Goal: Entertainment & Leisure: Consume media (video, audio)

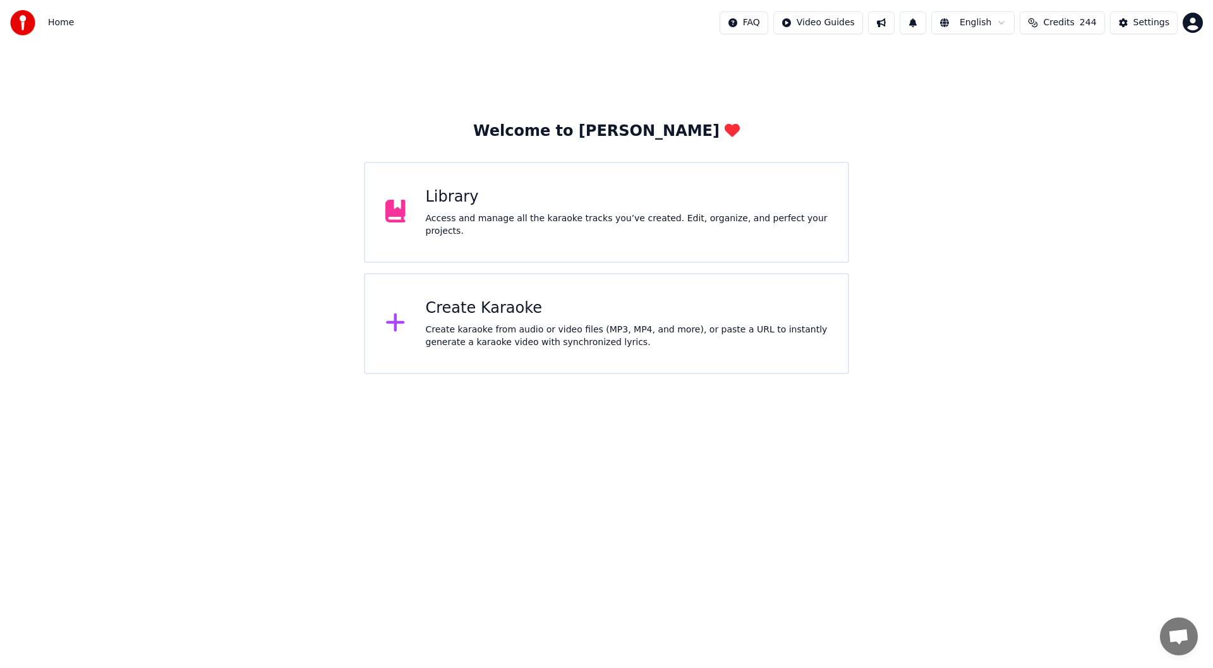
click at [613, 303] on div "Create Karaoke" at bounding box center [627, 308] width 402 height 20
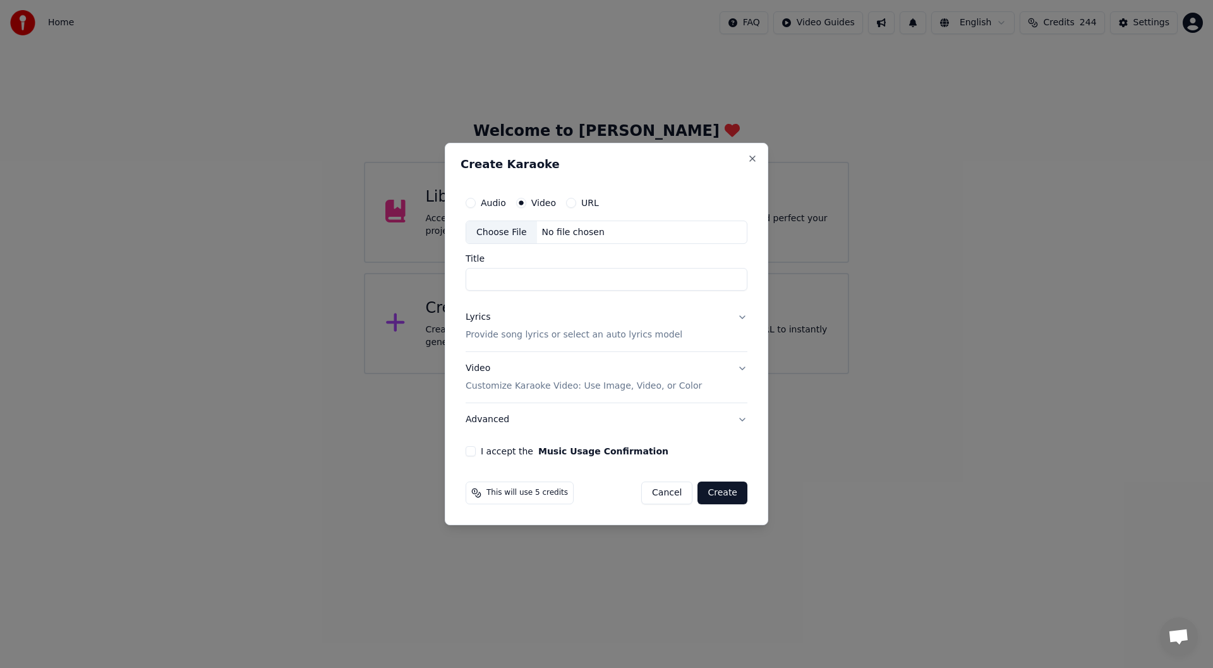
click at [490, 231] on div "Choose File" at bounding box center [501, 232] width 71 height 23
click at [505, 226] on div "Choose File" at bounding box center [501, 232] width 71 height 23
type input "**********"
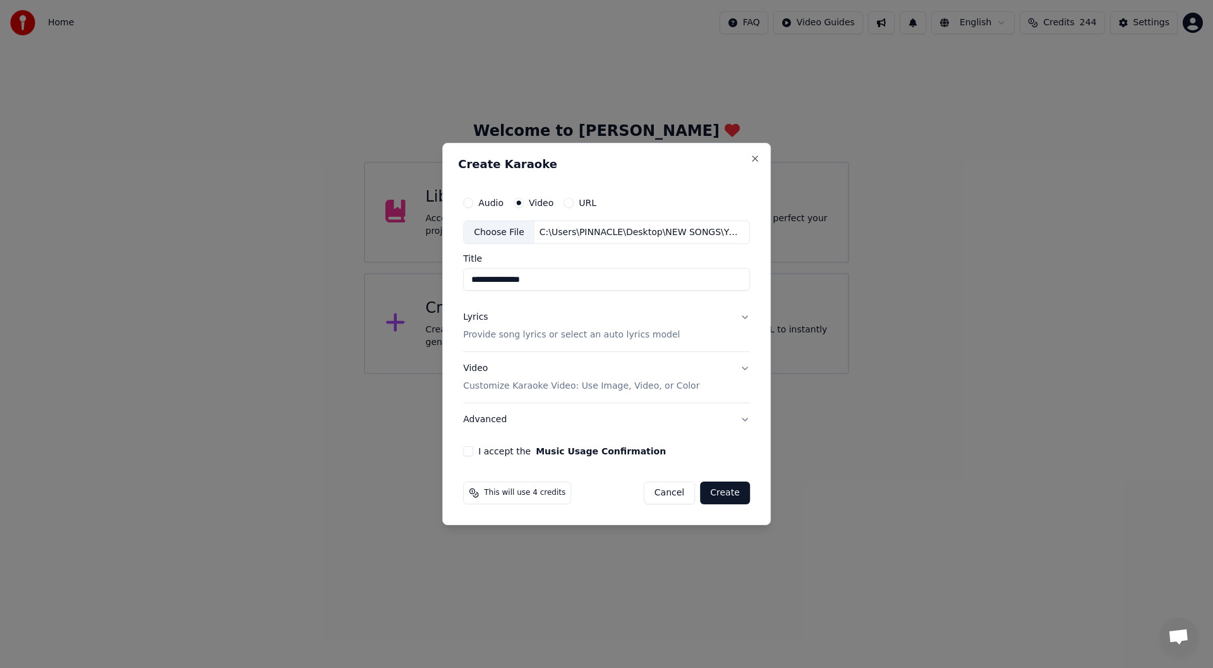
click at [476, 316] on div "Lyrics" at bounding box center [475, 317] width 25 height 13
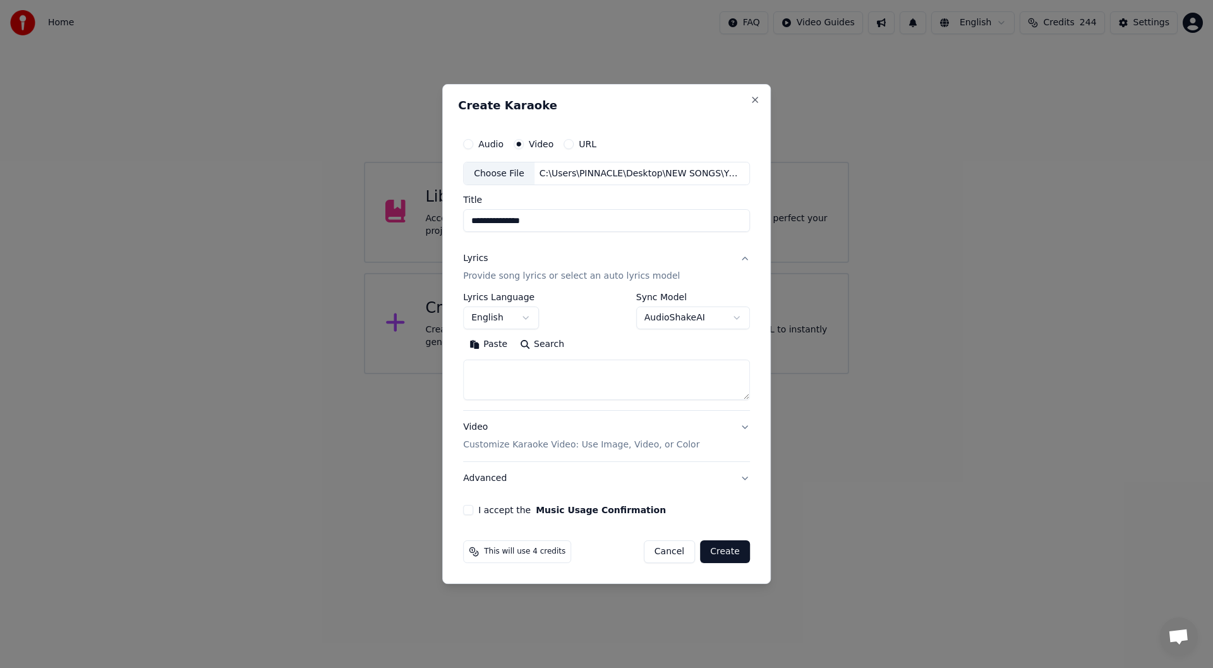
click at [488, 342] on button "Paste" at bounding box center [488, 345] width 51 height 20
click at [469, 509] on button "I accept the Music Usage Confirmation" at bounding box center [468, 510] width 10 height 10
click at [721, 550] on button "Create" at bounding box center [725, 551] width 50 height 23
type textarea "**********"
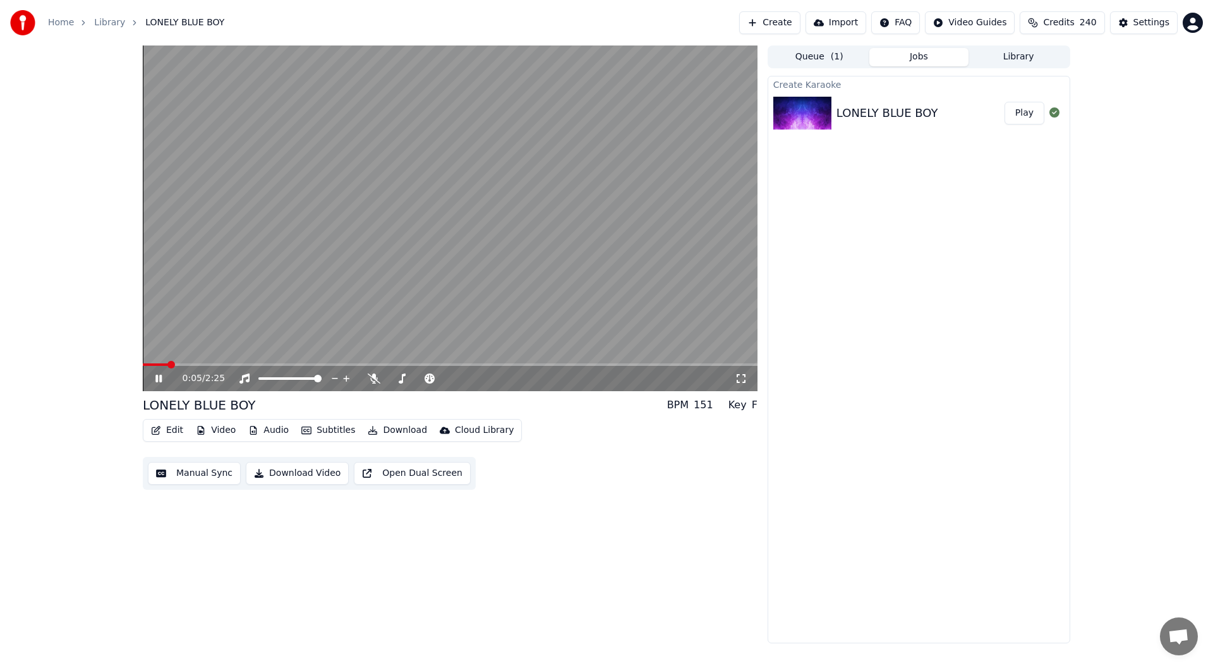
click at [158, 378] on icon at bounding box center [158, 379] width 6 height 8
click at [1150, 18] on div "Settings" at bounding box center [1151, 22] width 36 height 13
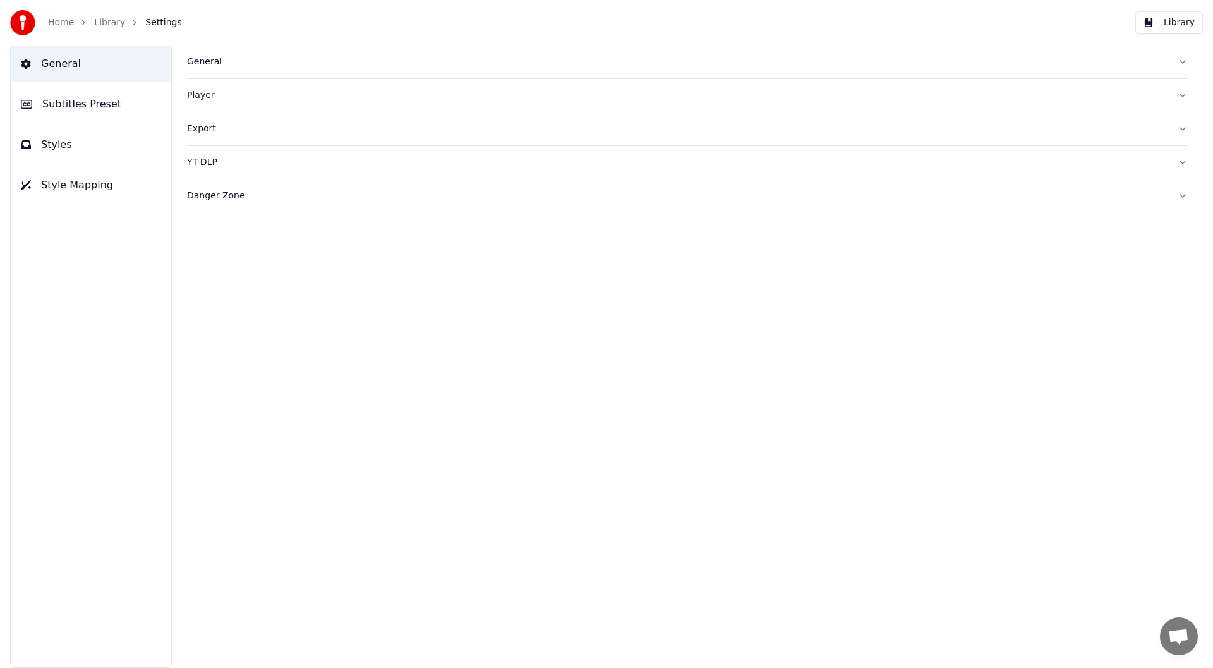
click at [85, 101] on span "Subtitles Preset" at bounding box center [81, 104] width 79 height 15
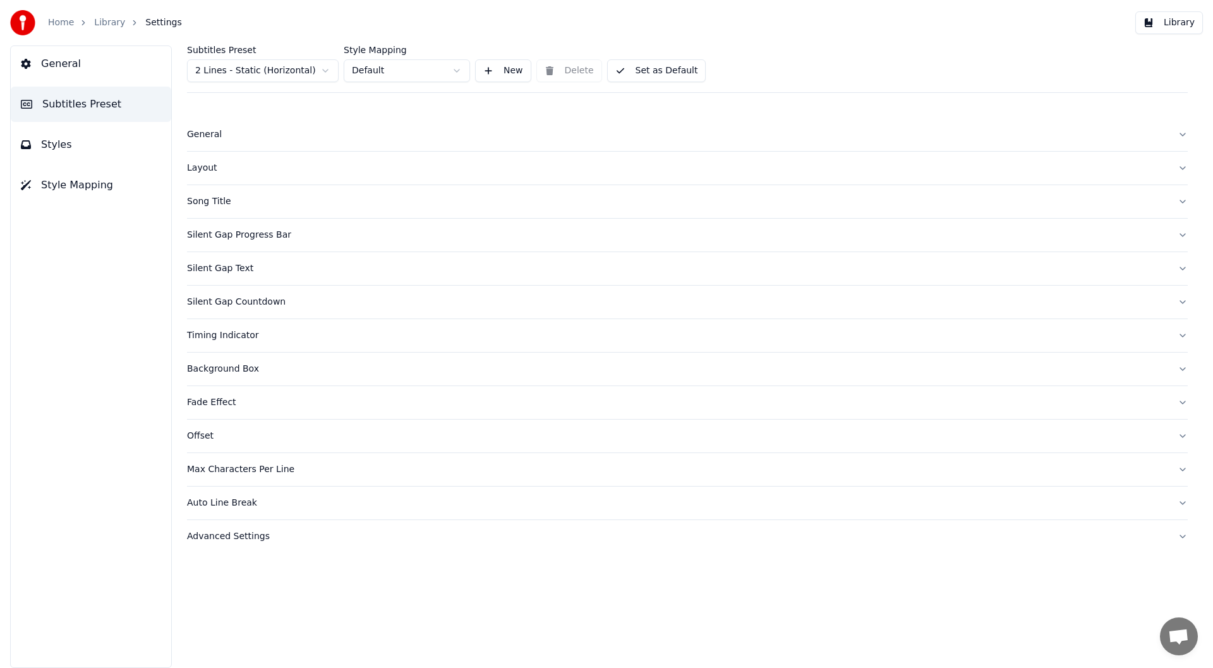
click at [208, 201] on div "Song Title" at bounding box center [677, 201] width 980 height 13
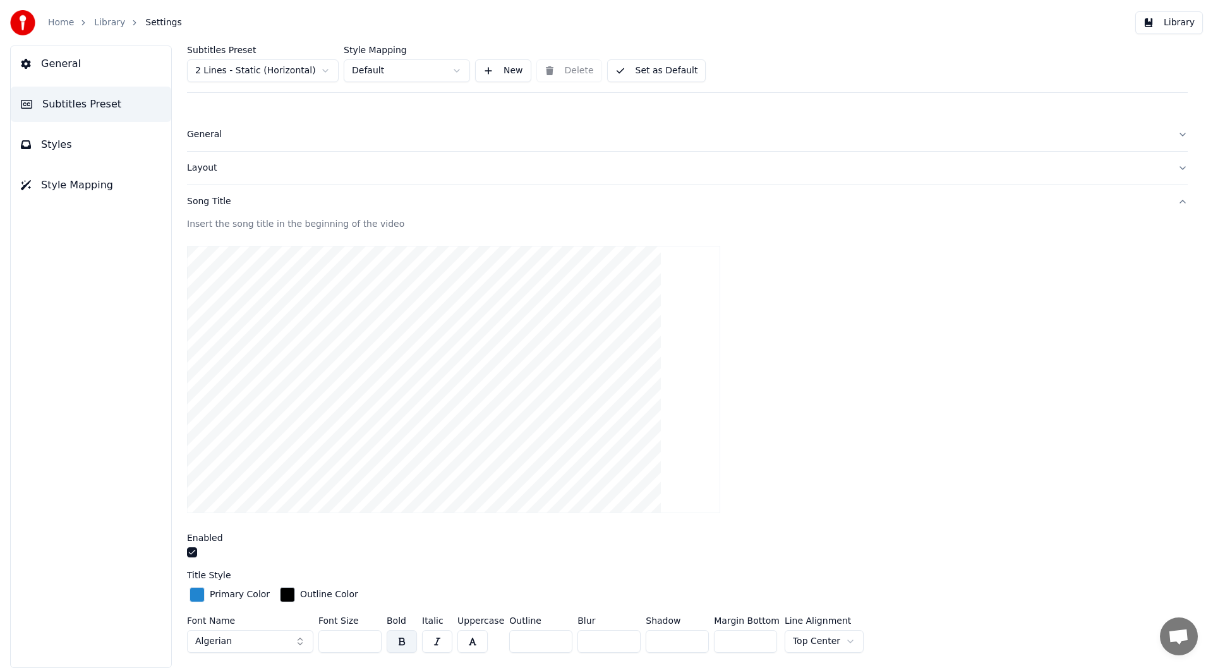
click at [193, 550] on button "button" at bounding box center [192, 552] width 10 height 10
click at [1175, 16] on button "Library" at bounding box center [1169, 22] width 68 height 23
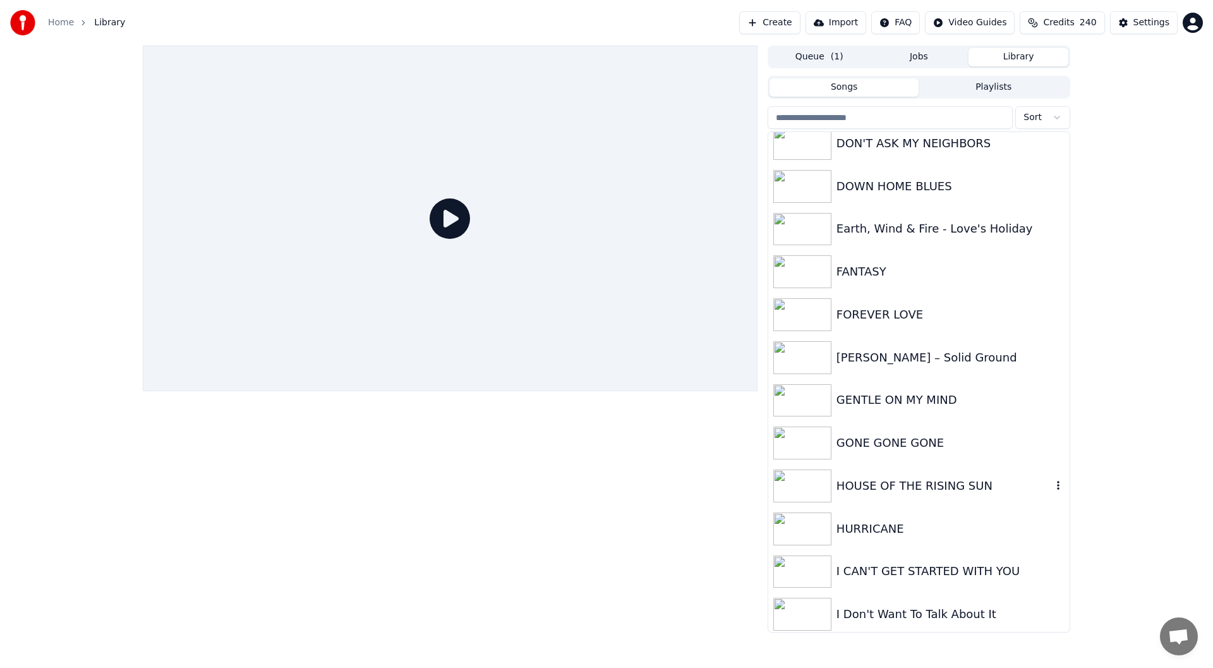
scroll to position [253, 0]
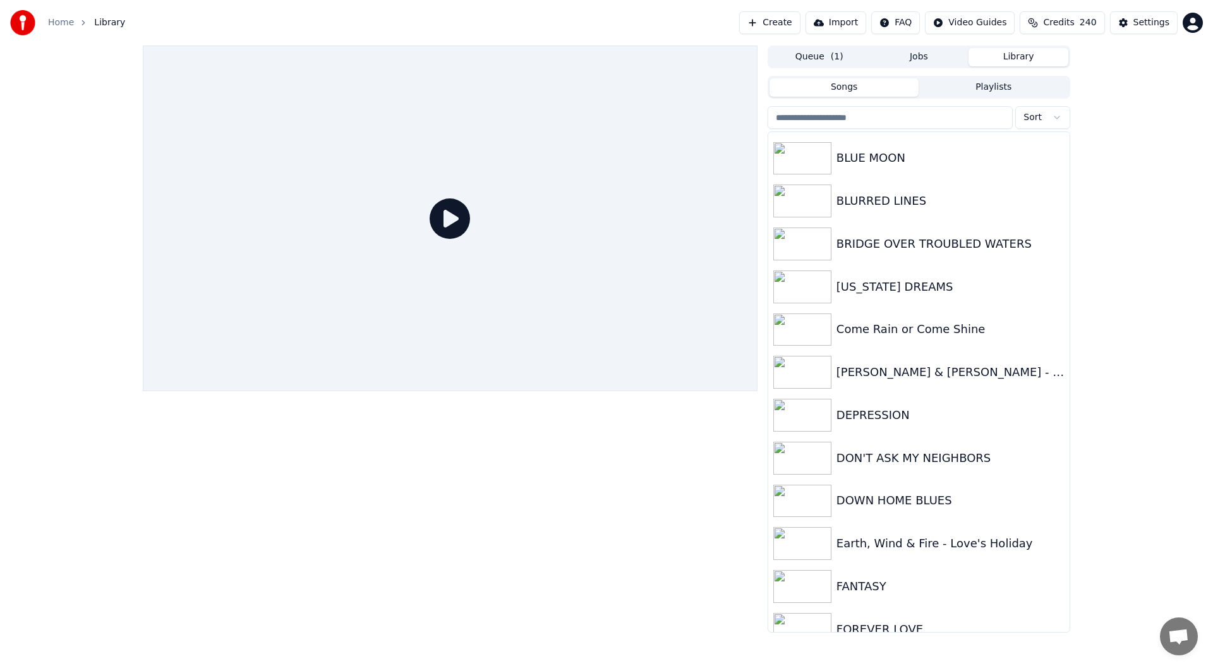
click at [824, 56] on button "Queue ( 1 )" at bounding box center [819, 57] width 100 height 18
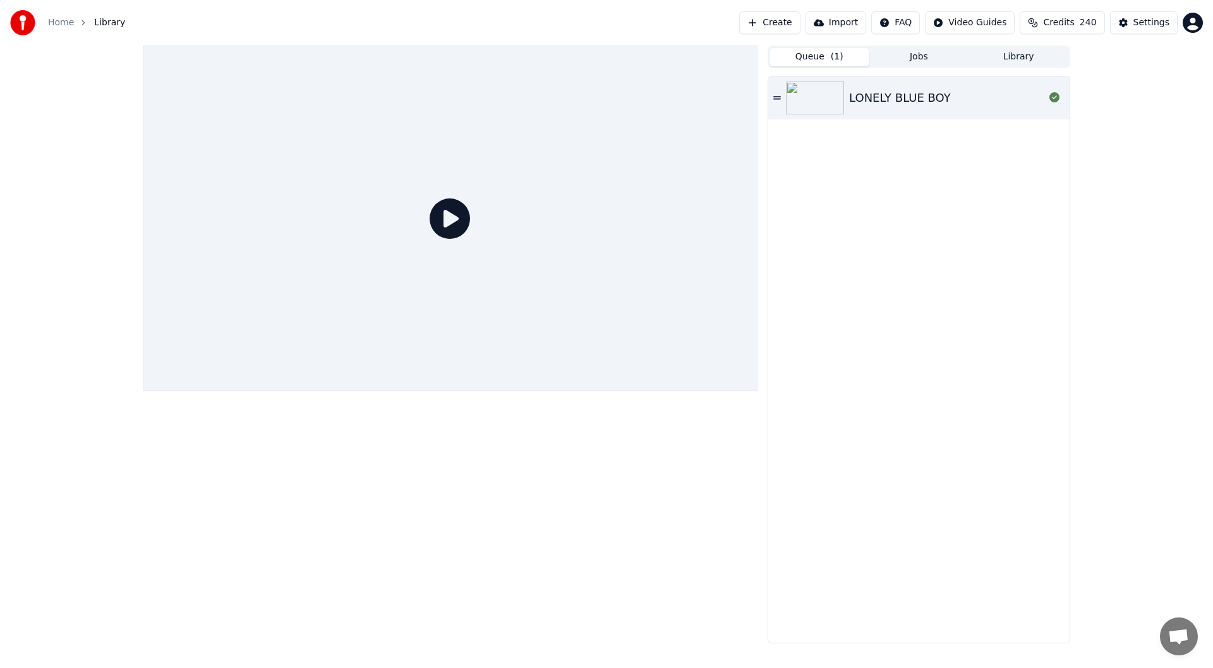
click at [880, 89] on div "LONELY BLUE BOY" at bounding box center [900, 98] width 102 height 18
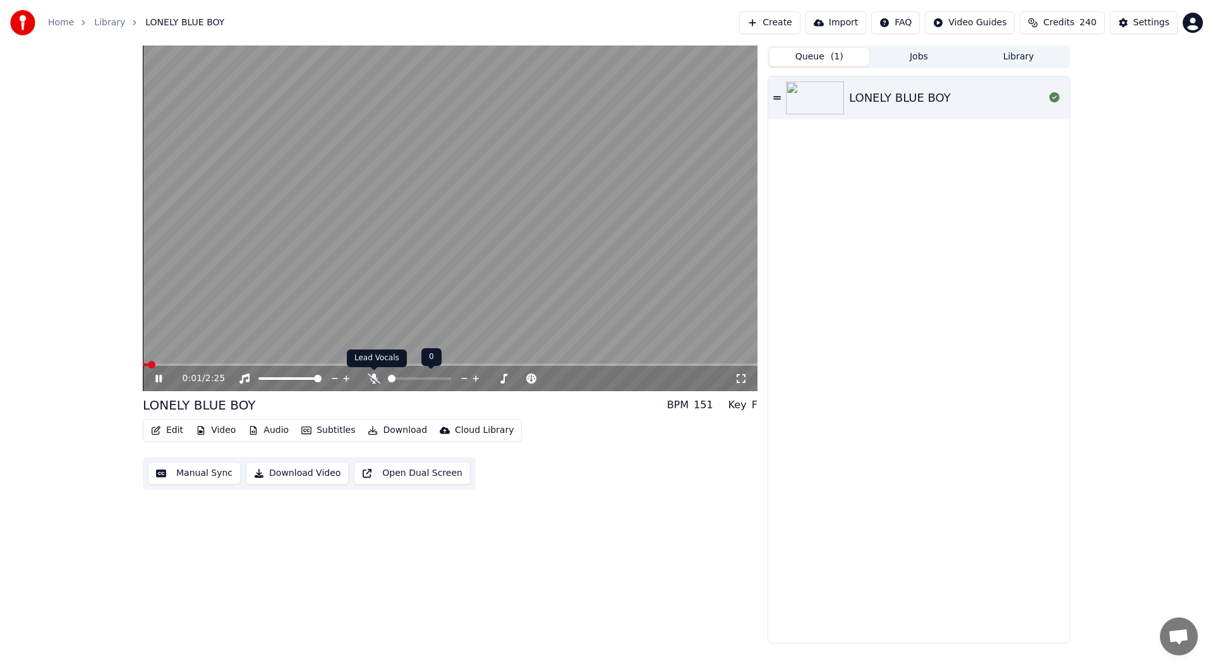
click at [371, 377] on icon at bounding box center [374, 378] width 13 height 10
click at [154, 378] on icon at bounding box center [168, 378] width 30 height 10
click at [143, 368] on span at bounding box center [147, 365] width 8 height 8
drag, startPoint x: 738, startPoint y: 374, endPoint x: 739, endPoint y: 389, distance: 14.5
click at [739, 374] on icon at bounding box center [741, 378] width 13 height 10
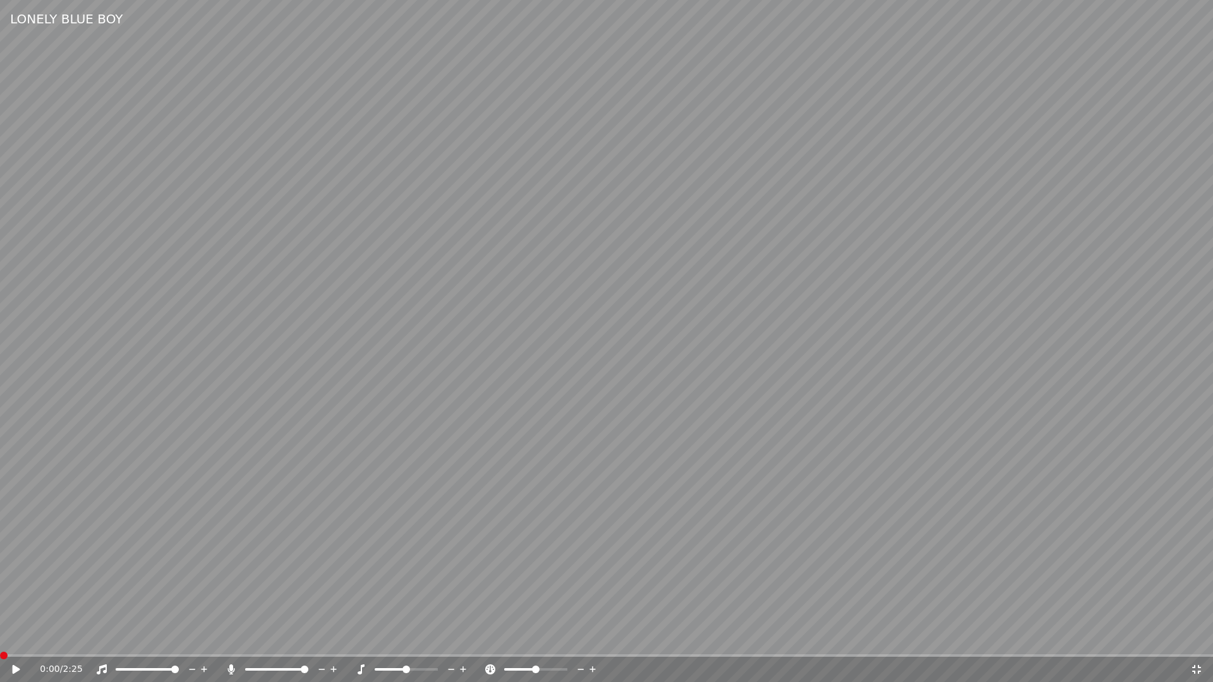
click at [13, 667] on icon at bounding box center [17, 669] width 8 height 9
click at [1199, 666] on icon at bounding box center [1196, 669] width 9 height 9
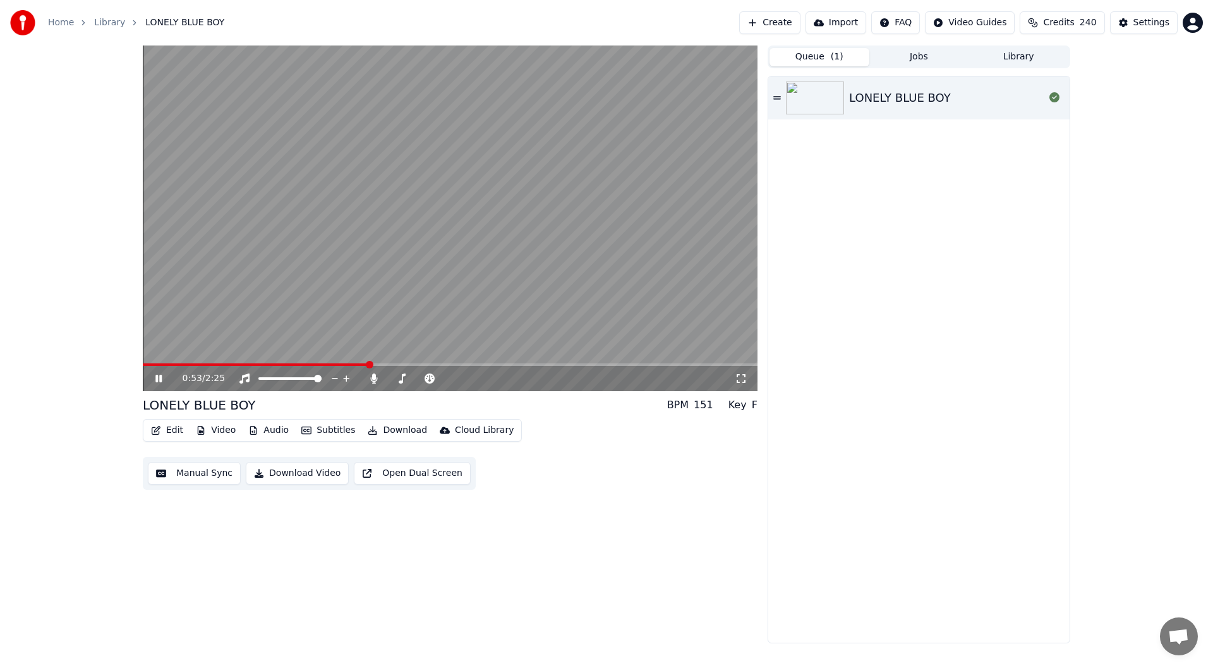
click at [156, 379] on icon at bounding box center [158, 379] width 6 height 8
click at [168, 424] on button "Edit" at bounding box center [167, 430] width 42 height 18
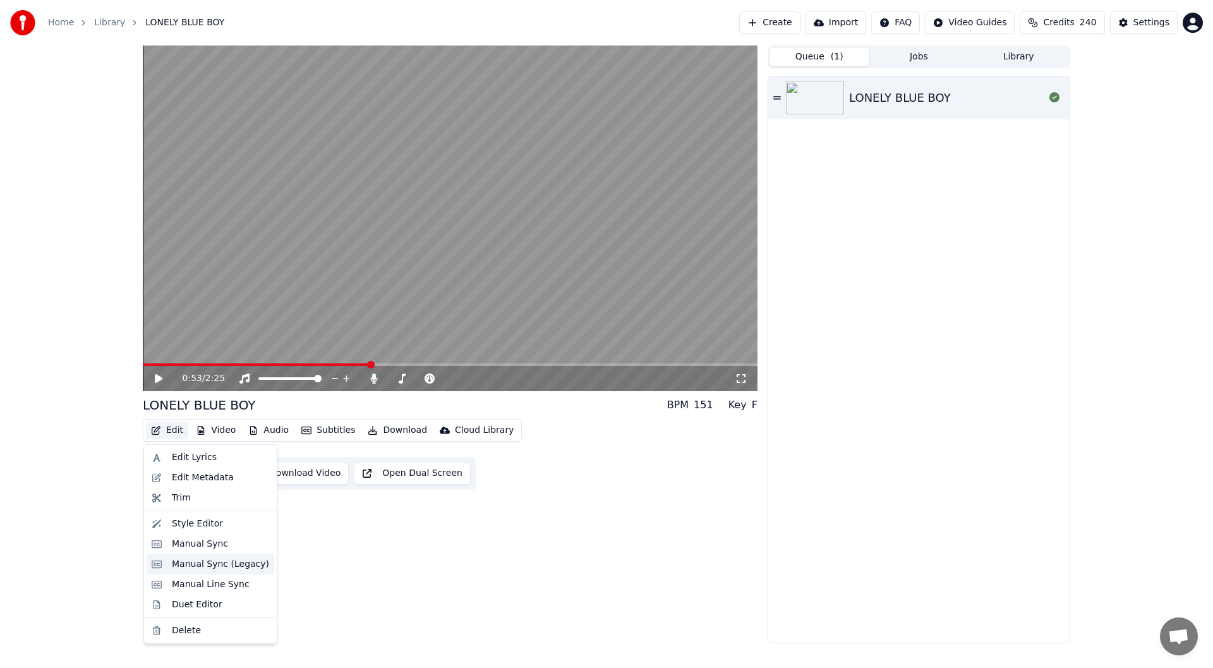
click at [217, 565] on div "Manual Sync (Legacy)" at bounding box center [220, 564] width 97 height 13
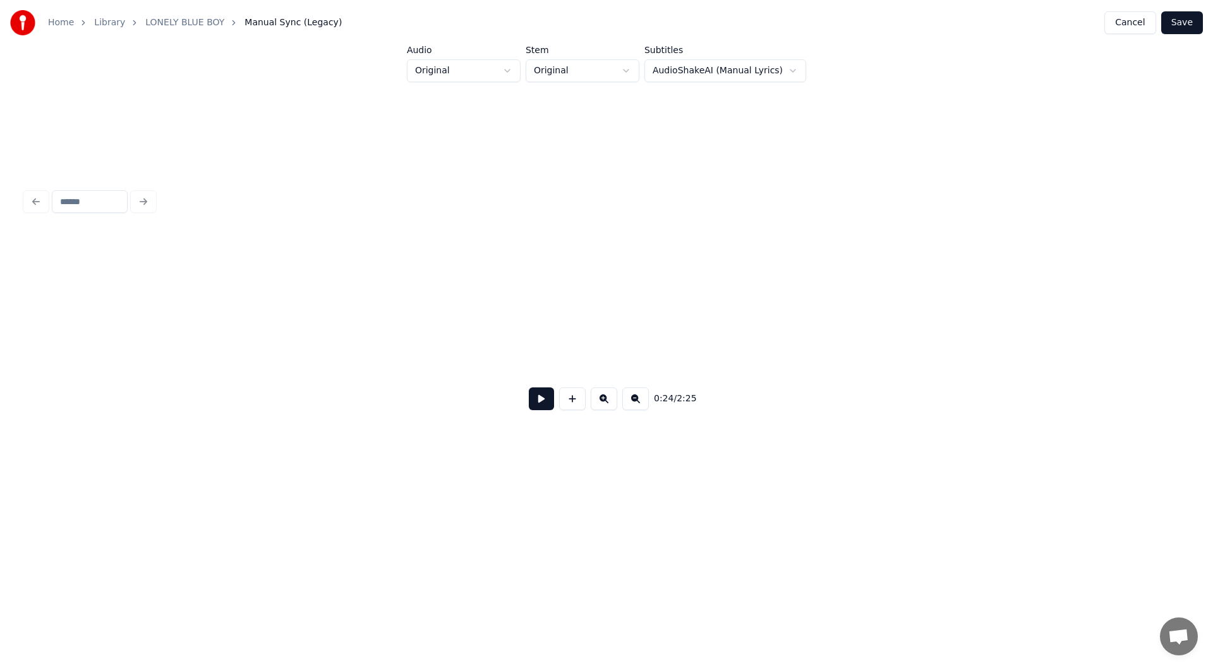
scroll to position [0, 3047]
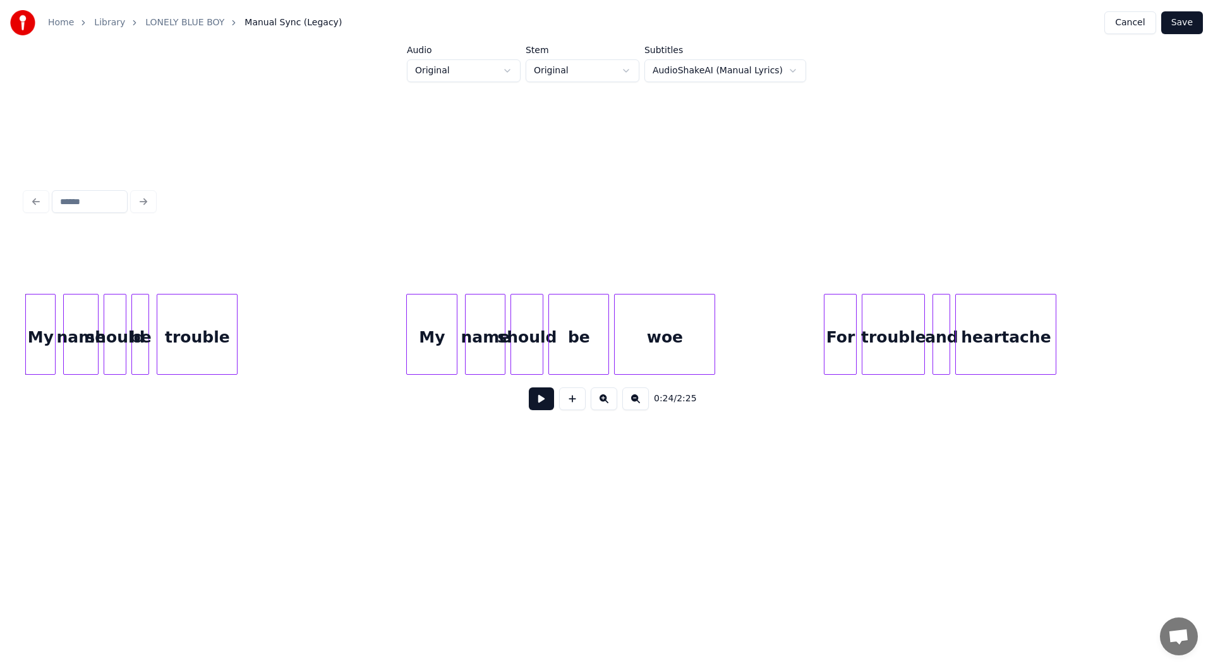
click at [409, 342] on div at bounding box center [409, 334] width 4 height 80
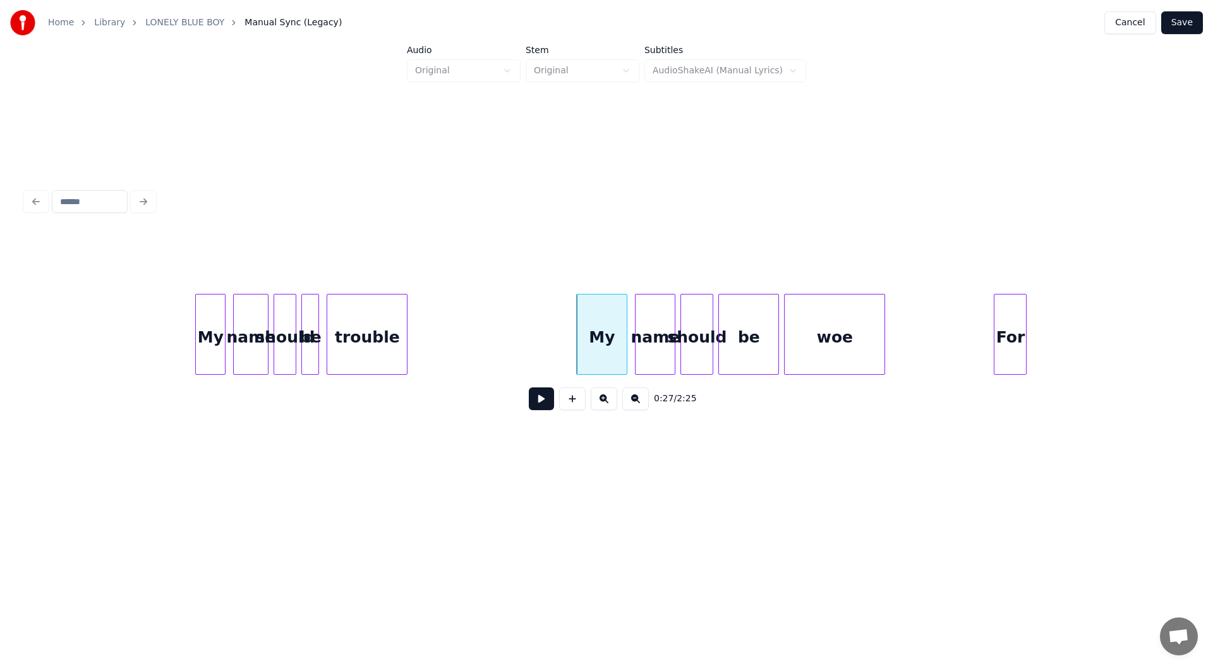
scroll to position [0, 2705]
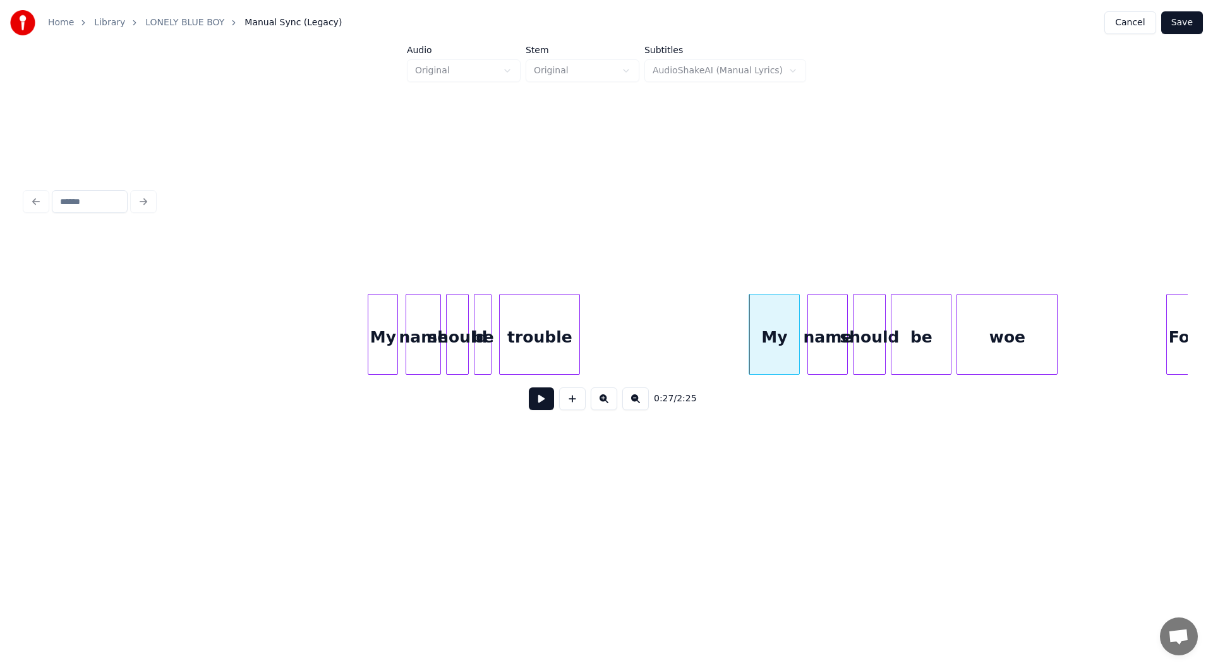
click at [346, 342] on div at bounding box center [346, 334] width 4 height 80
click at [541, 400] on button at bounding box center [541, 398] width 25 height 23
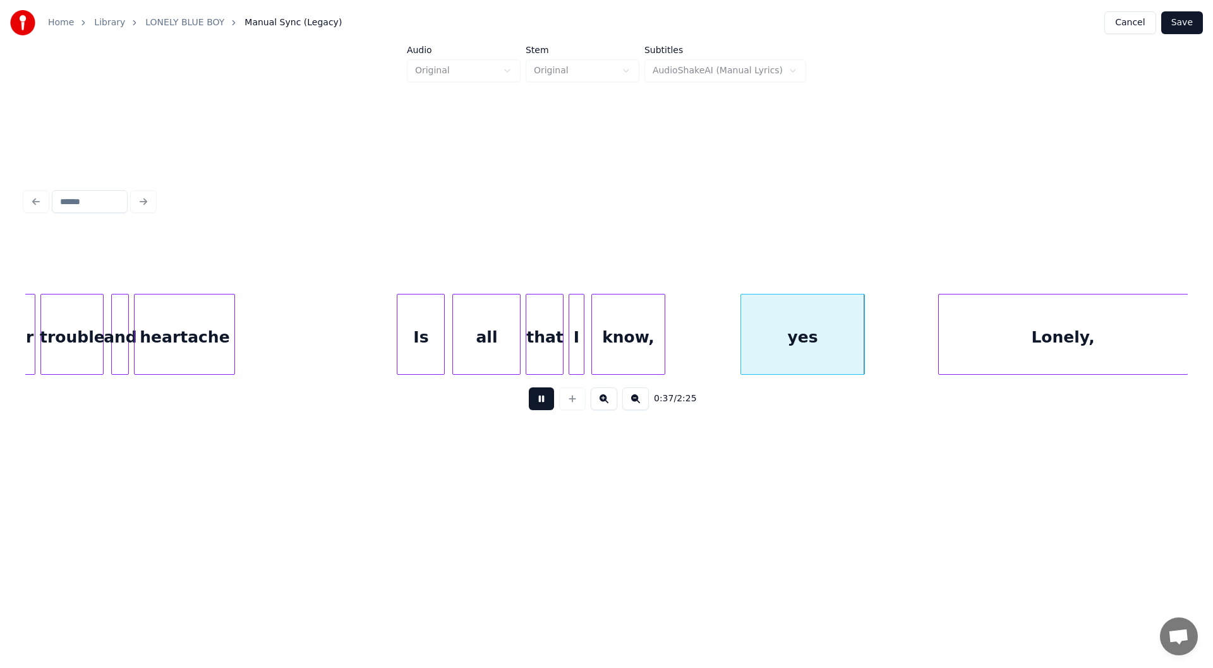
click at [538, 402] on button at bounding box center [541, 398] width 25 height 23
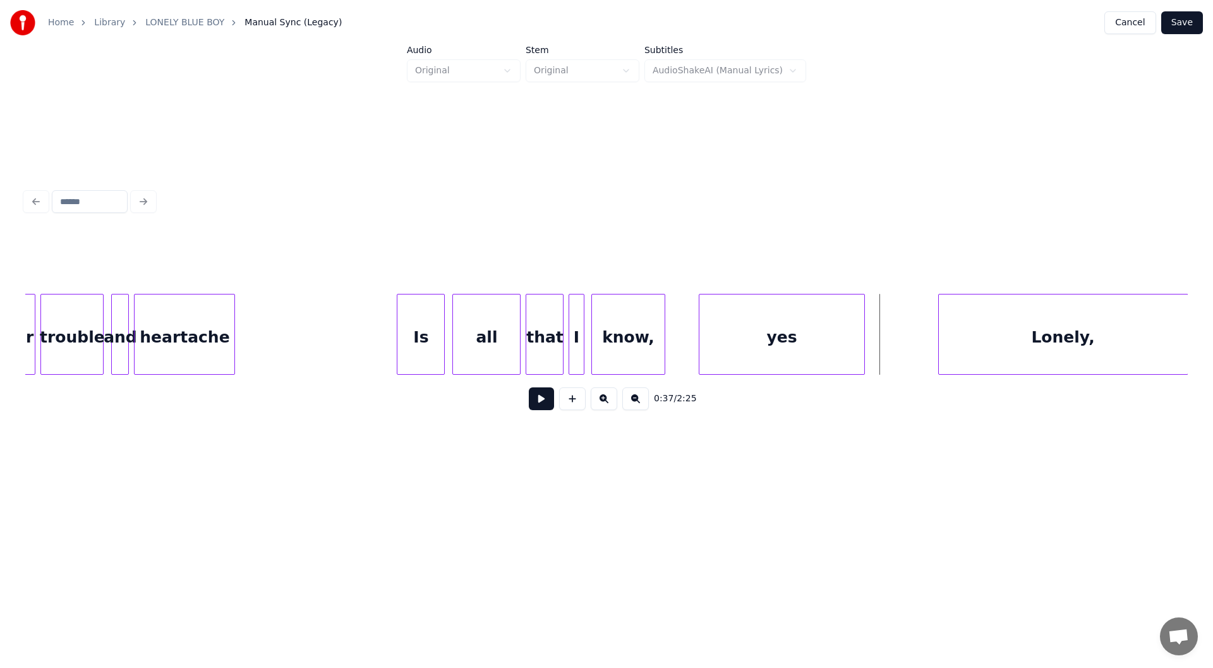
click at [702, 345] on div at bounding box center [701, 334] width 4 height 80
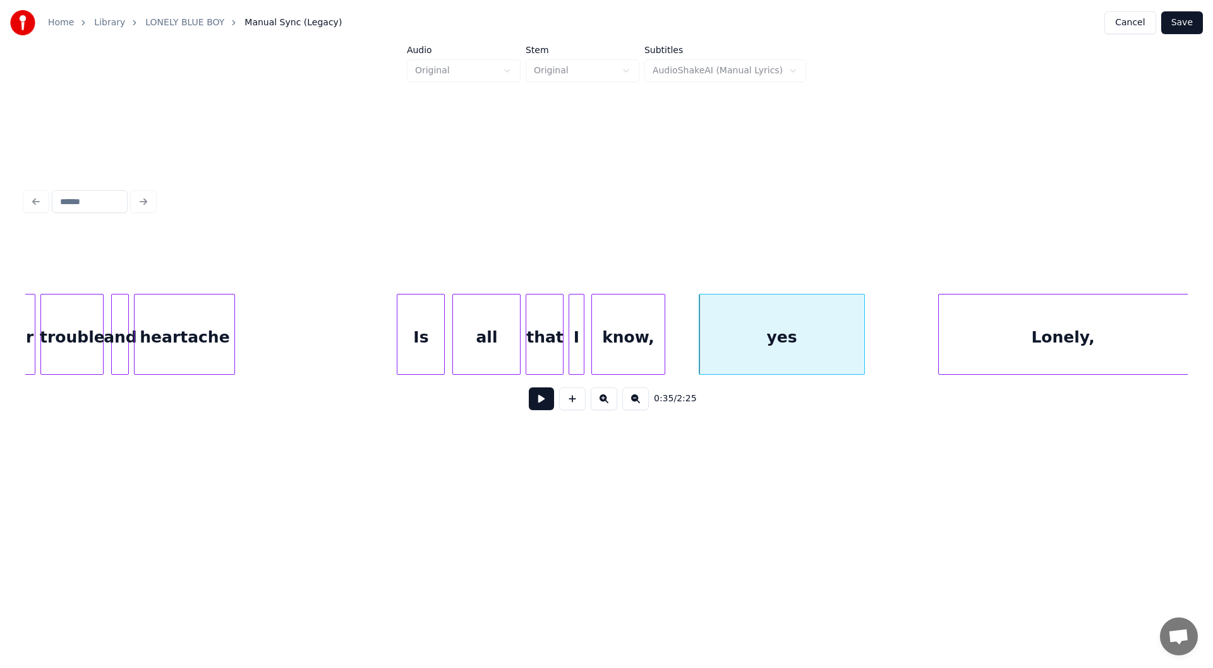
click at [538, 400] on button at bounding box center [541, 398] width 25 height 23
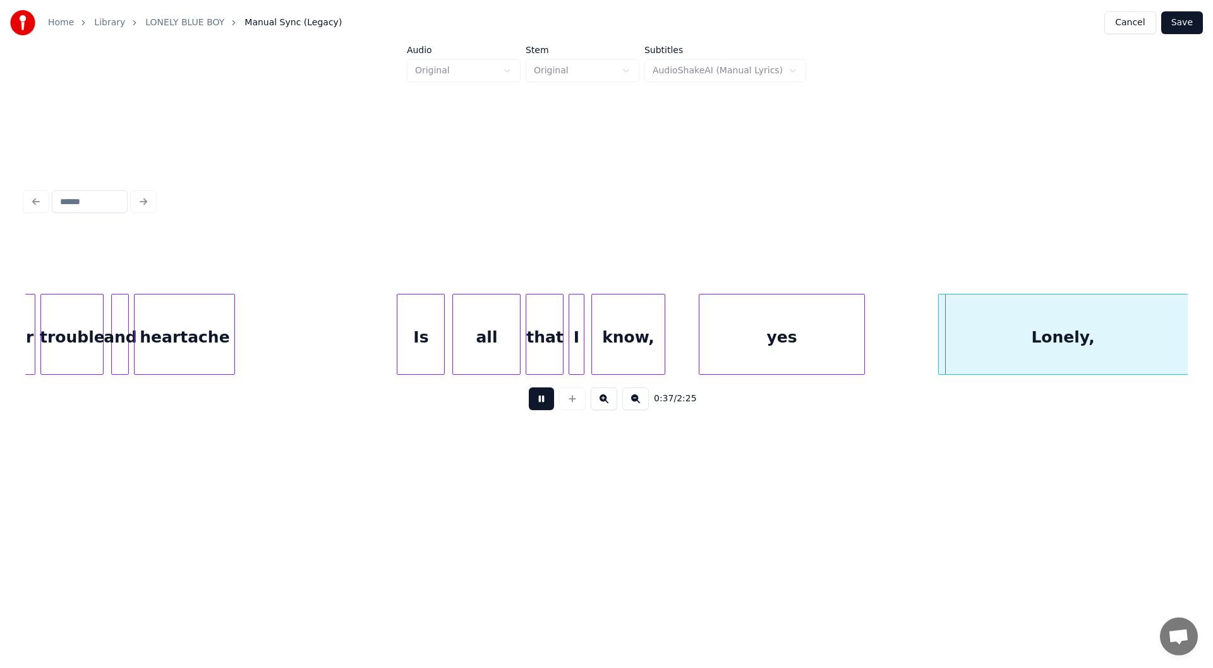
click at [539, 402] on button at bounding box center [541, 398] width 25 height 23
click at [898, 341] on div at bounding box center [900, 334] width 4 height 80
click at [543, 394] on button at bounding box center [541, 398] width 25 height 23
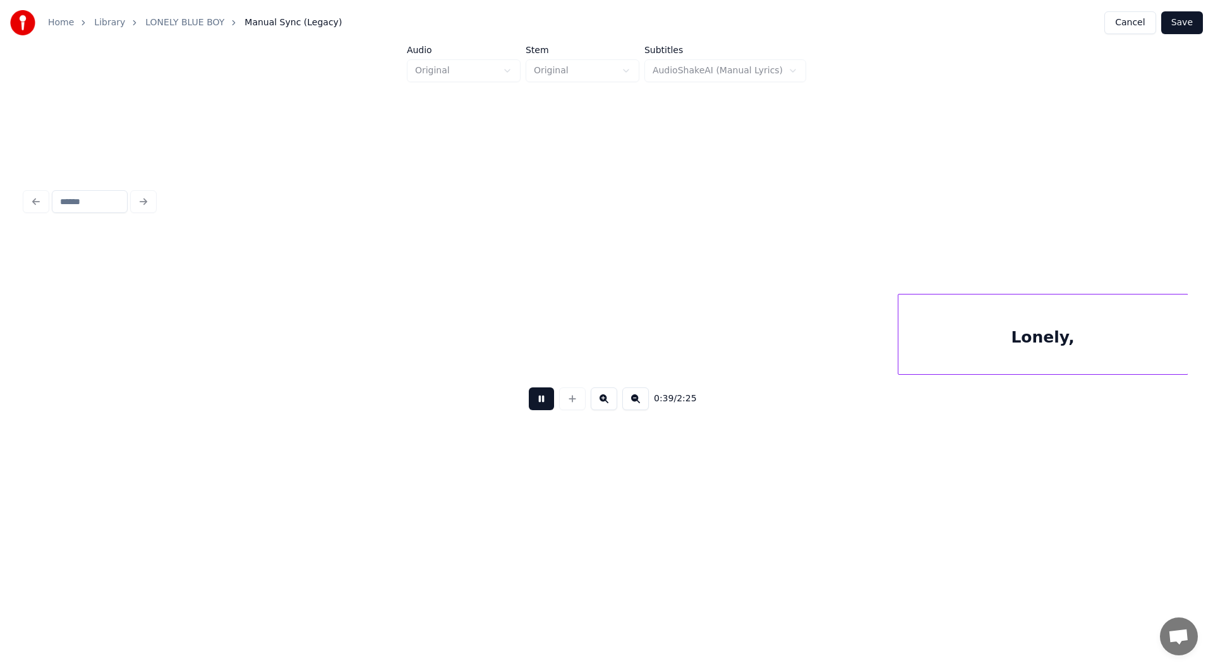
scroll to position [0, 5031]
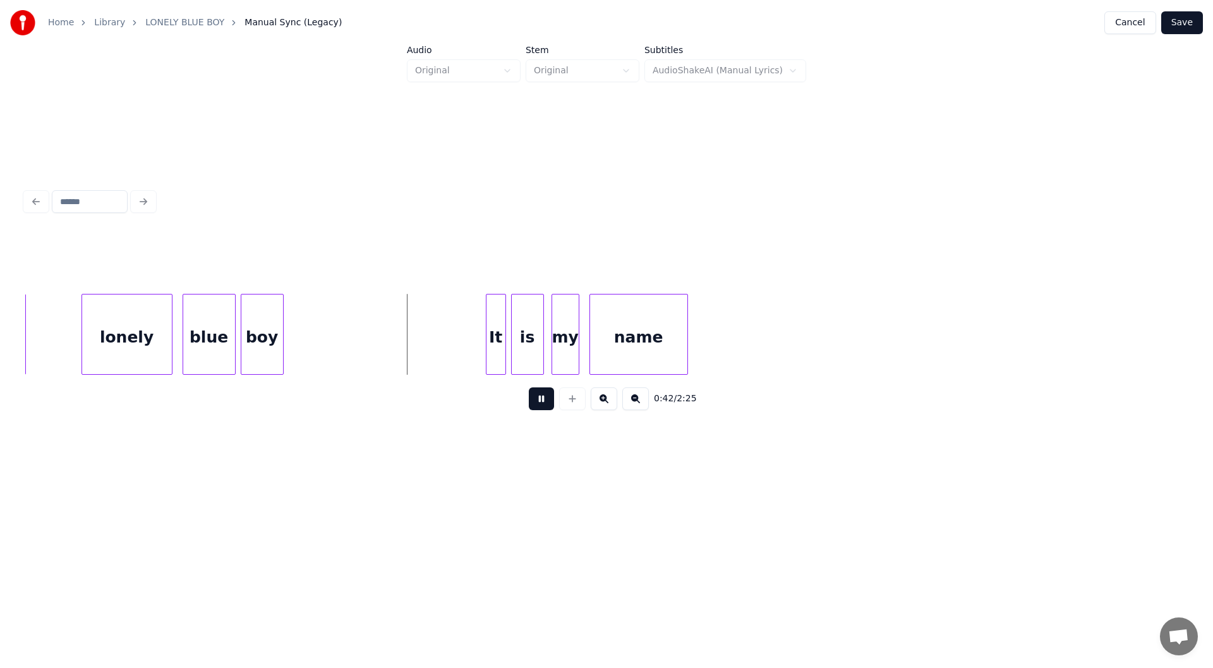
click at [540, 402] on button at bounding box center [541, 398] width 25 height 23
click at [495, 340] on div "It" at bounding box center [495, 337] width 19 height 86
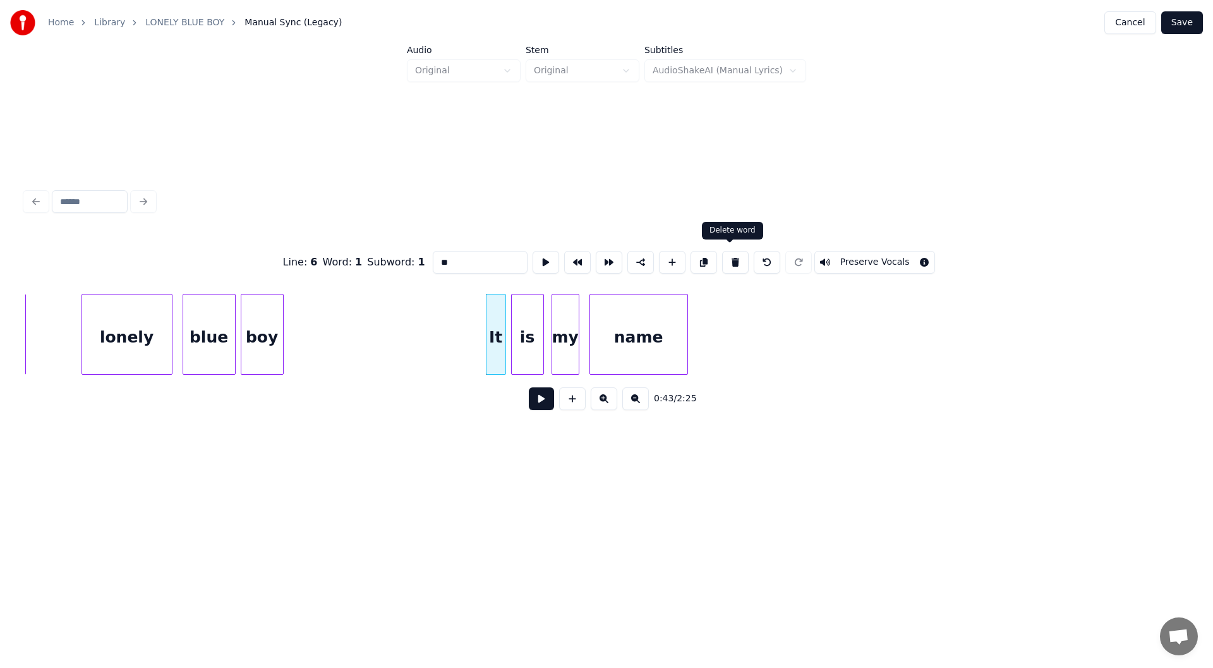
click at [729, 255] on button at bounding box center [735, 262] width 27 height 23
click at [447, 351] on div at bounding box center [449, 334] width 4 height 80
click at [264, 332] on div "boy" at bounding box center [262, 337] width 42 height 86
type input "***"
click at [542, 404] on button at bounding box center [541, 398] width 25 height 23
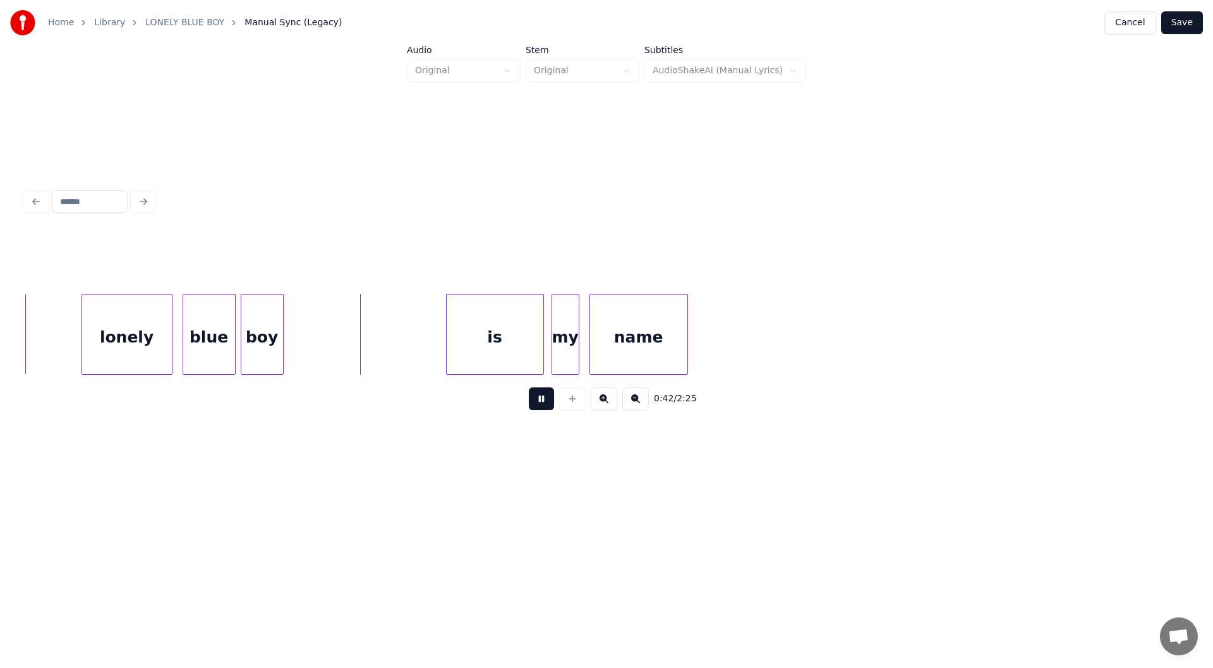
click at [544, 402] on button at bounding box center [541, 398] width 25 height 23
click at [392, 350] on div at bounding box center [392, 334] width 4 height 80
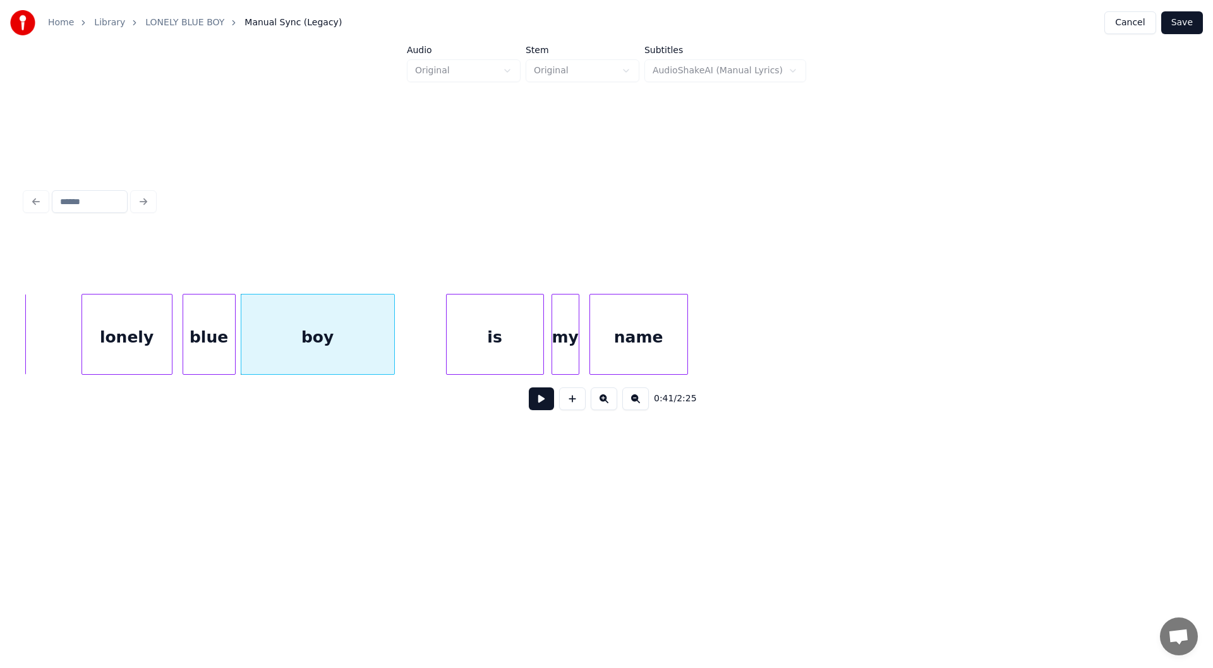
click at [537, 400] on button at bounding box center [541, 398] width 25 height 23
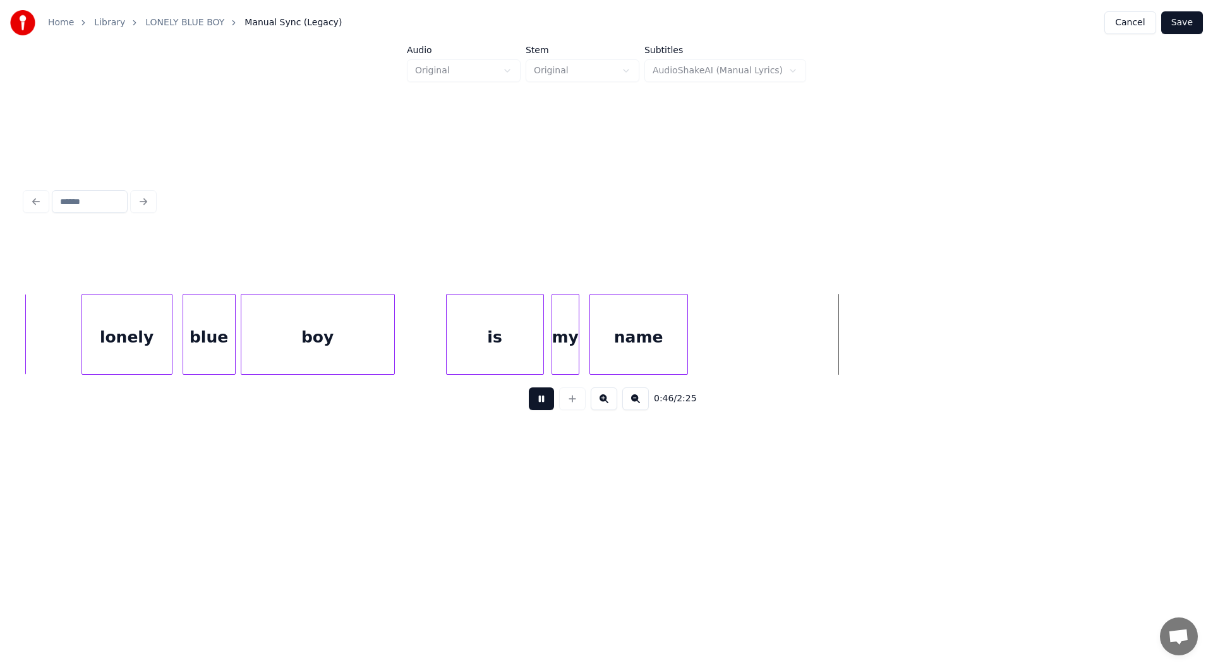
click at [540, 399] on button at bounding box center [541, 398] width 25 height 23
click at [843, 351] on div at bounding box center [844, 334] width 4 height 80
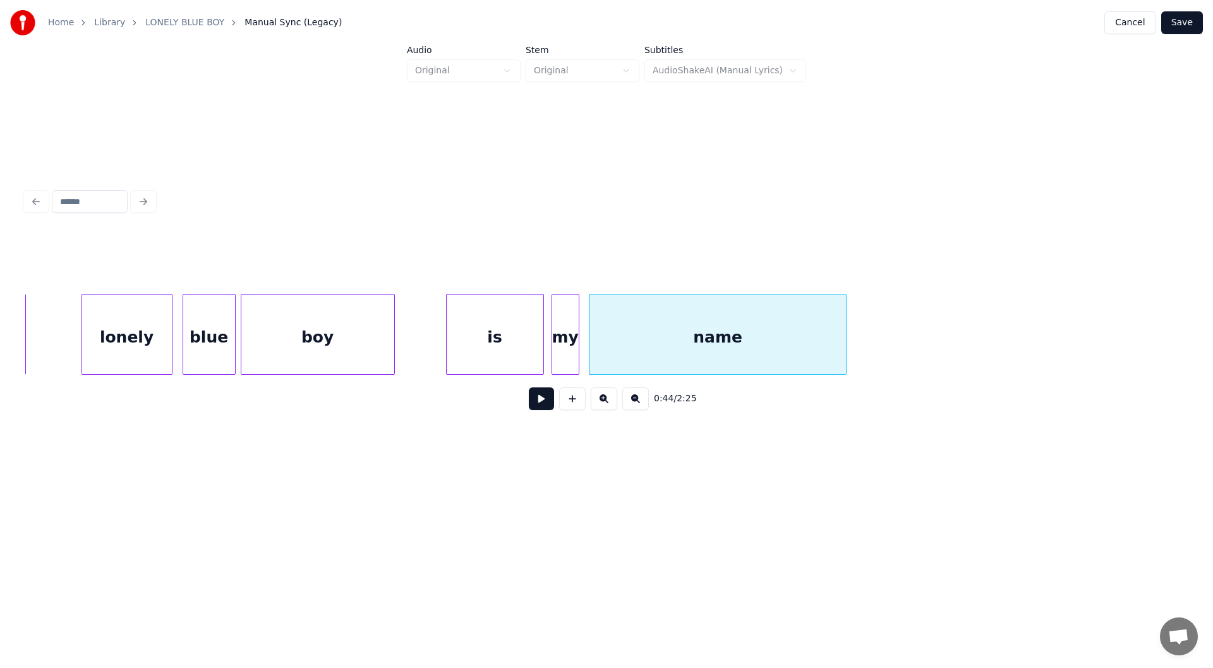
click at [503, 333] on div "is" at bounding box center [495, 337] width 97 height 86
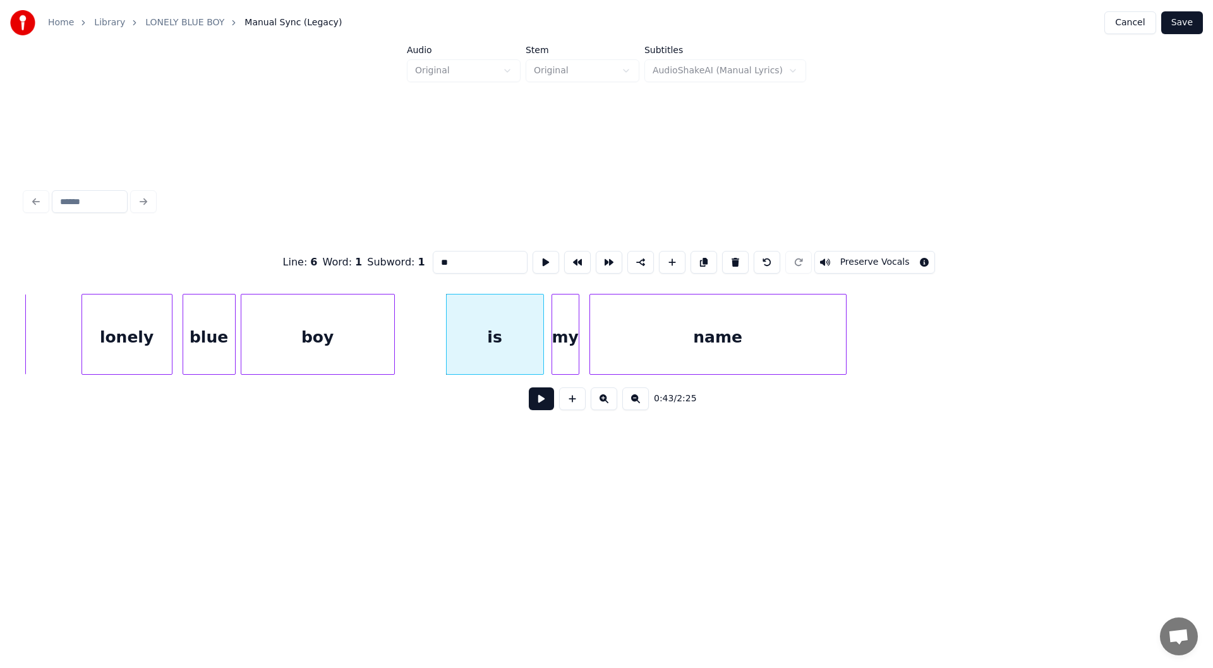
drag, startPoint x: 444, startPoint y: 253, endPoint x: 371, endPoint y: 251, distance: 72.7
click at [371, 251] on div "Line : 6 Word : 1 Subword : 1 ** Preserve Vocals" at bounding box center [606, 262] width 1162 height 63
click at [316, 339] on div "boy" at bounding box center [317, 337] width 153 height 86
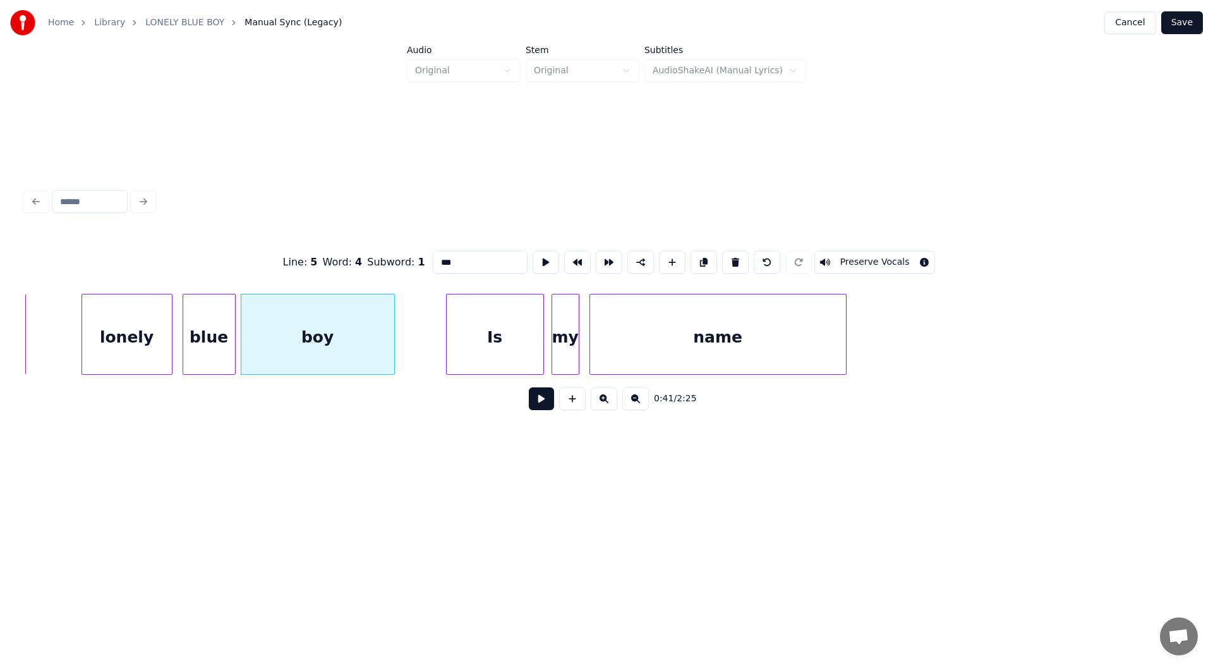
type input "***"
click at [539, 407] on button at bounding box center [541, 398] width 25 height 23
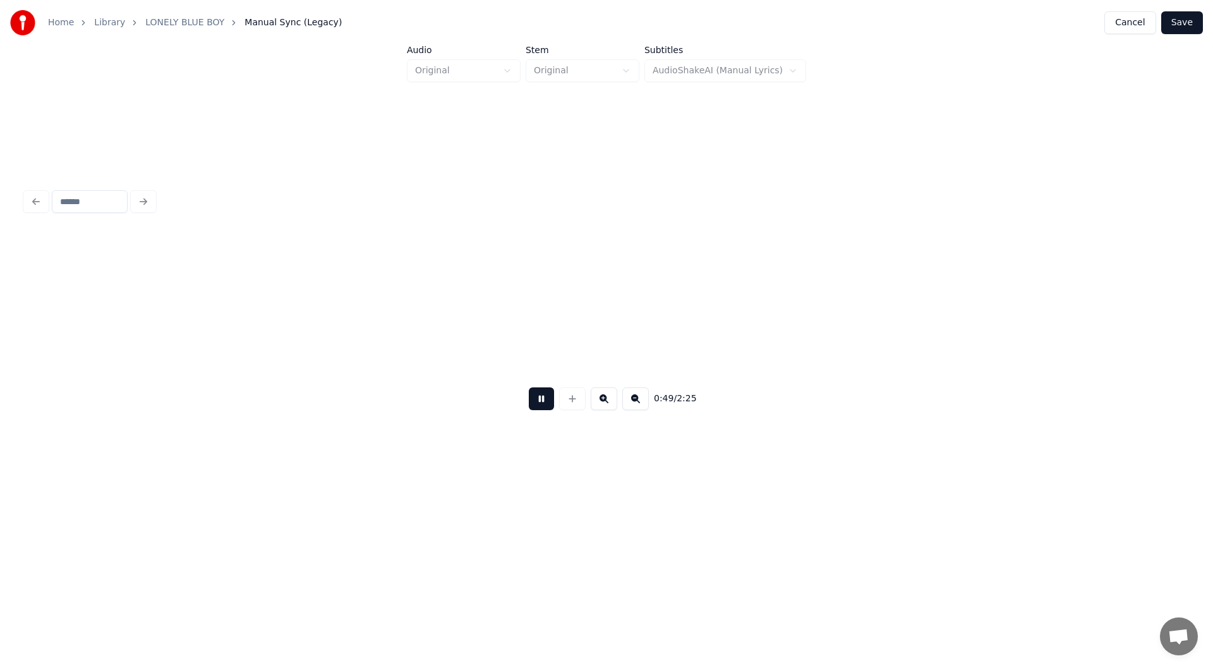
scroll to position [0, 6195]
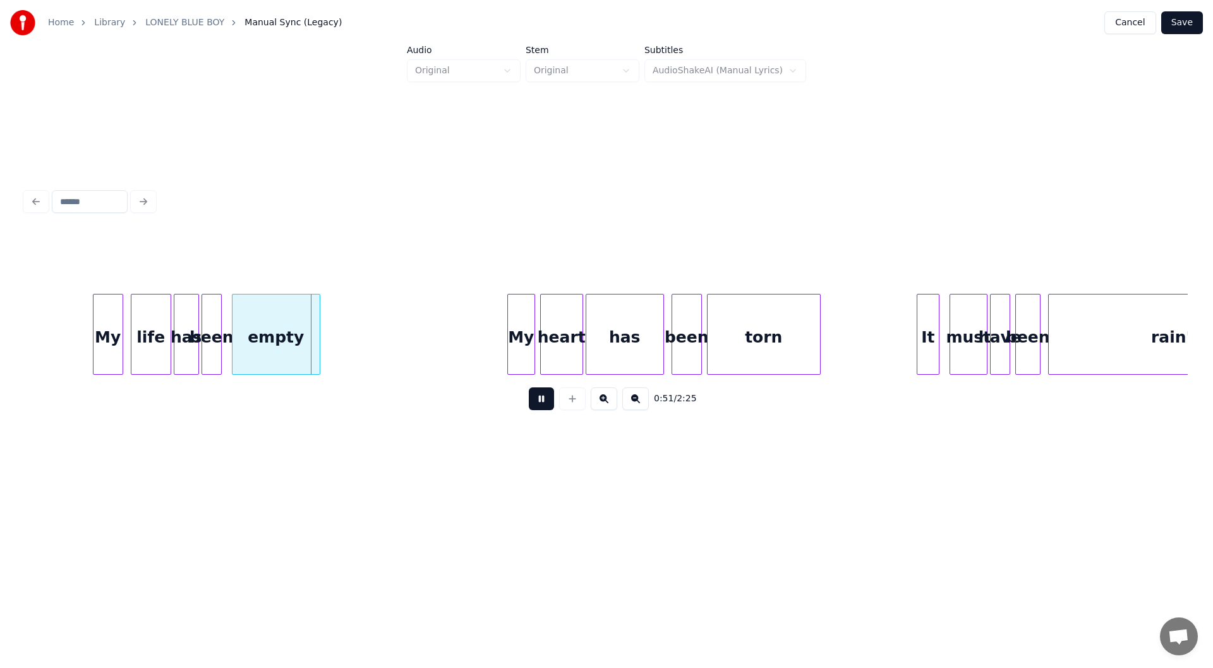
click at [536, 399] on button at bounding box center [541, 398] width 25 height 23
click at [62, 348] on div at bounding box center [63, 334] width 4 height 80
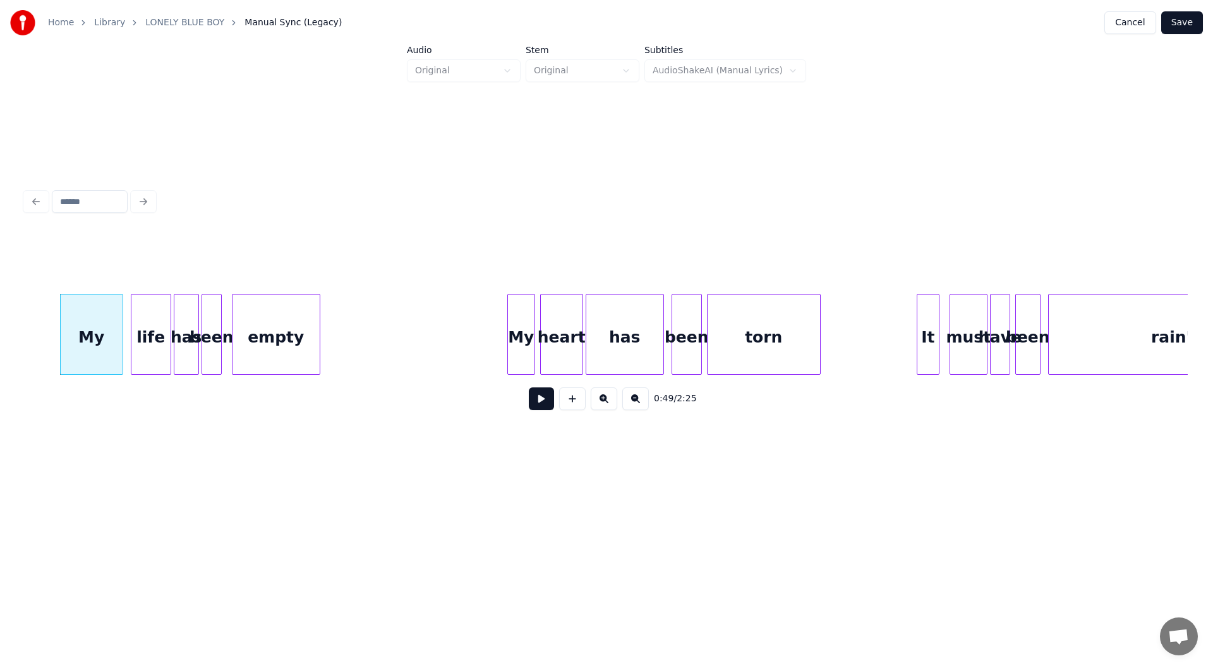
click at [542, 400] on button at bounding box center [541, 398] width 25 height 23
click at [540, 401] on button at bounding box center [541, 398] width 25 height 23
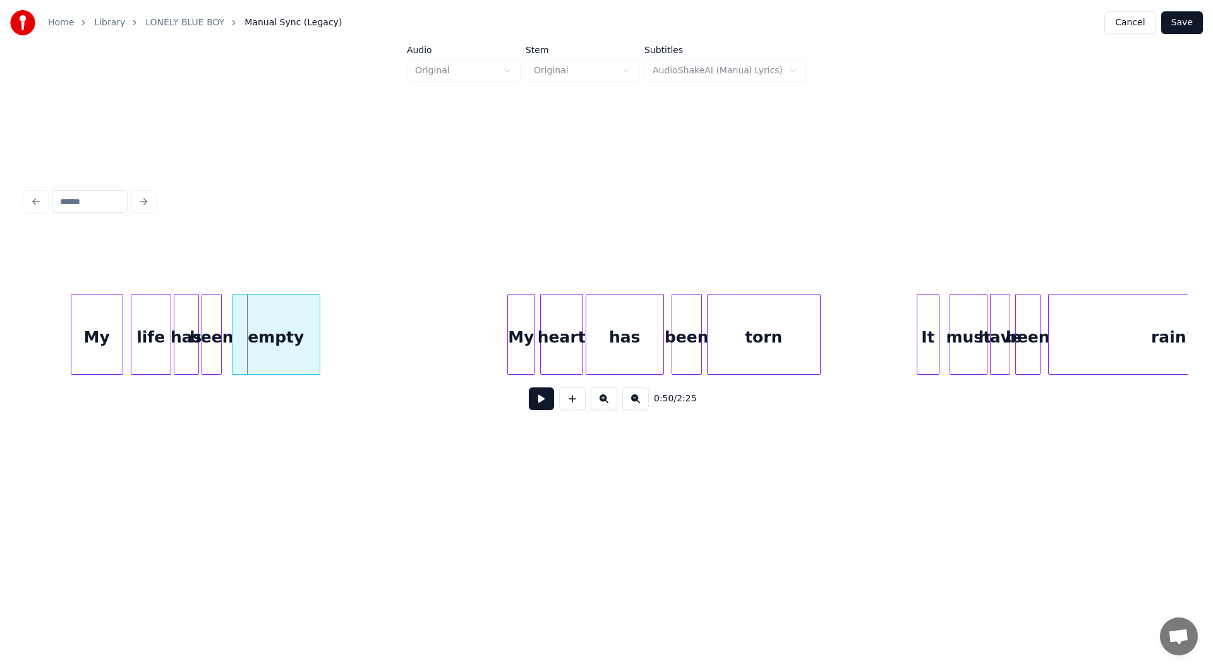
click at [71, 340] on div at bounding box center [73, 334] width 4 height 80
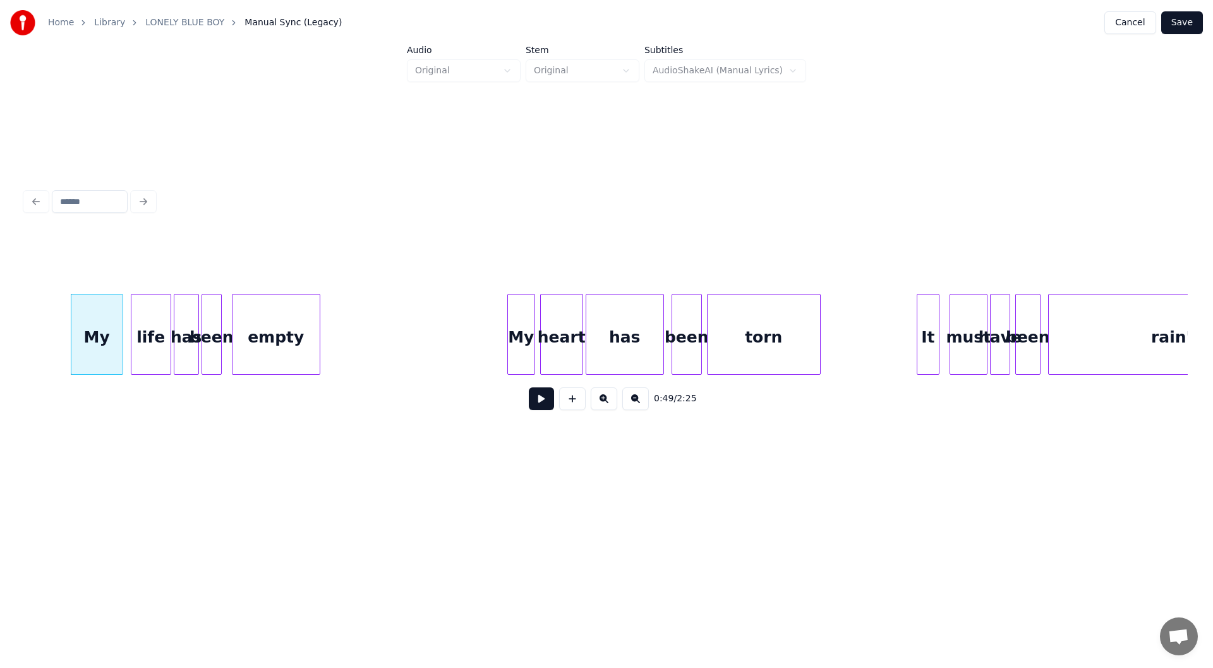
click at [538, 398] on button at bounding box center [541, 398] width 25 height 23
click at [488, 345] on div at bounding box center [488, 334] width 4 height 80
click at [544, 399] on button at bounding box center [541, 398] width 25 height 23
click at [541, 398] on button at bounding box center [541, 398] width 25 height 23
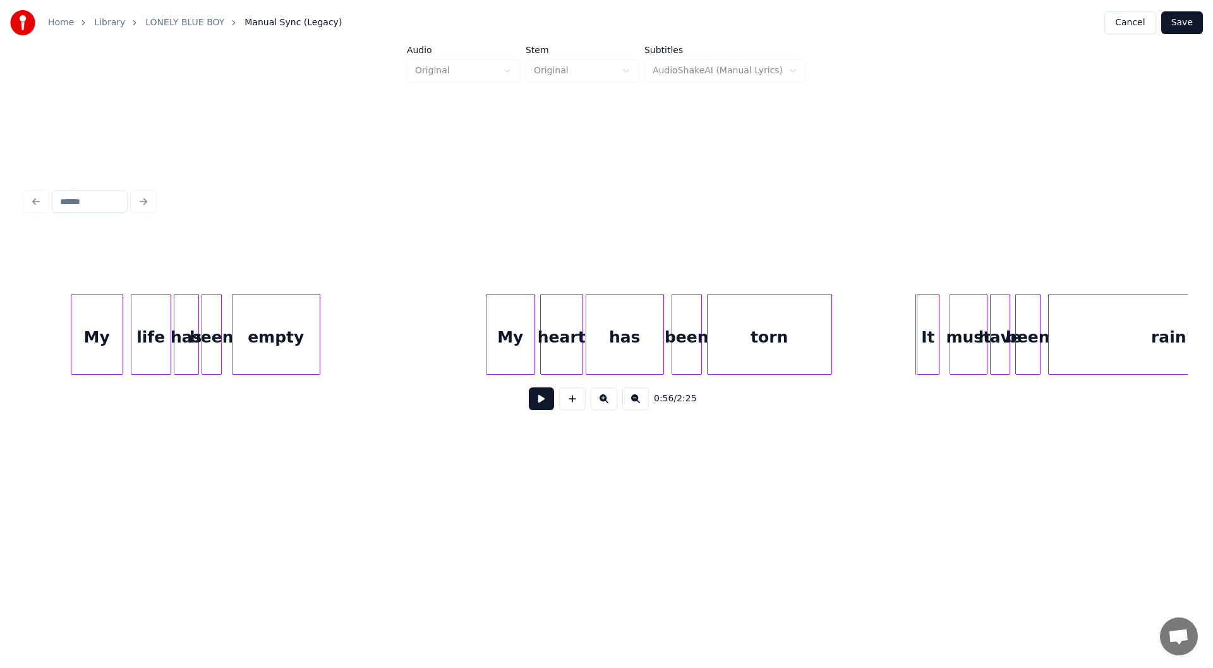
click at [830, 342] on div at bounding box center [830, 334] width 4 height 80
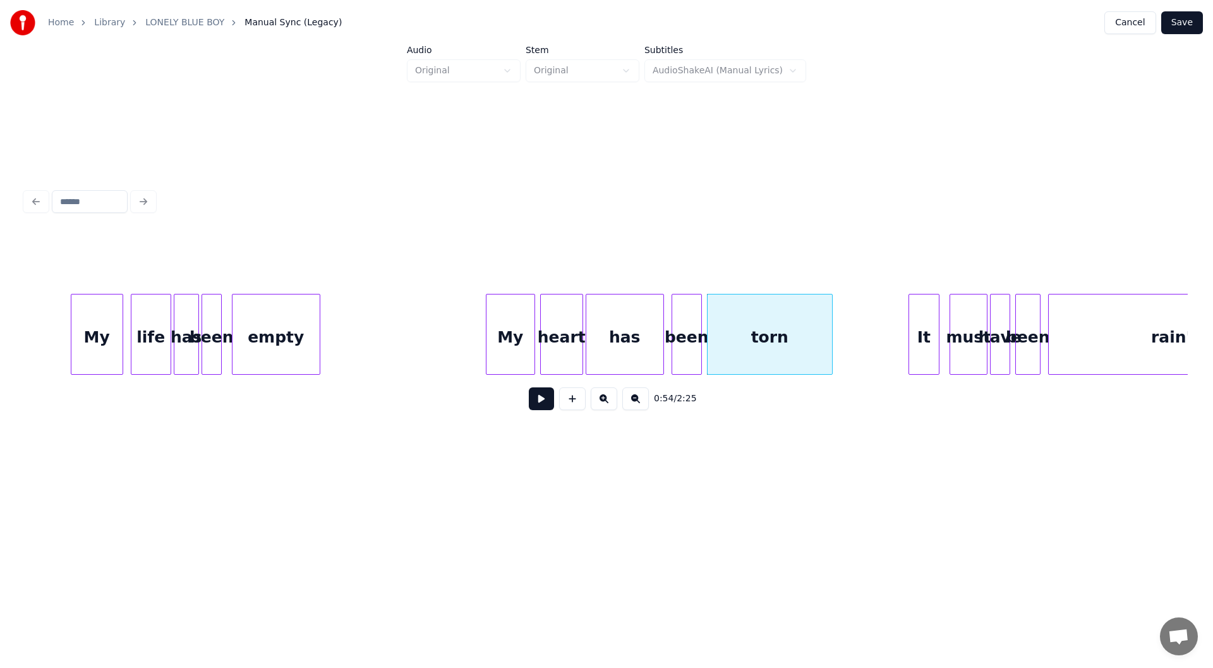
click at [910, 332] on div at bounding box center [911, 334] width 4 height 80
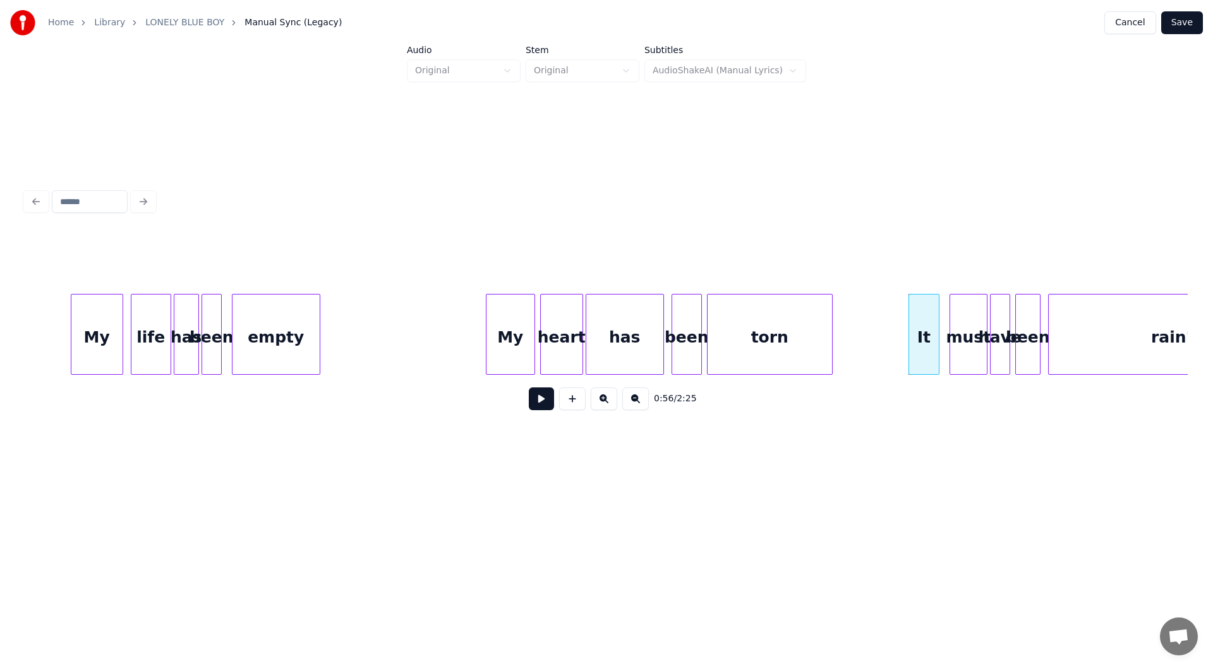
click at [544, 400] on button at bounding box center [541, 398] width 25 height 23
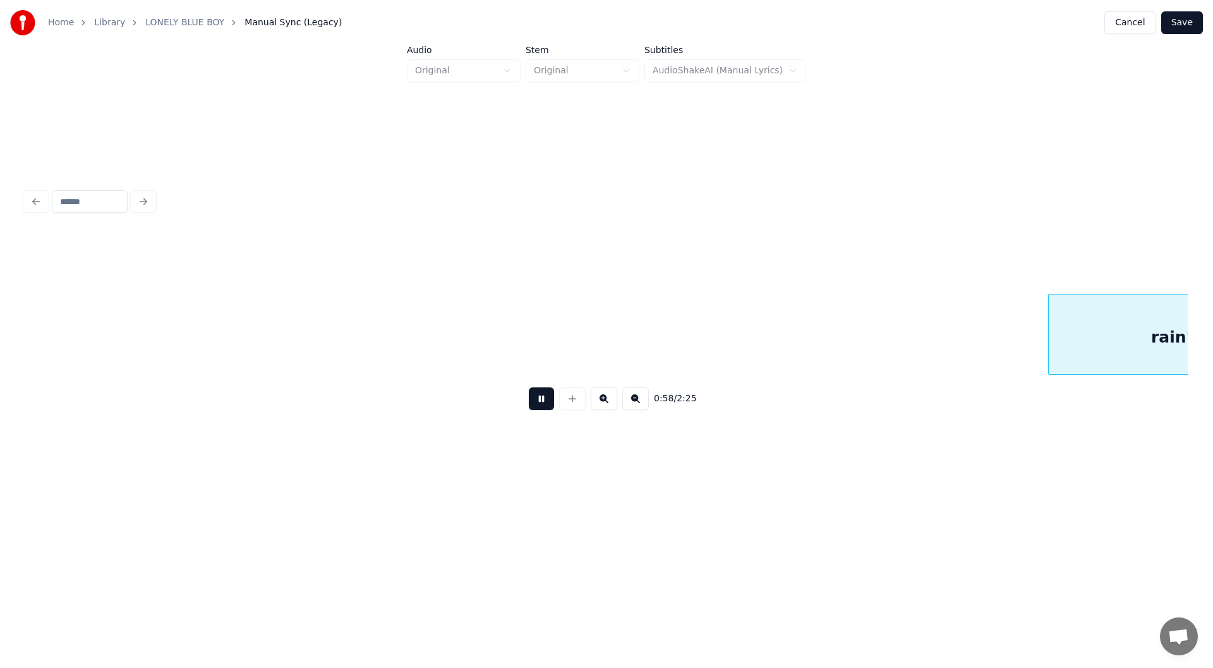
scroll to position [0, 7357]
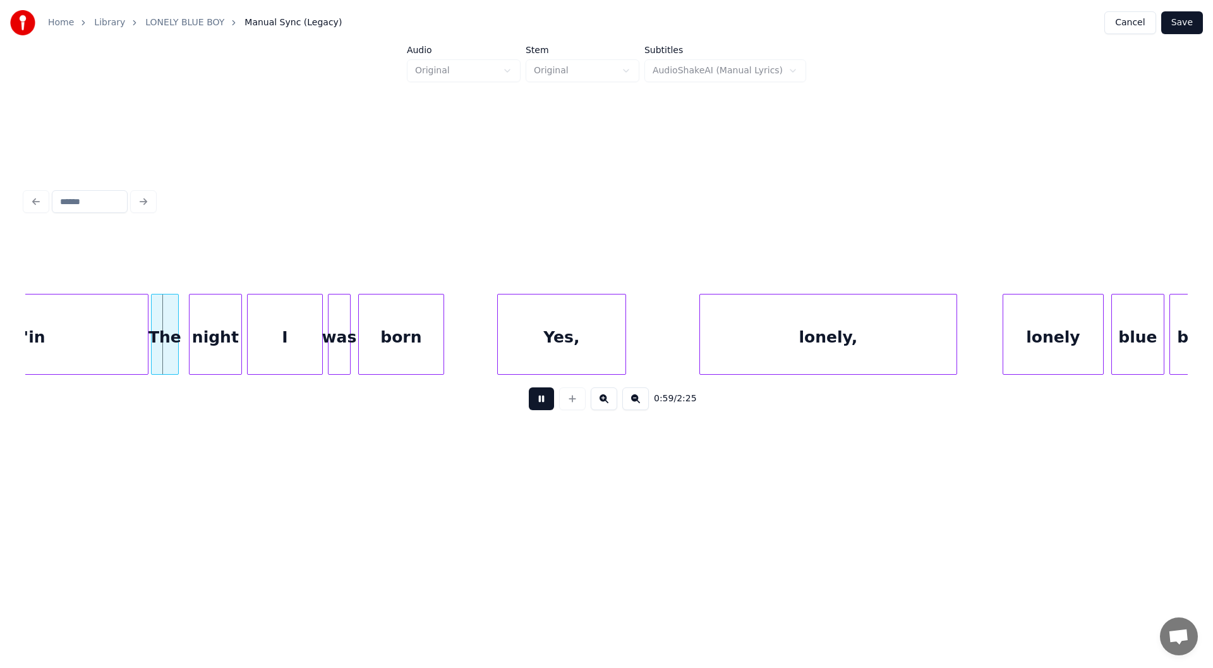
click at [538, 401] on button at bounding box center [541, 398] width 25 height 23
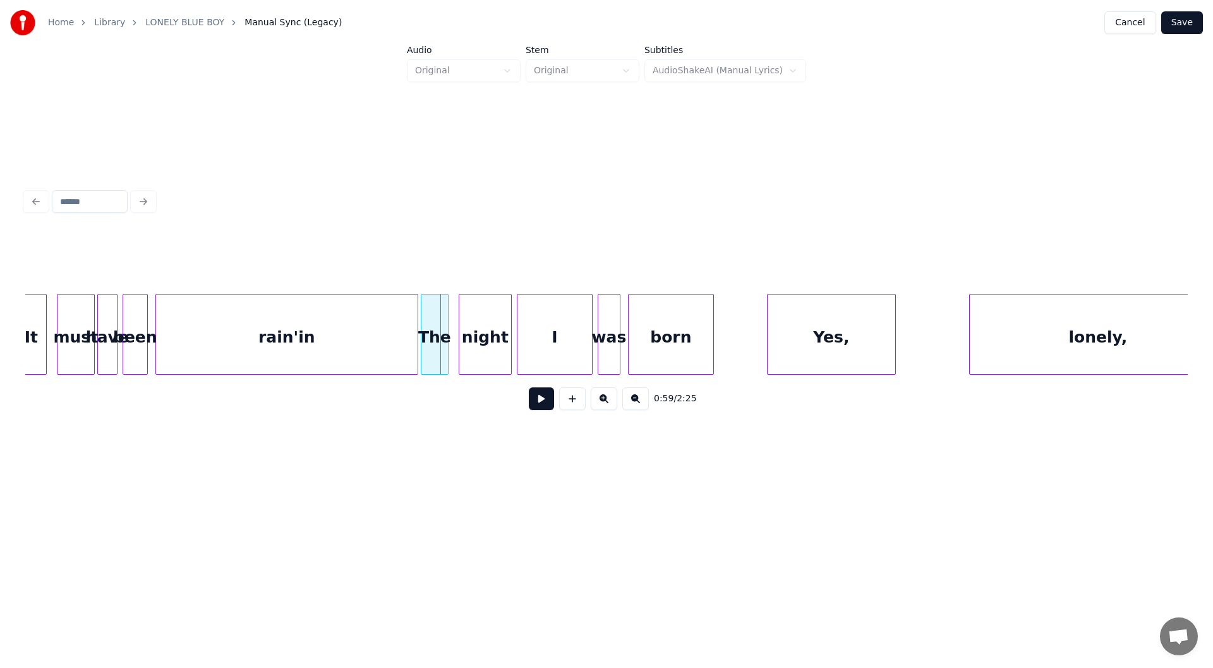
scroll to position [0, 6975]
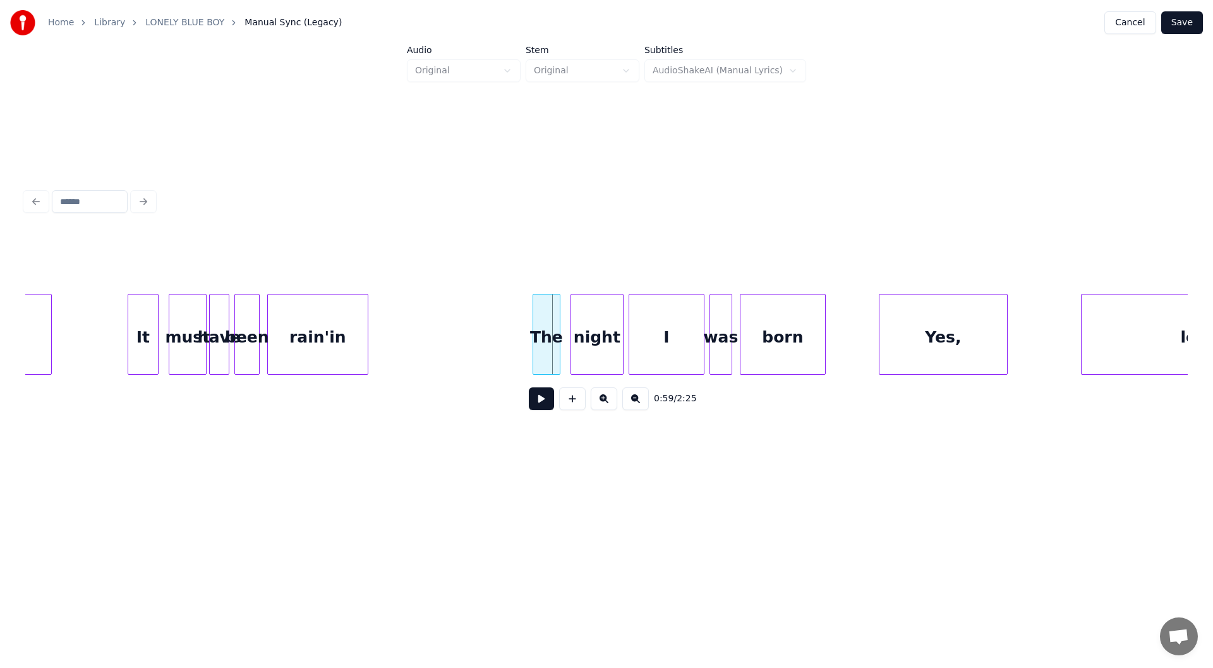
click at [366, 354] on div at bounding box center [366, 334] width 4 height 80
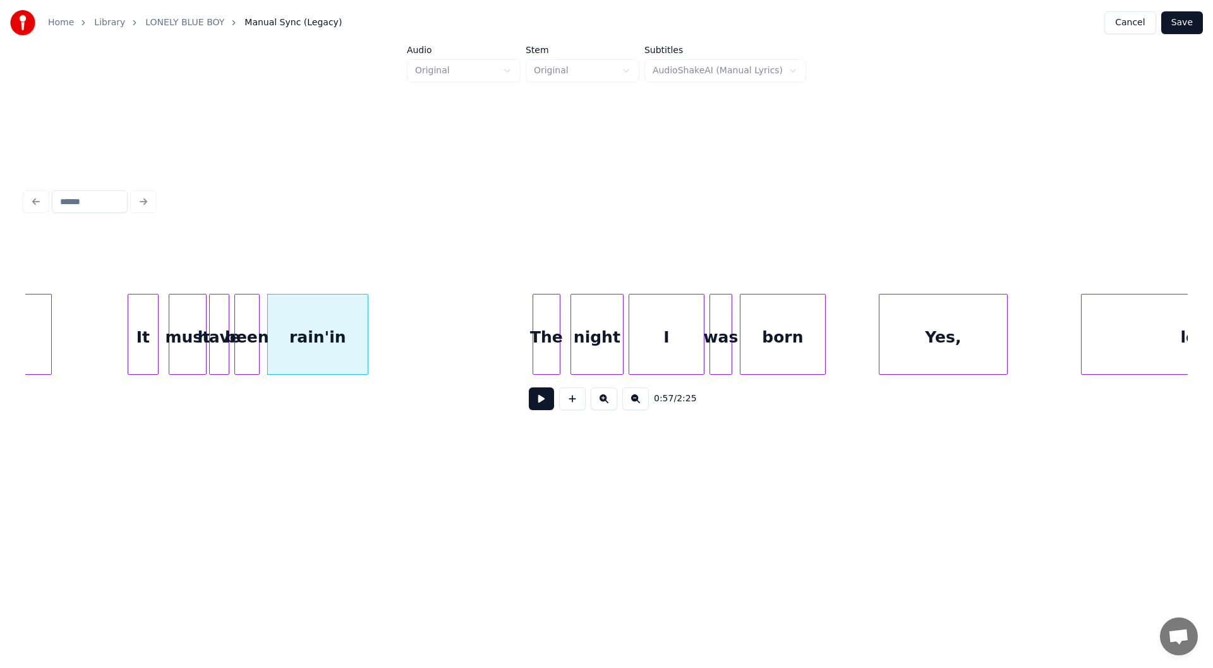
click at [141, 335] on div "It" at bounding box center [143, 337] width 30 height 86
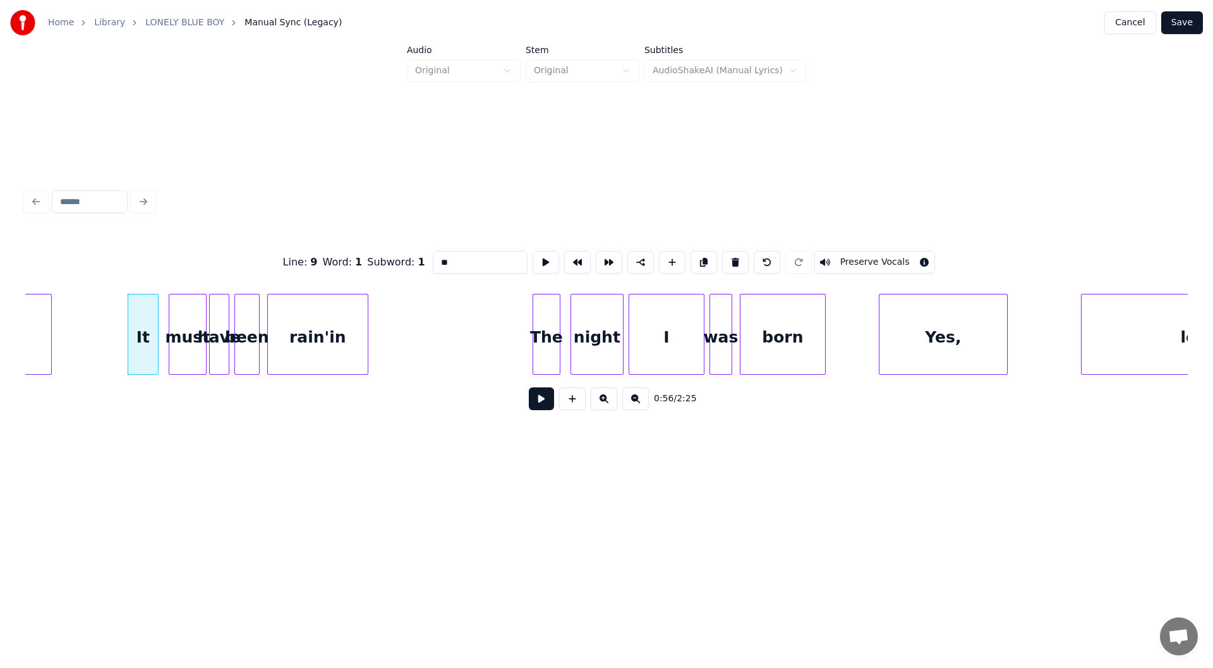
click at [536, 402] on button at bounding box center [541, 398] width 25 height 23
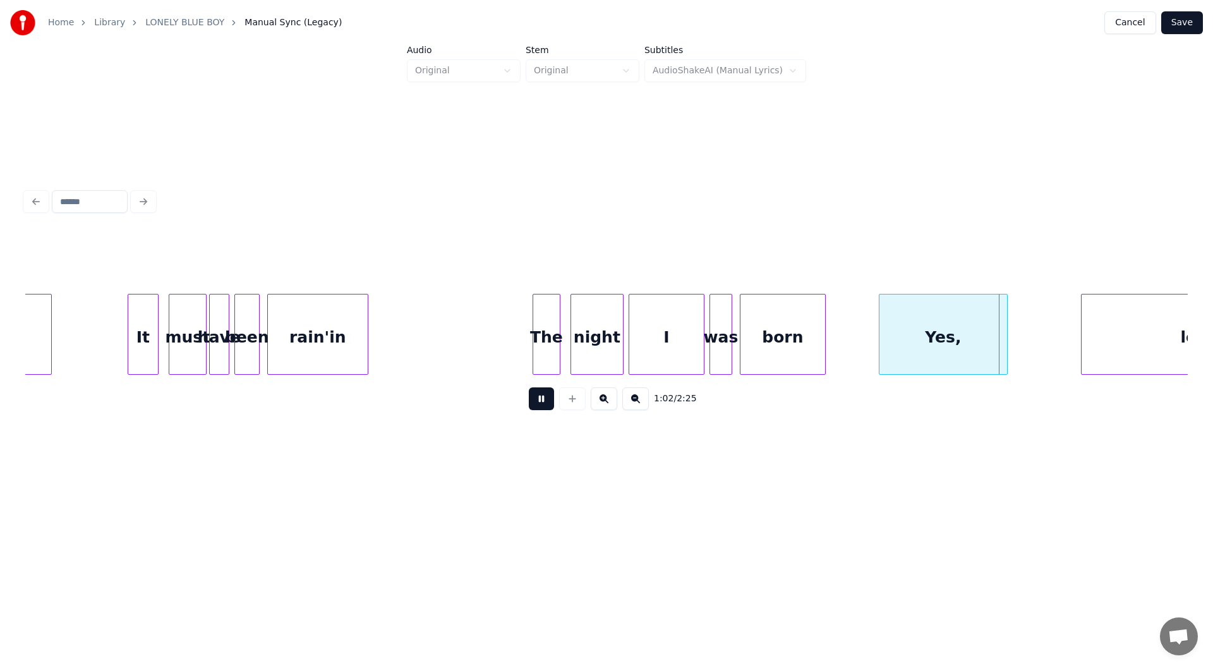
click at [538, 402] on button at bounding box center [541, 398] width 25 height 23
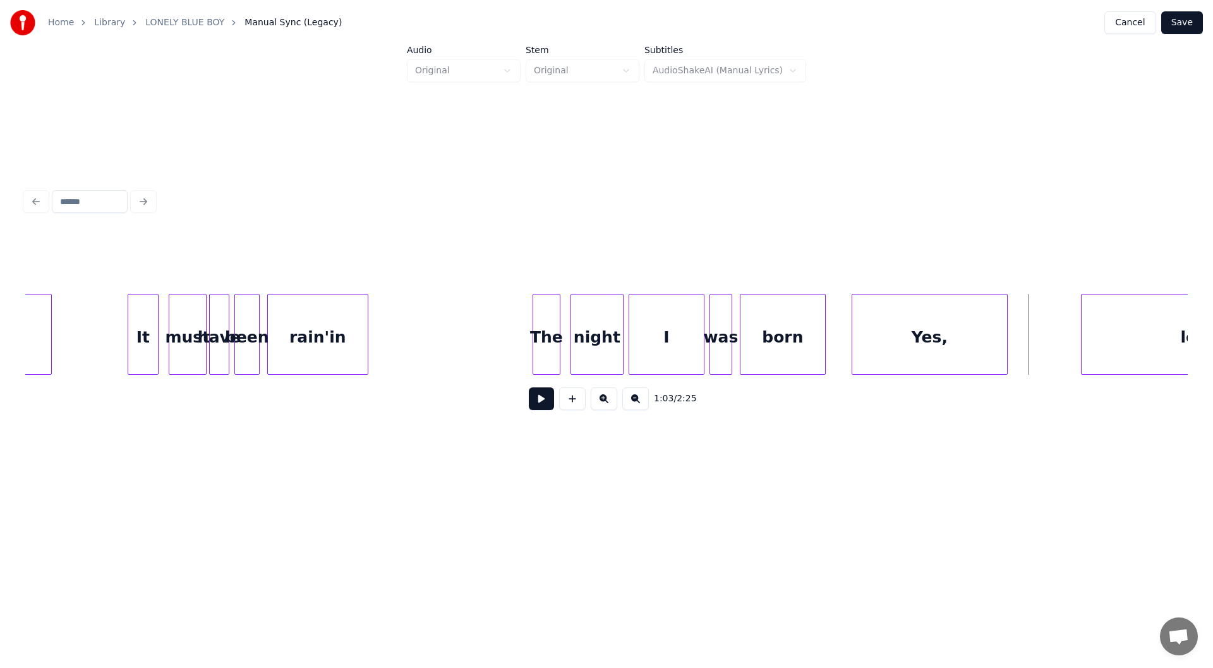
click at [854, 343] on div at bounding box center [854, 334] width 4 height 80
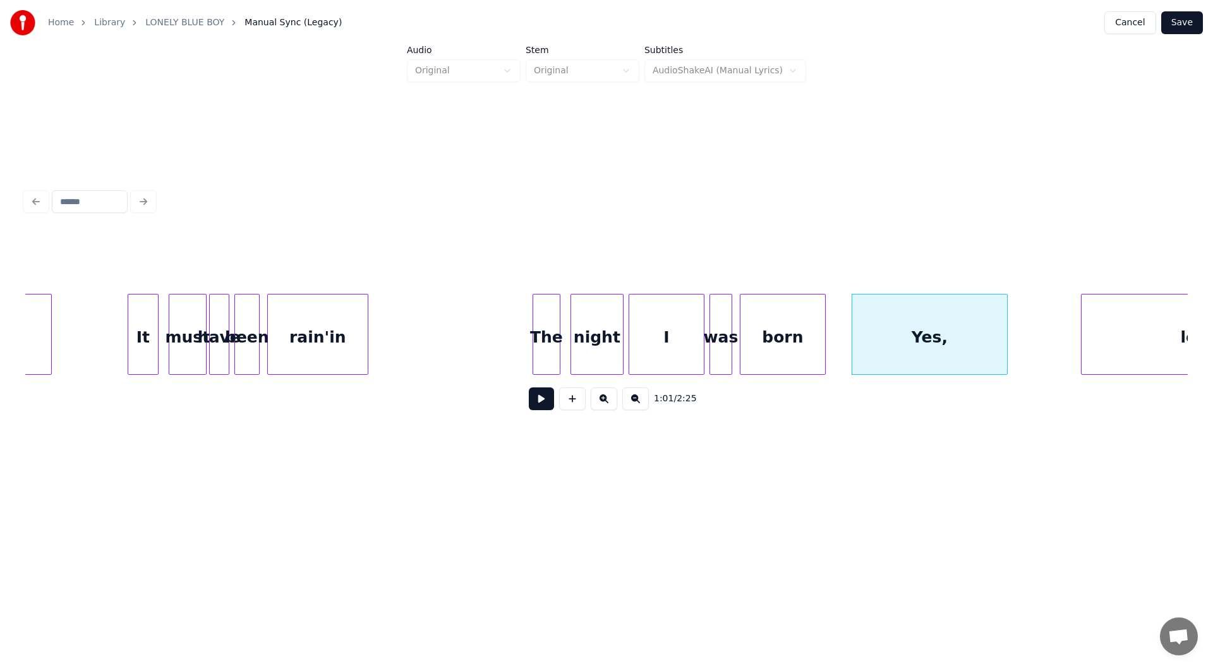
click at [538, 402] on button at bounding box center [541, 398] width 25 height 23
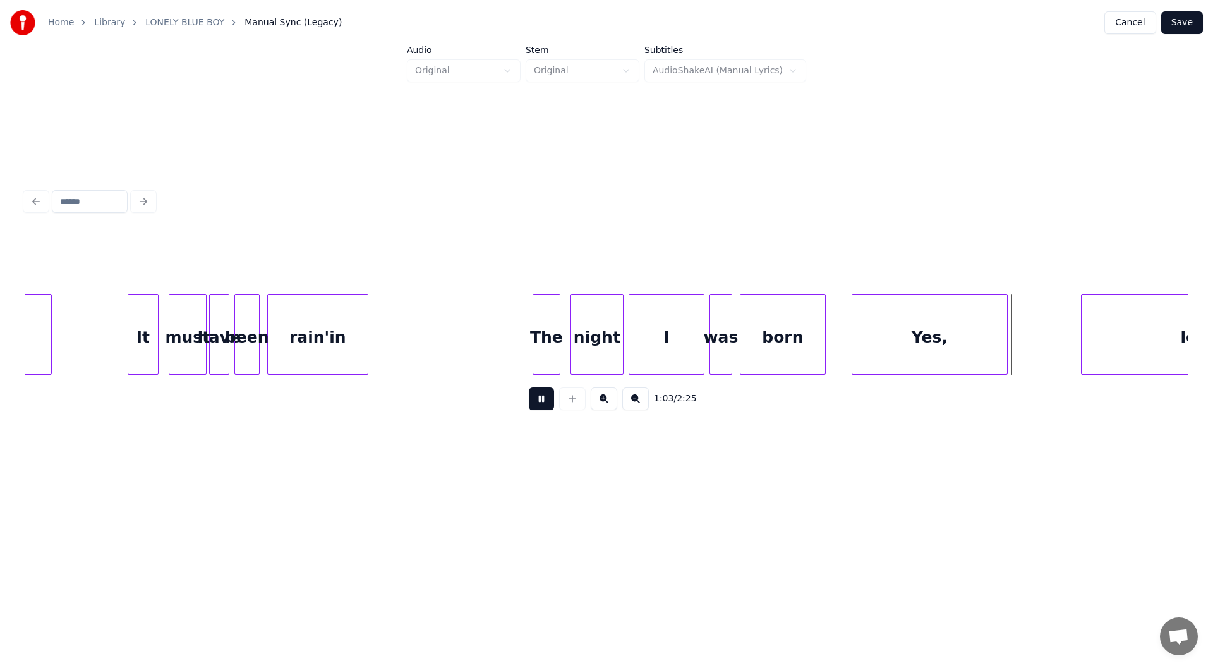
click at [538, 402] on button at bounding box center [541, 398] width 25 height 23
click at [536, 403] on button at bounding box center [541, 398] width 25 height 23
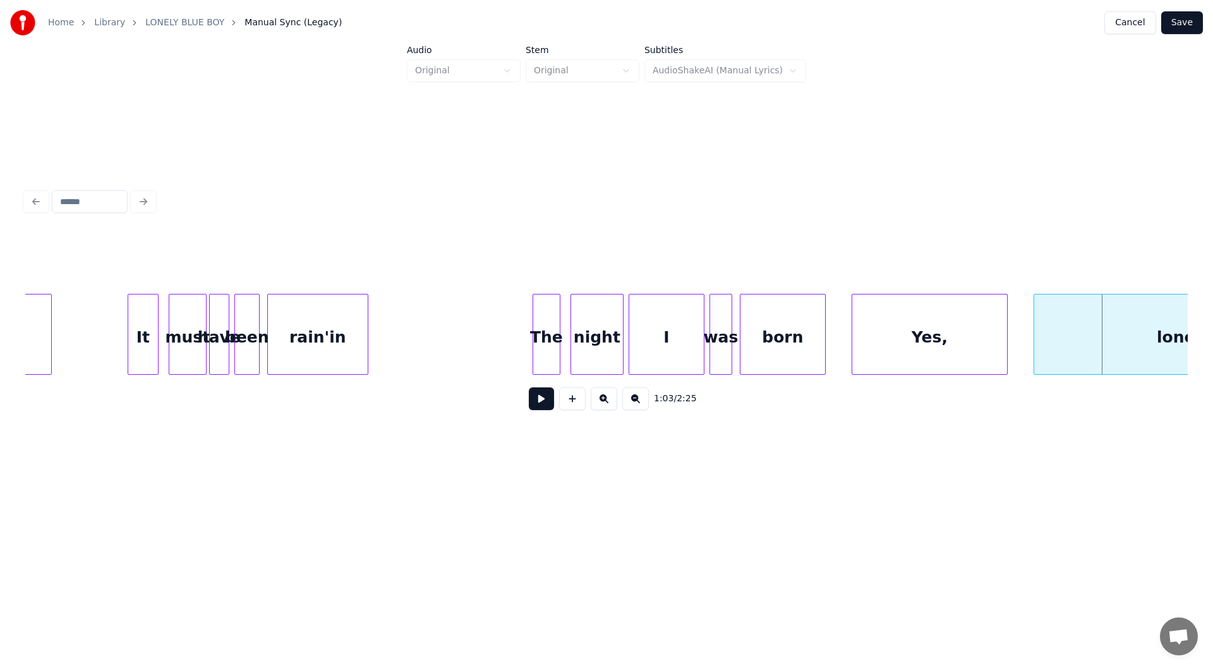
click at [1034, 345] on div at bounding box center [1036, 334] width 4 height 80
click at [539, 404] on button at bounding box center [541, 398] width 25 height 23
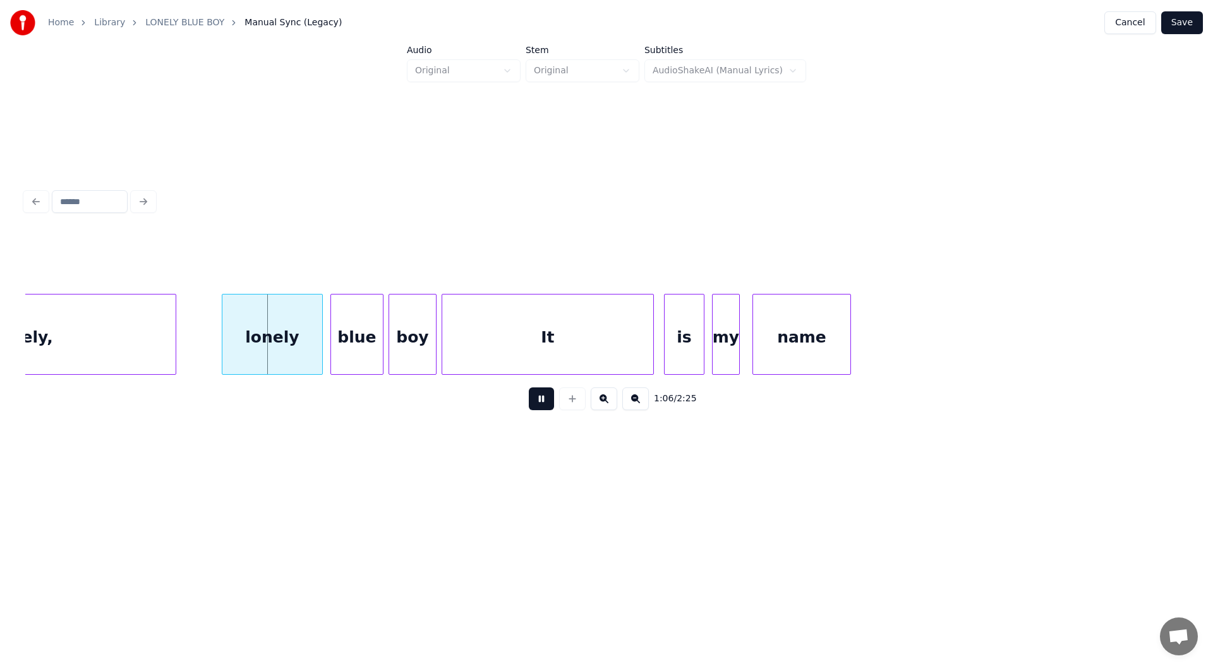
click at [538, 399] on button at bounding box center [541, 398] width 25 height 23
click at [203, 343] on div at bounding box center [203, 334] width 4 height 80
click at [543, 403] on button at bounding box center [541, 398] width 25 height 23
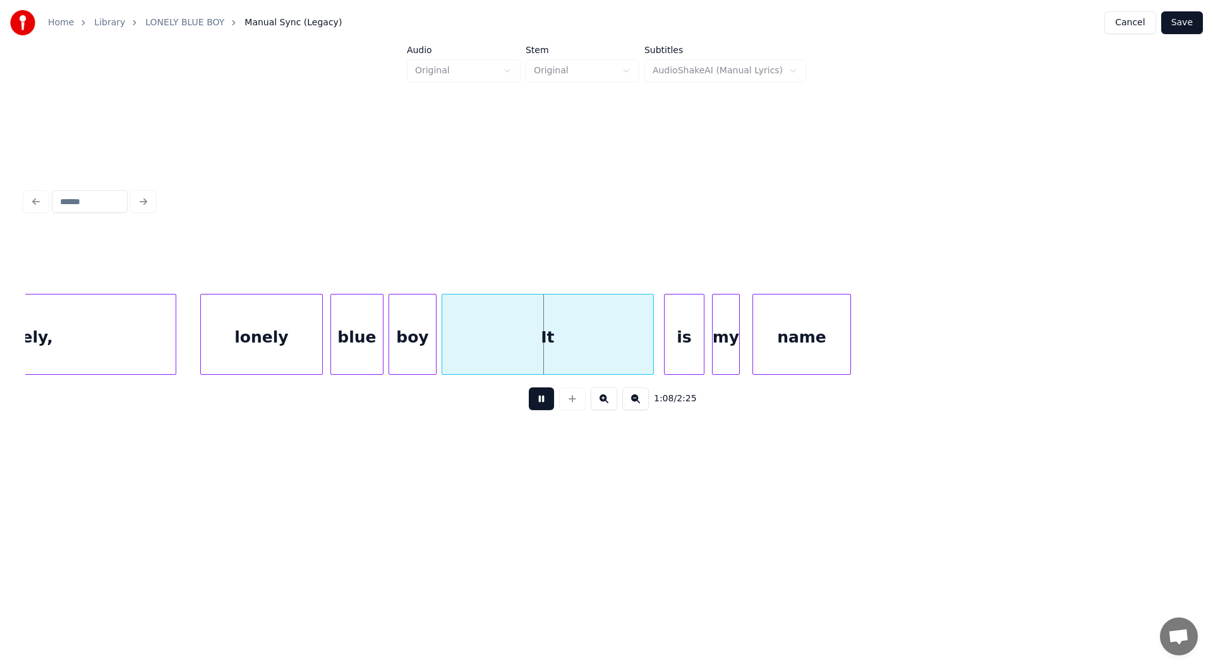
click at [541, 401] on button at bounding box center [541, 398] width 25 height 23
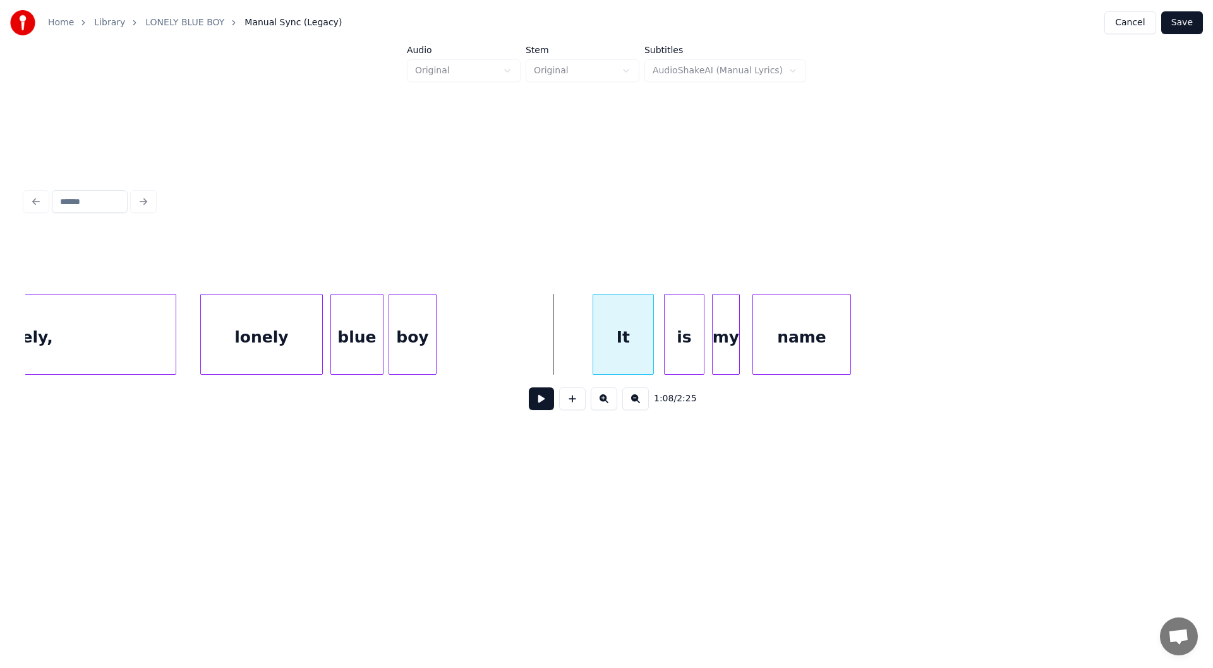
click at [593, 348] on div at bounding box center [595, 334] width 4 height 80
click at [572, 345] on div at bounding box center [573, 334] width 4 height 80
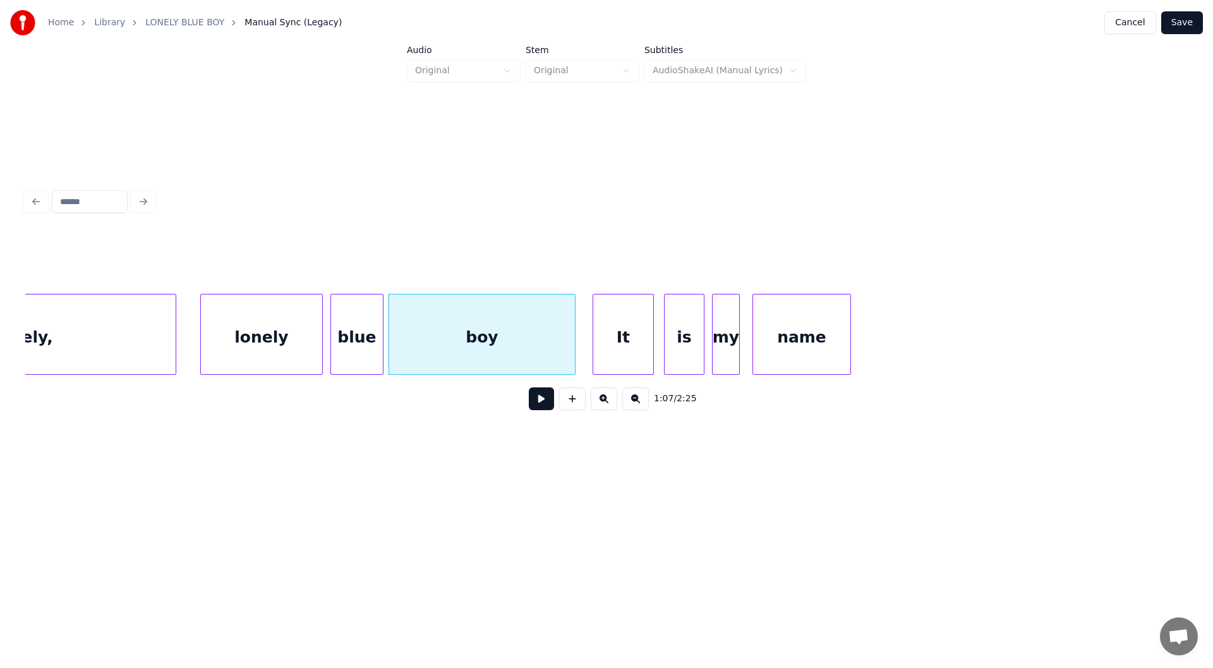
click at [636, 345] on div "It" at bounding box center [623, 337] width 60 height 86
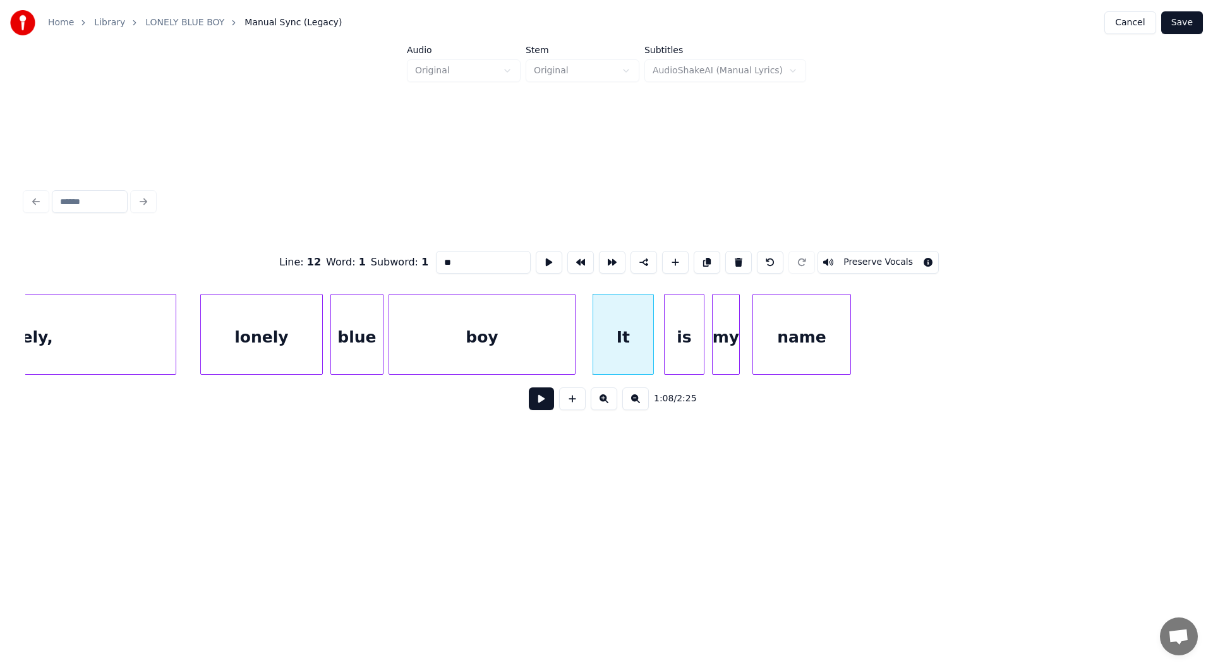
click at [442, 256] on input "**" at bounding box center [483, 262] width 95 height 23
click at [282, 334] on div "lonely" at bounding box center [261, 337] width 121 height 86
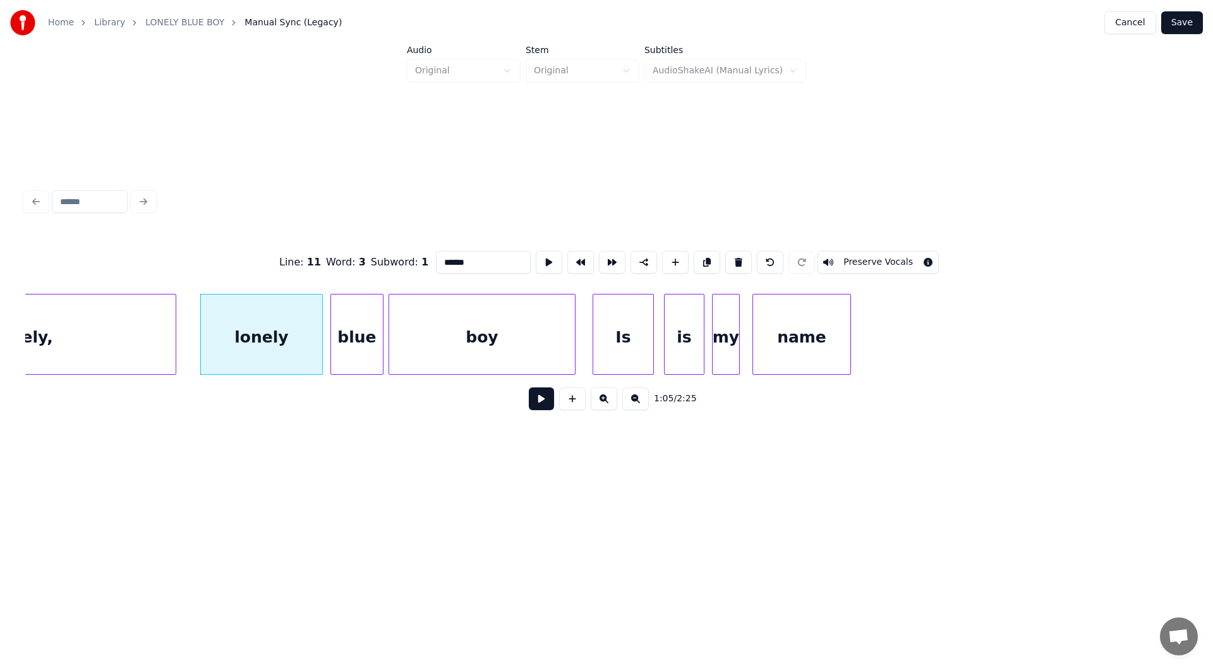
type input "******"
click at [538, 404] on button at bounding box center [541, 398] width 25 height 23
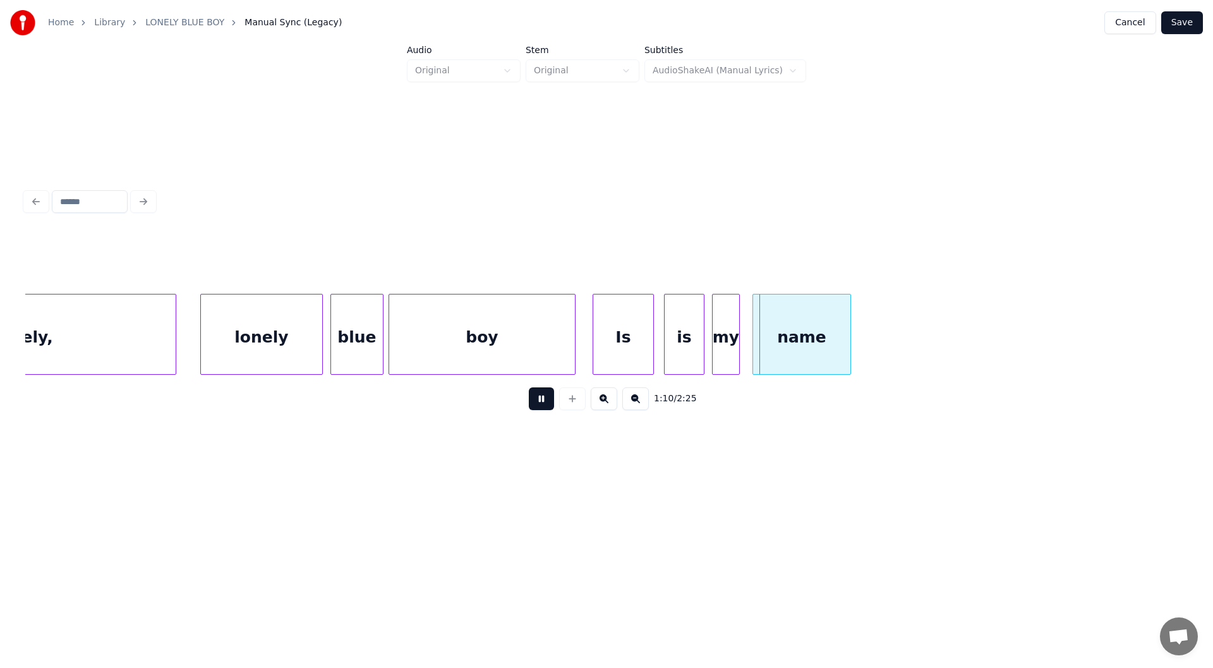
click at [540, 402] on button at bounding box center [541, 398] width 25 height 23
click at [618, 338] on div "Is" at bounding box center [623, 337] width 60 height 86
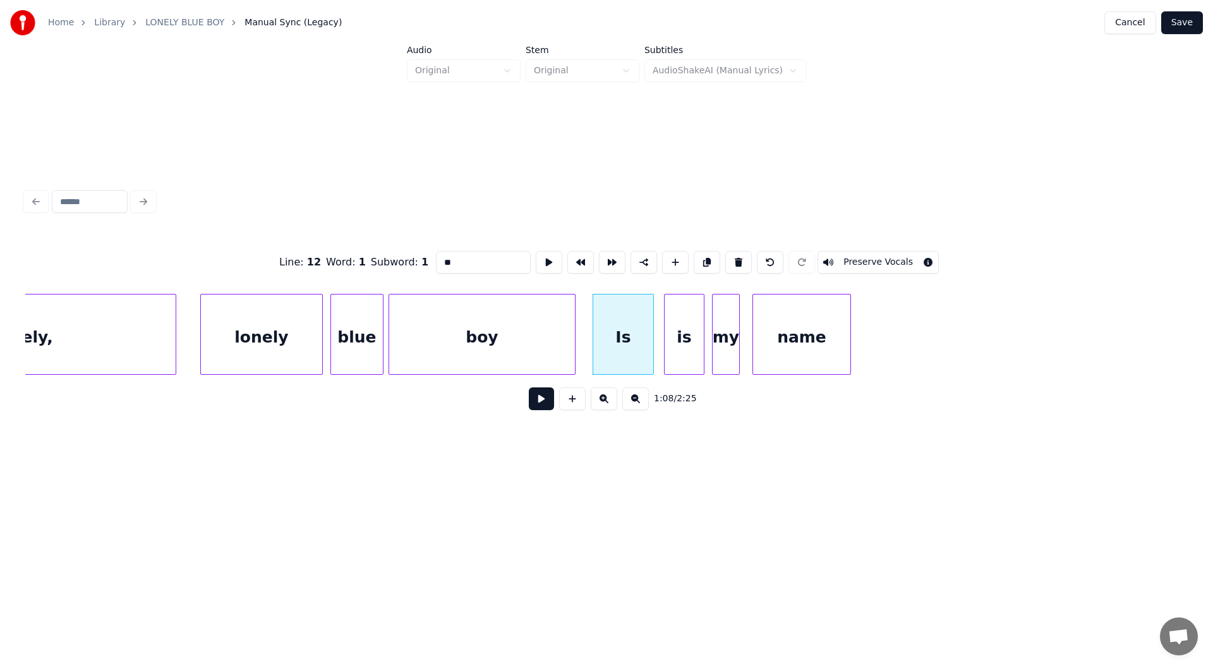
click at [534, 402] on button at bounding box center [541, 398] width 25 height 23
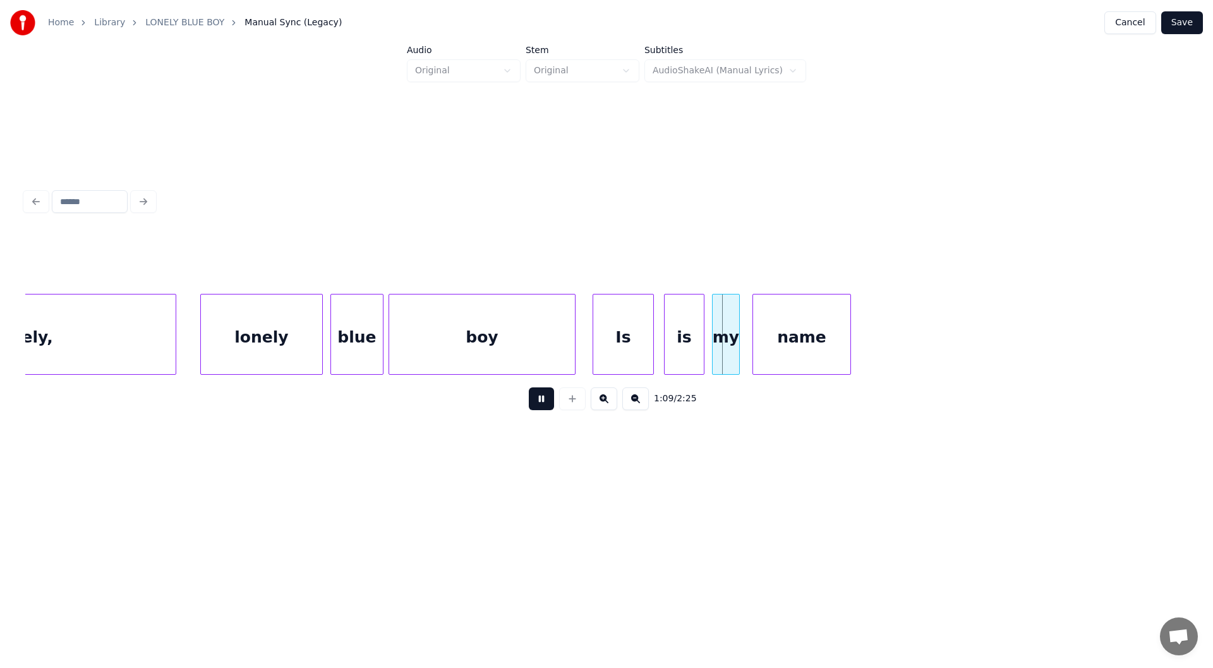
click at [534, 402] on button at bounding box center [541, 398] width 25 height 23
click at [677, 334] on div "is" at bounding box center [684, 337] width 39 height 86
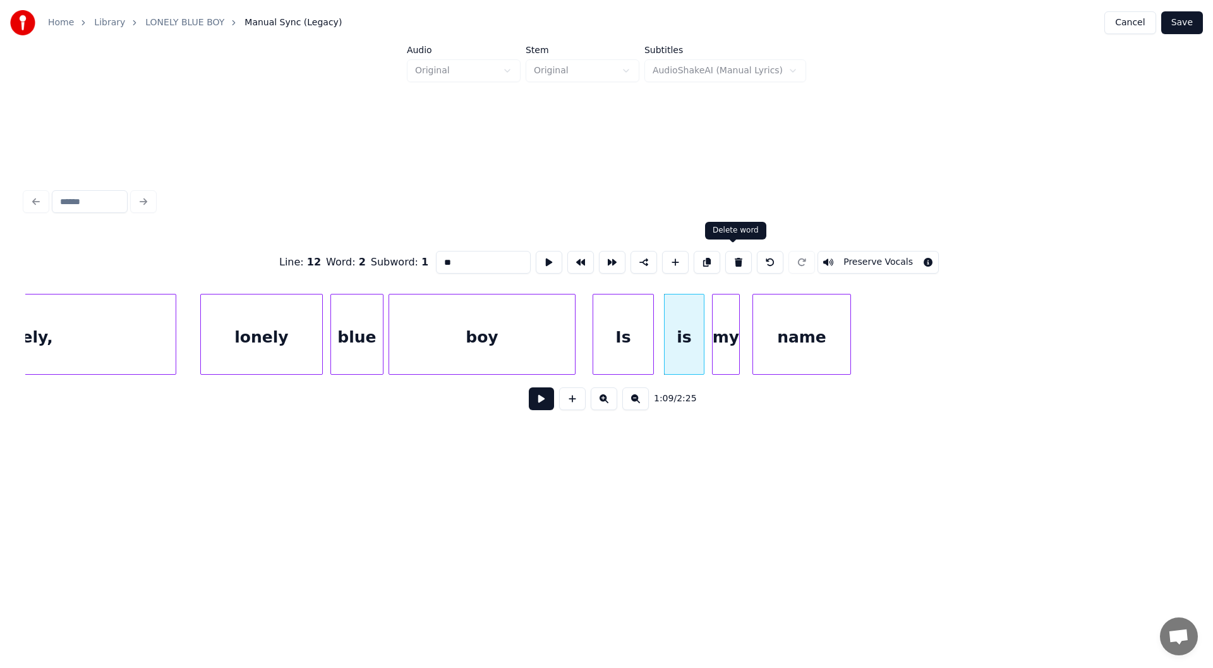
click at [736, 254] on button at bounding box center [738, 262] width 27 height 23
type input "**"
click at [701, 345] on div at bounding box center [702, 334] width 4 height 80
click at [539, 401] on button at bounding box center [541, 398] width 25 height 23
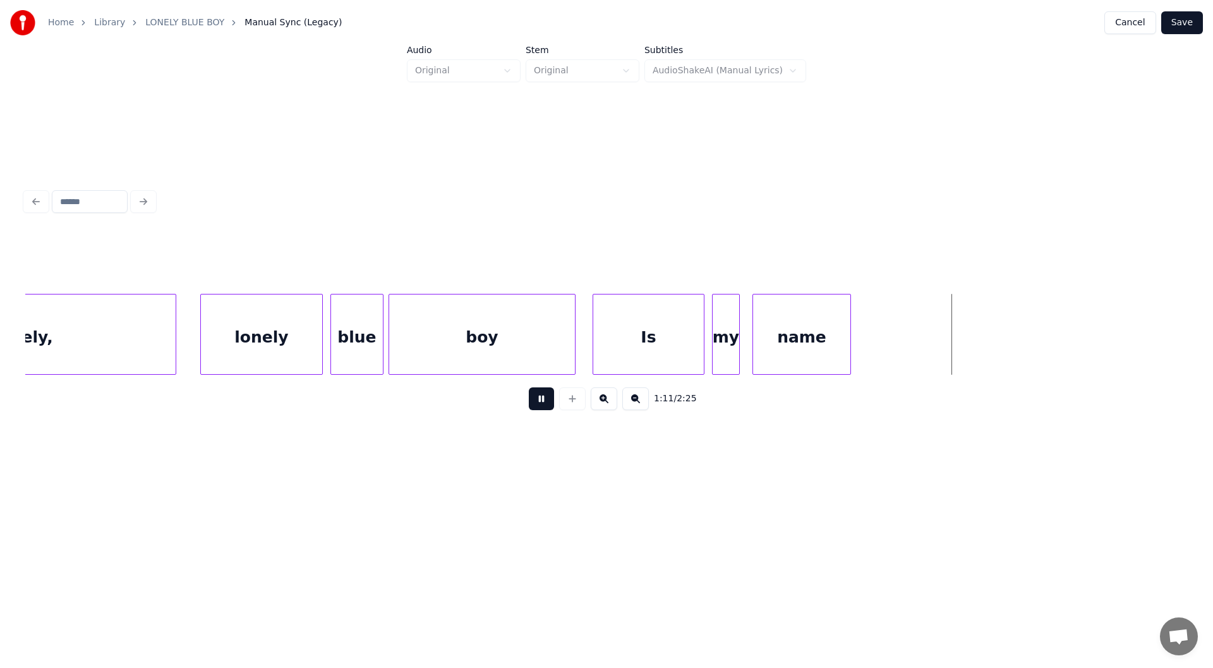
click at [540, 401] on button at bounding box center [541, 398] width 25 height 23
click at [997, 358] on div at bounding box center [999, 334] width 4 height 80
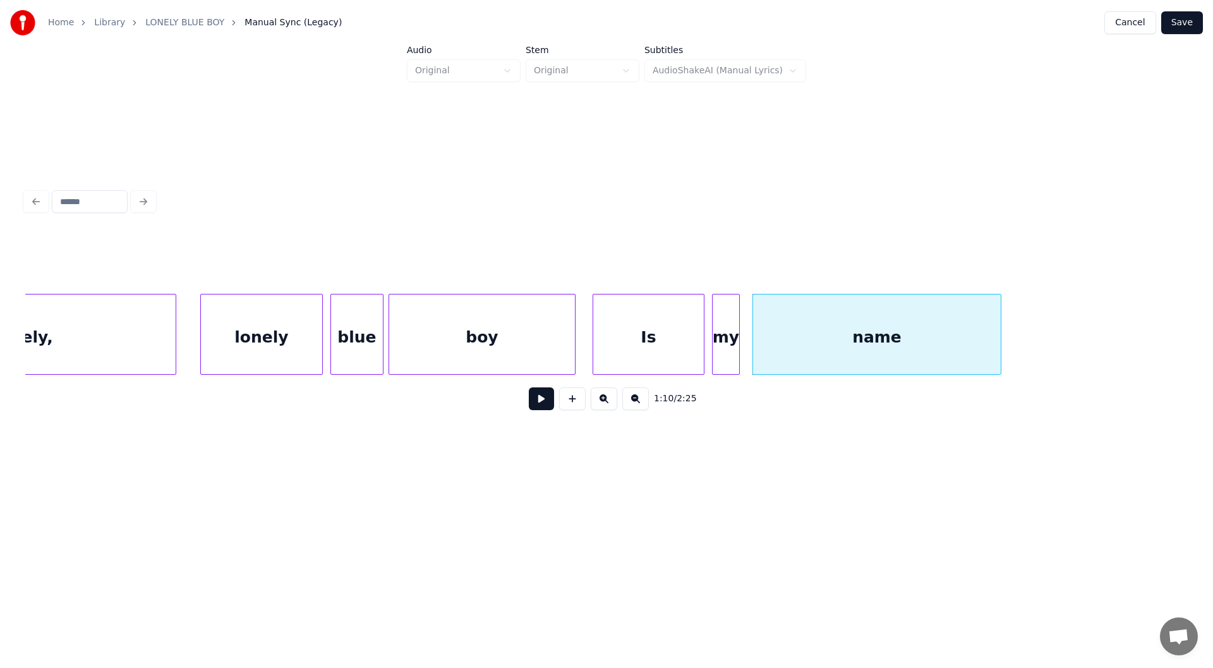
click at [543, 400] on button at bounding box center [541, 398] width 25 height 23
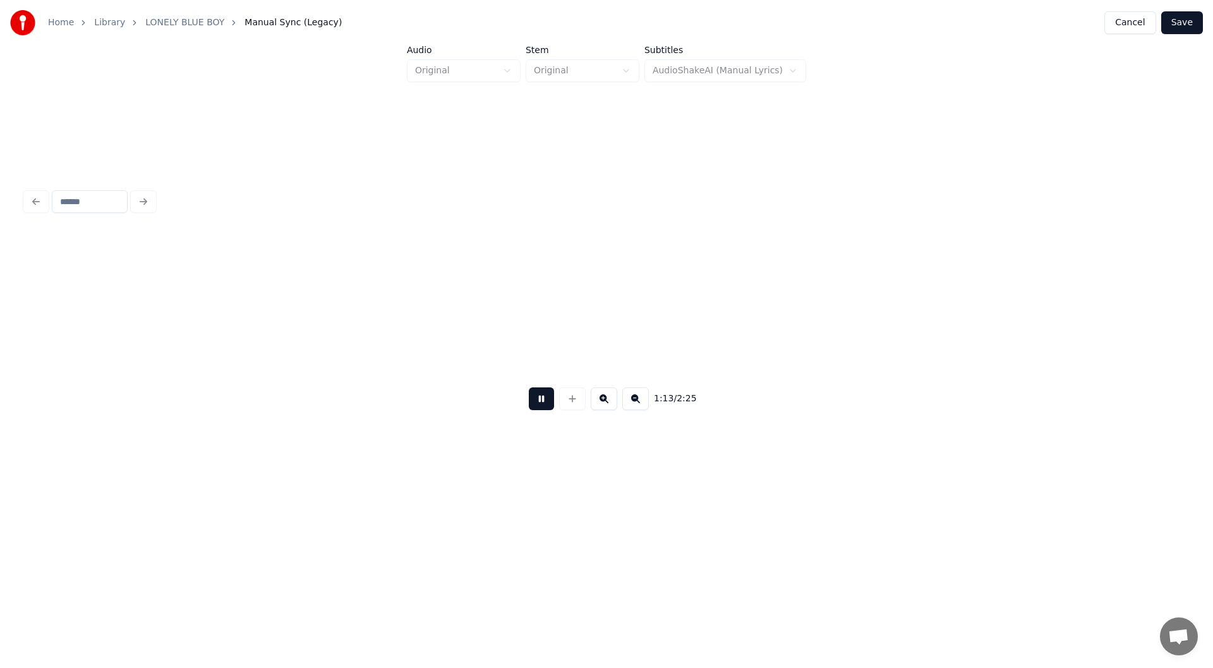
scroll to position [0, 9302]
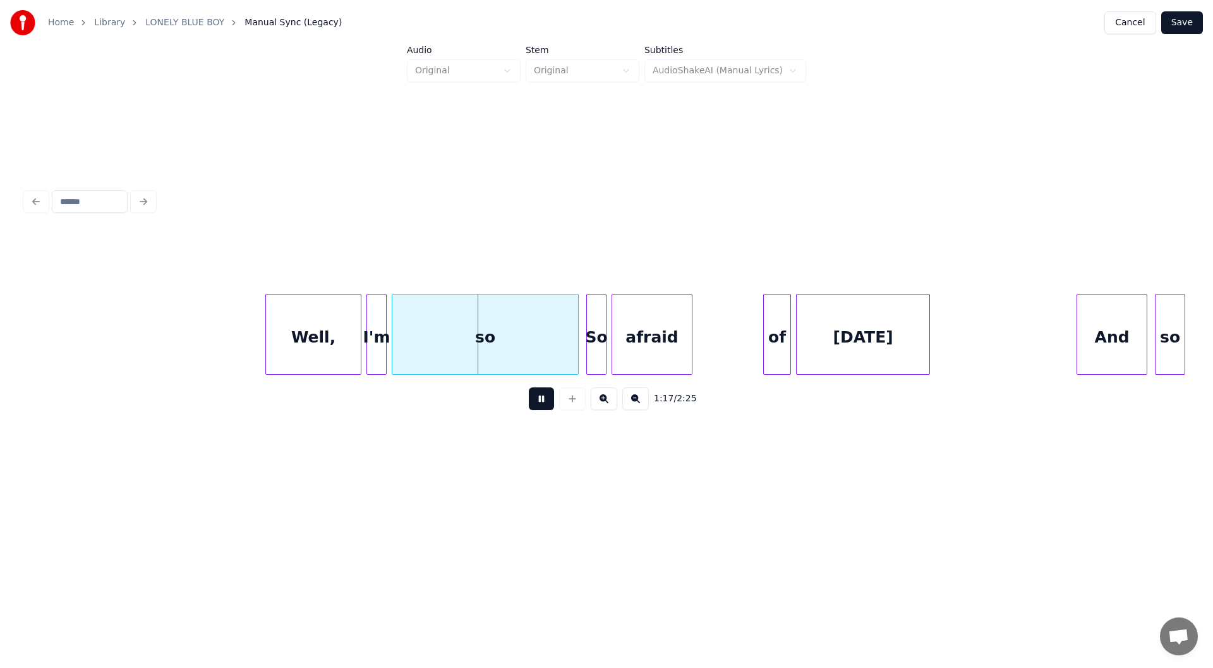
click at [541, 402] on button at bounding box center [541, 398] width 25 height 23
click at [467, 349] on div at bounding box center [466, 334] width 4 height 80
click at [430, 334] on div "so" at bounding box center [429, 337] width 75 height 86
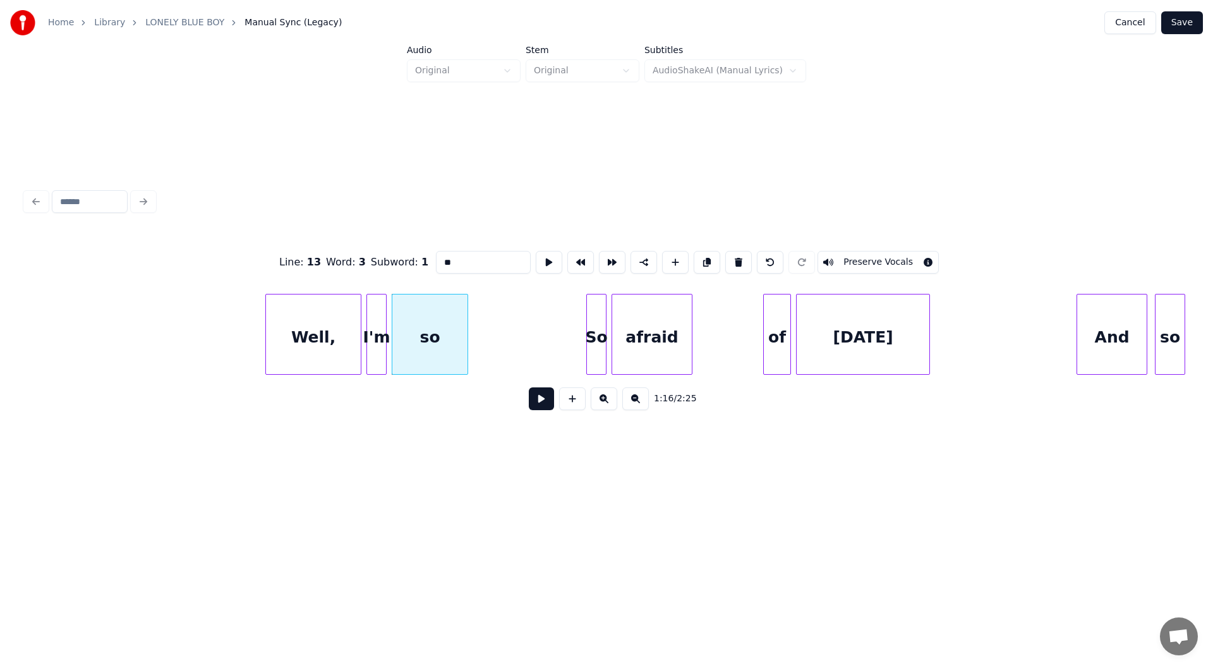
click at [542, 404] on button at bounding box center [541, 398] width 25 height 23
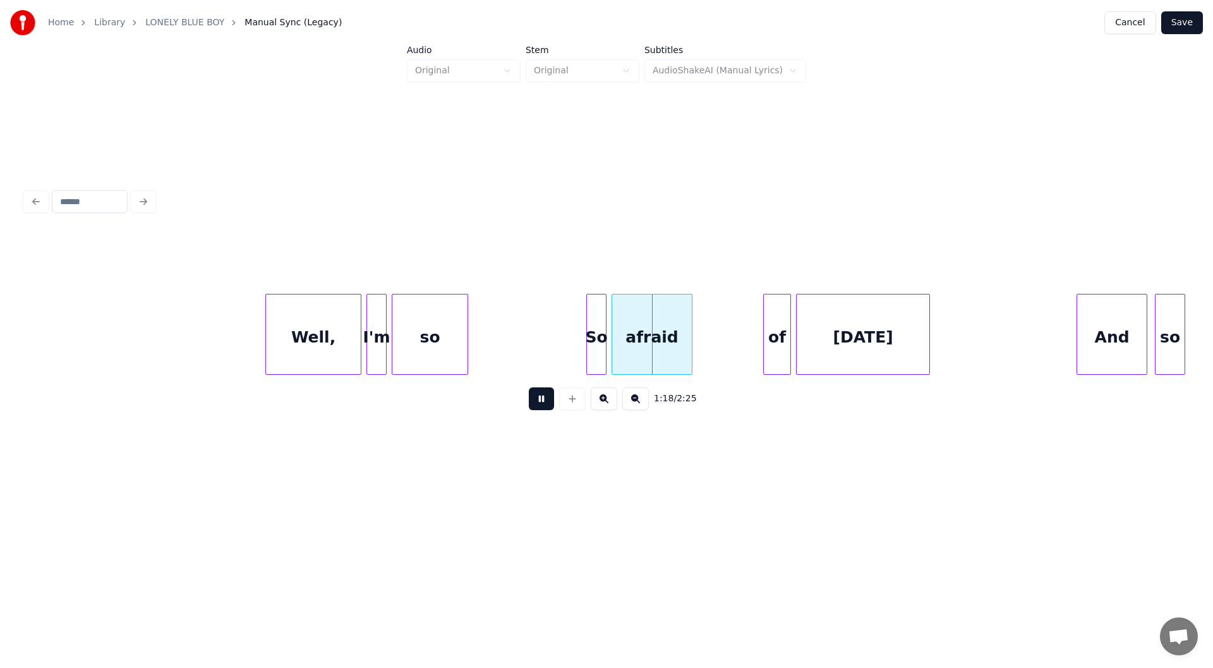
click at [543, 404] on button at bounding box center [541, 398] width 25 height 23
click at [574, 403] on button at bounding box center [572, 398] width 27 height 23
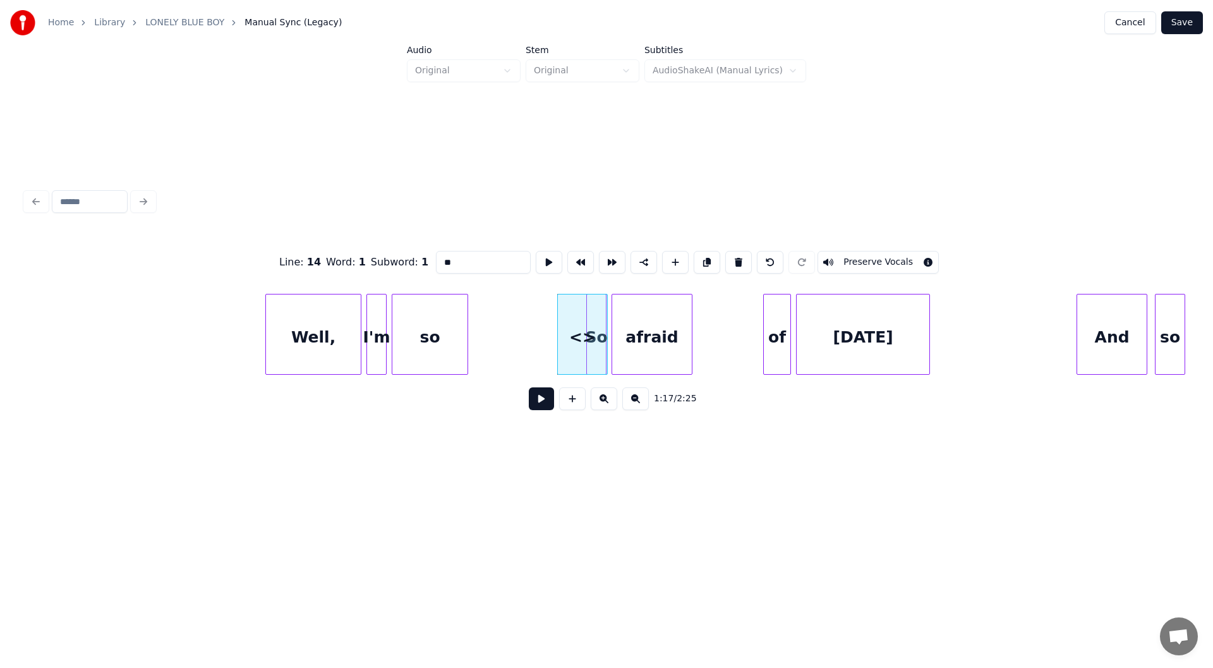
drag, startPoint x: 459, startPoint y: 252, endPoint x: 382, endPoint y: 255, distance: 77.1
click at [382, 255] on div "Line : 14 Word : 1 Subword : 1 ** Preserve Vocals" at bounding box center [606, 262] width 1162 height 63
click at [551, 354] on div "I'm" at bounding box center [557, 337] width 49 height 86
click at [302, 331] on div "Well," at bounding box center [313, 337] width 95 height 86
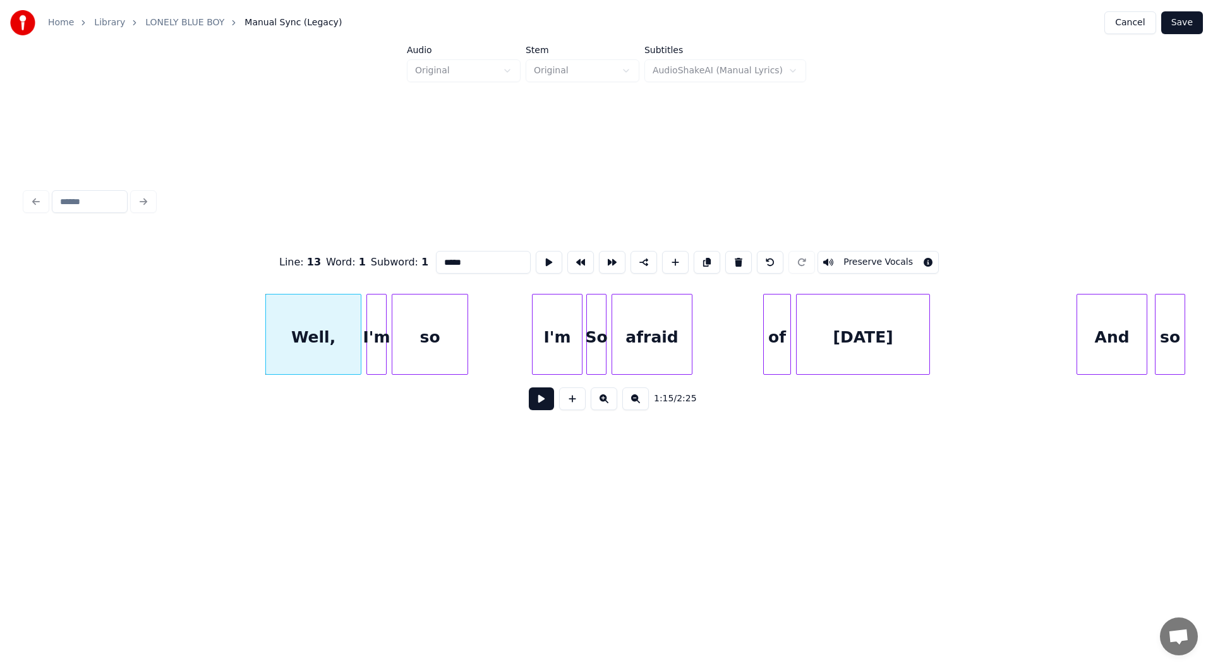
type input "*****"
click at [541, 402] on button at bounding box center [541, 398] width 25 height 23
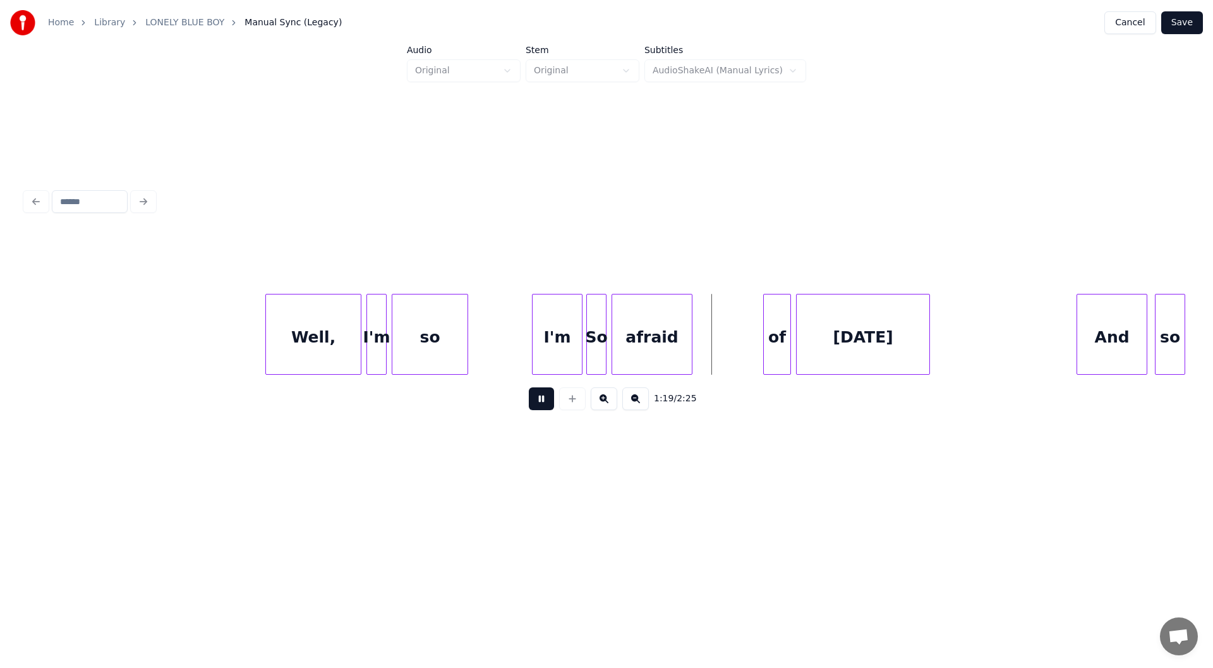
click at [542, 402] on button at bounding box center [541, 398] width 25 height 23
click at [596, 336] on div "So" at bounding box center [596, 337] width 19 height 86
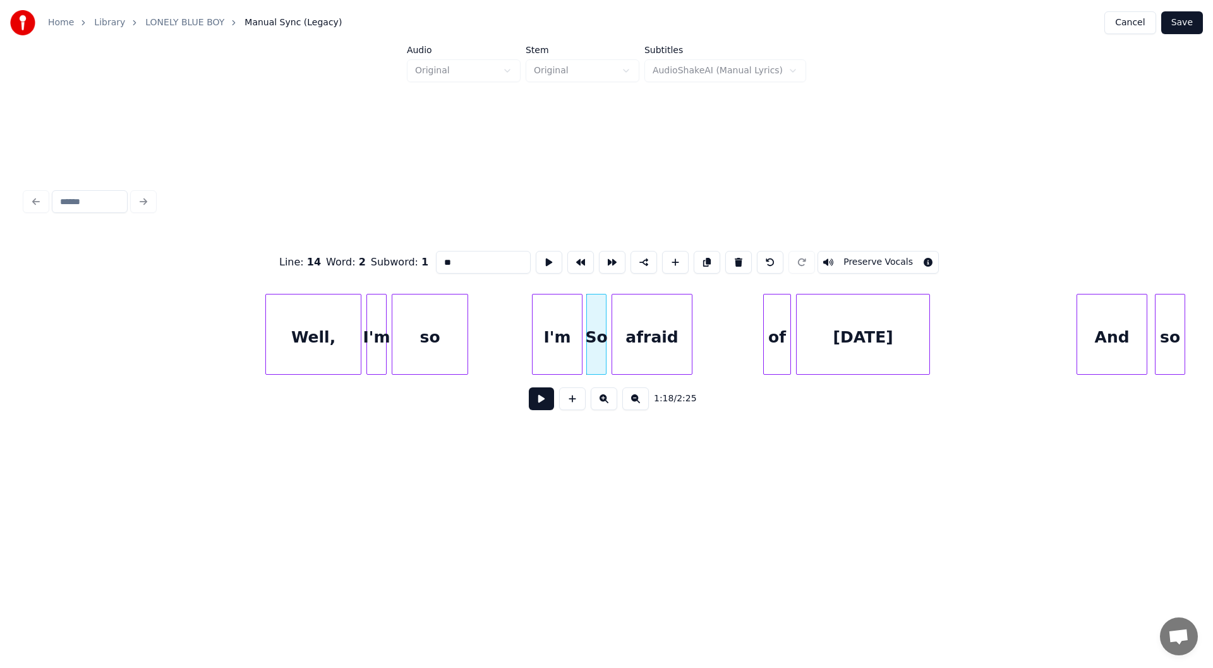
drag, startPoint x: 456, startPoint y: 255, endPoint x: 402, endPoint y: 256, distance: 54.4
click at [402, 256] on div "Line : 14 Word : 2 Subword : 1 ** Preserve Vocals" at bounding box center [606, 262] width 1162 height 63
click at [553, 355] on div "I'm" at bounding box center [557, 337] width 49 height 86
type input "***"
click at [543, 399] on button at bounding box center [541, 398] width 25 height 23
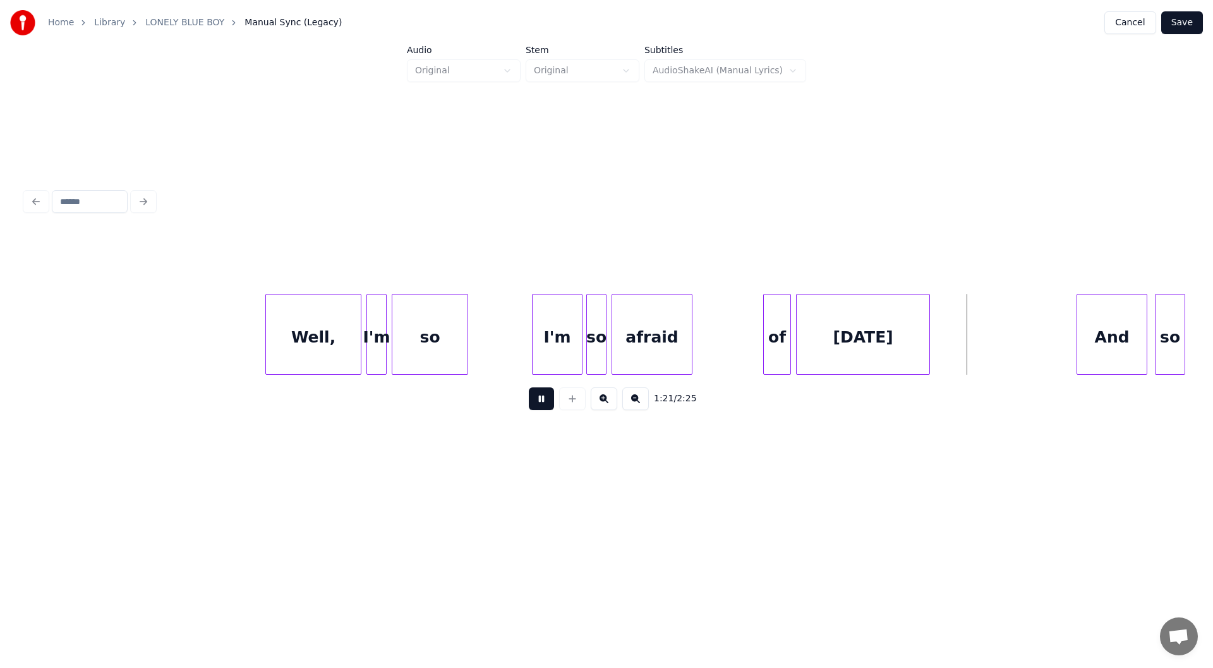
click at [531, 402] on button at bounding box center [541, 398] width 25 height 23
click at [967, 340] on div at bounding box center [965, 334] width 4 height 80
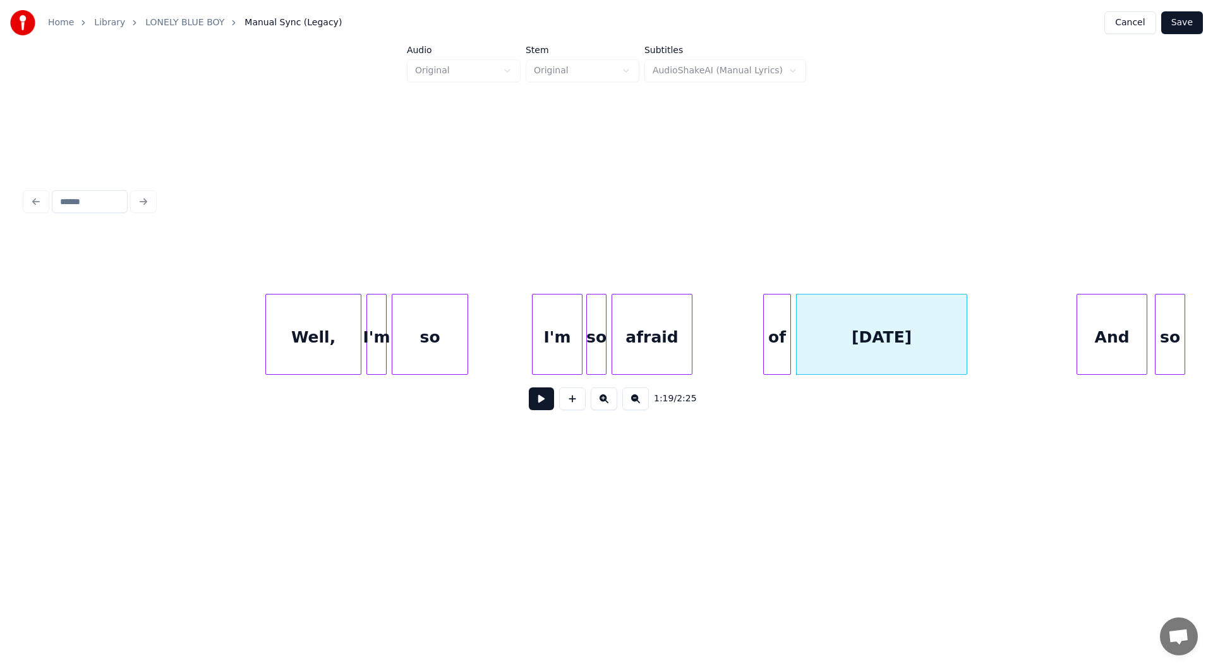
click at [538, 399] on button at bounding box center [541, 398] width 25 height 23
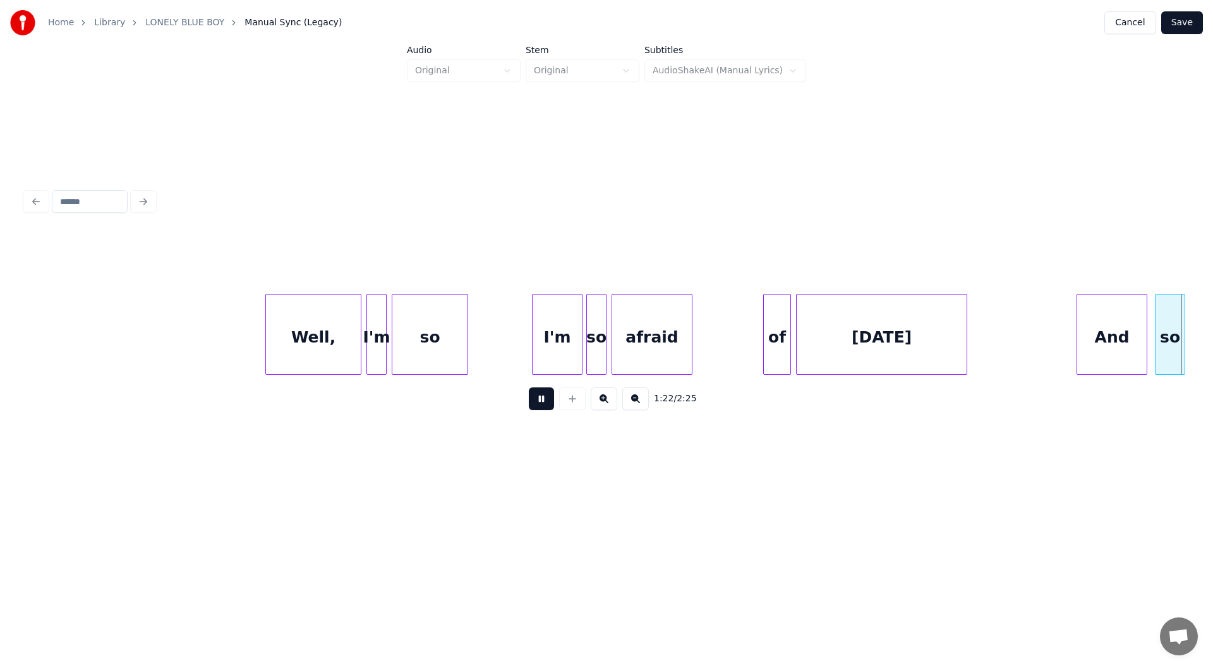
scroll to position [0, 10466]
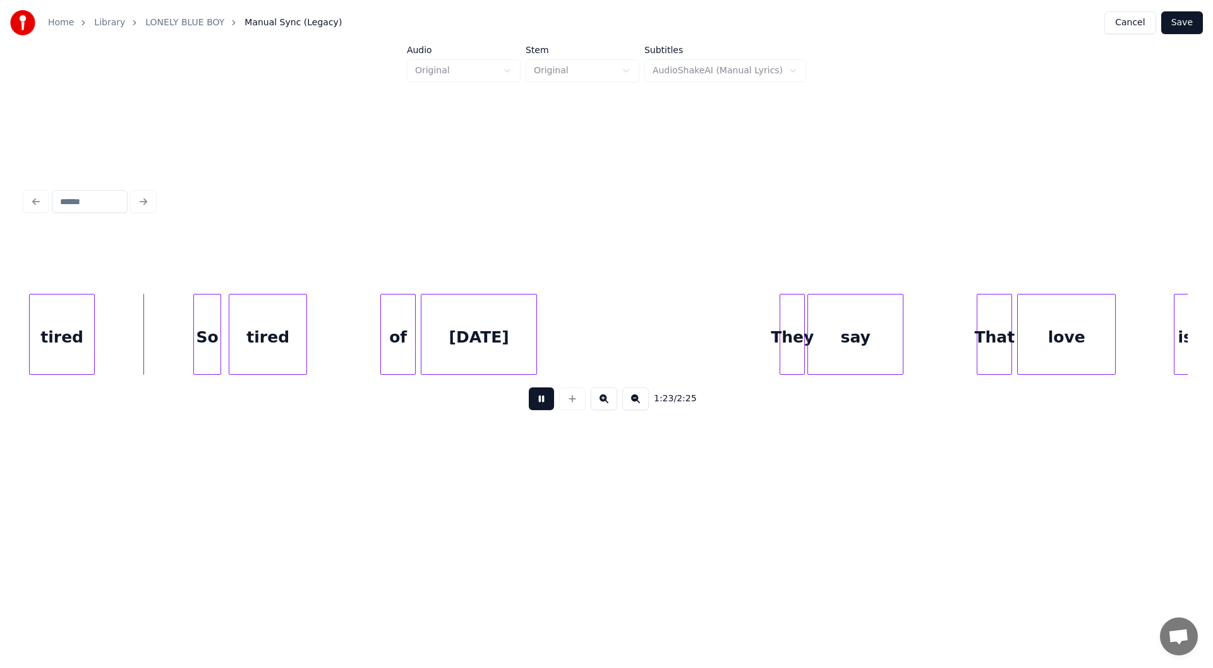
click at [537, 401] on button at bounding box center [541, 398] width 25 height 23
click at [118, 346] on div at bounding box center [119, 334] width 4 height 80
click at [541, 402] on button at bounding box center [541, 398] width 25 height 23
click at [539, 399] on button at bounding box center [541, 398] width 25 height 23
click at [553, 340] on div at bounding box center [554, 334] width 4 height 80
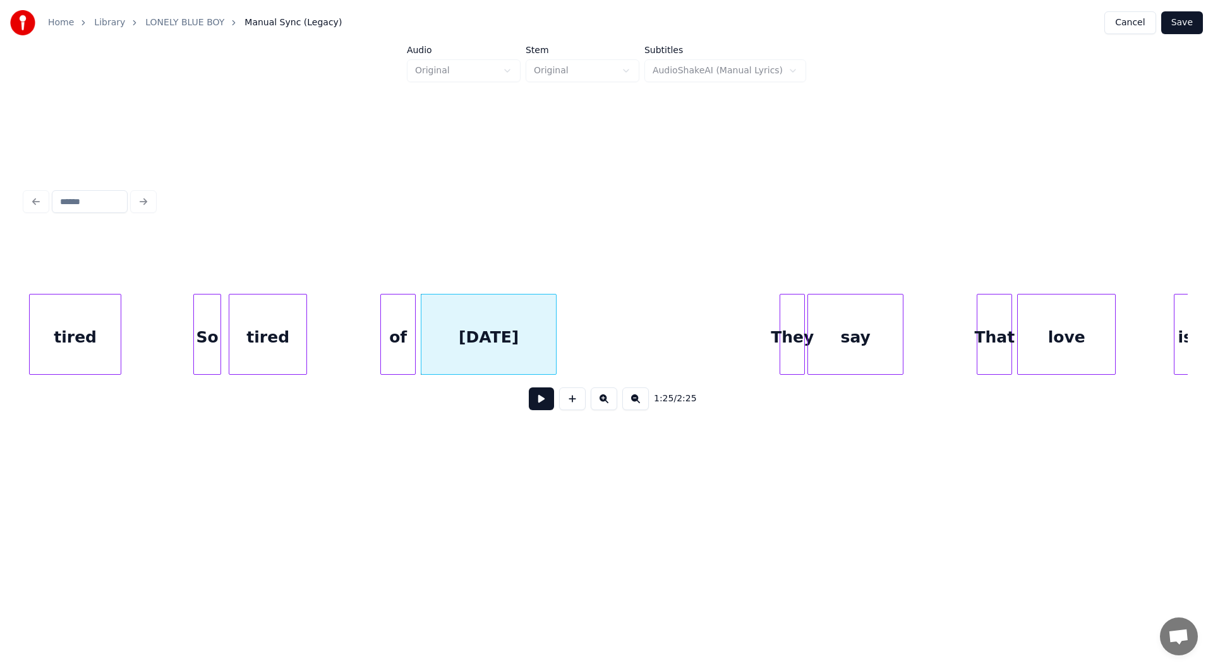
click at [539, 402] on button at bounding box center [541, 398] width 25 height 23
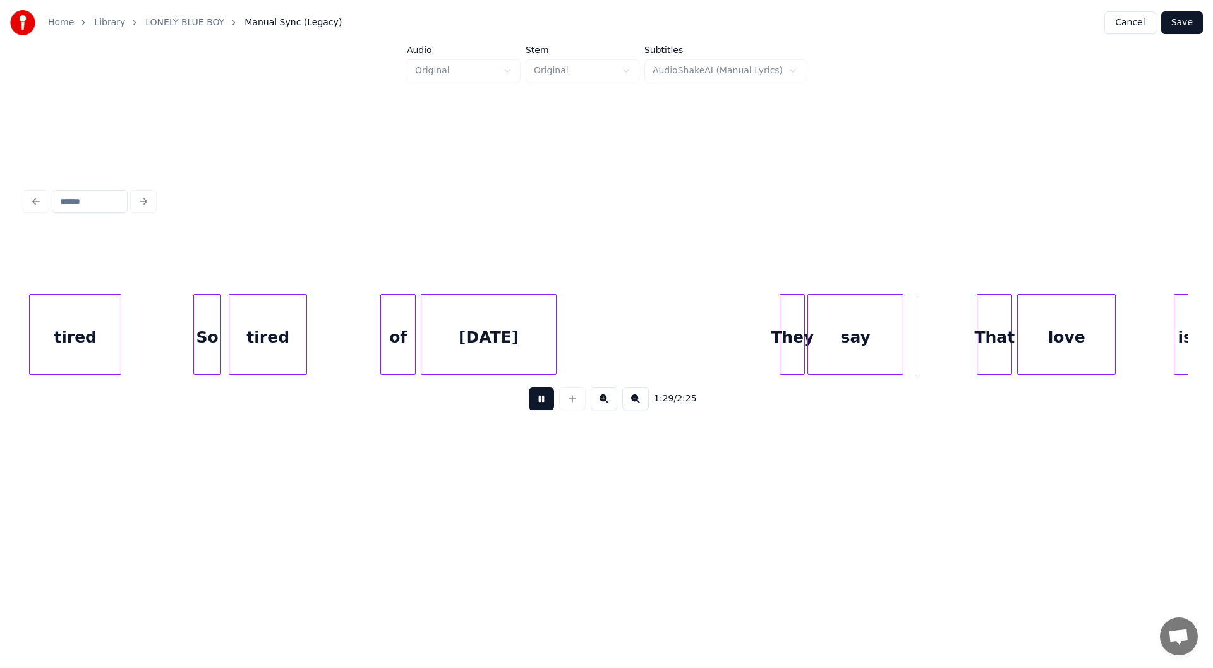
click at [544, 403] on button at bounding box center [541, 398] width 25 height 23
click at [757, 350] on div at bounding box center [758, 334] width 4 height 80
click at [540, 404] on button at bounding box center [541, 398] width 25 height 23
click at [541, 399] on button at bounding box center [541, 398] width 25 height 23
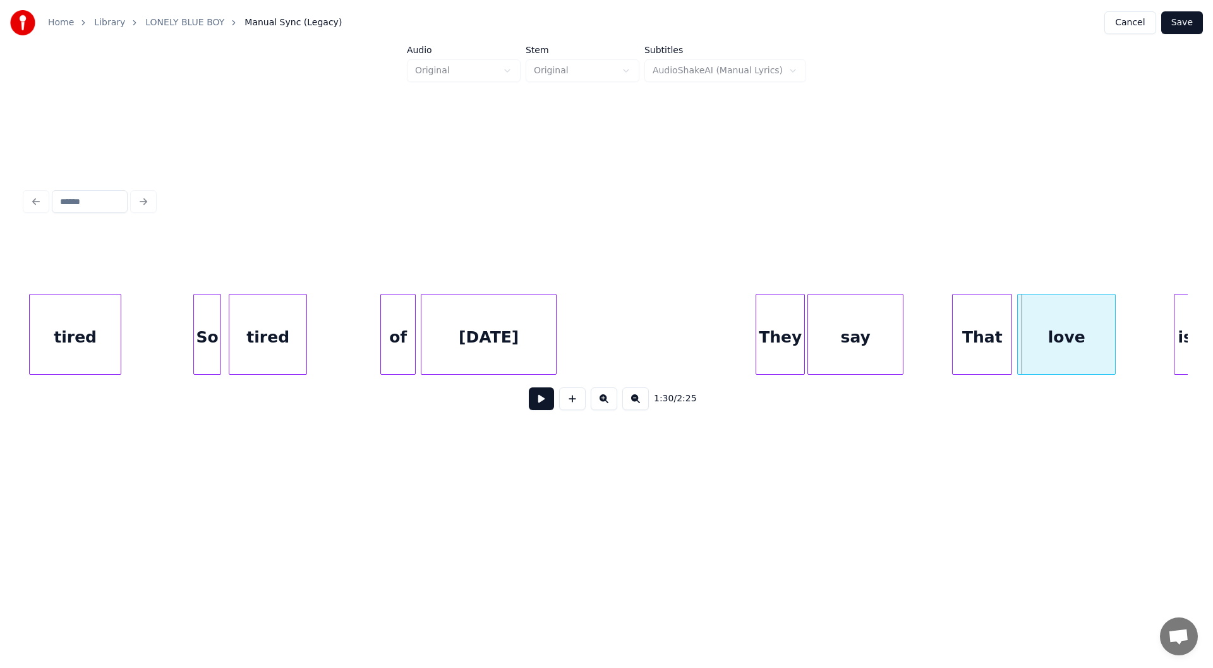
click at [955, 348] on div at bounding box center [955, 334] width 4 height 80
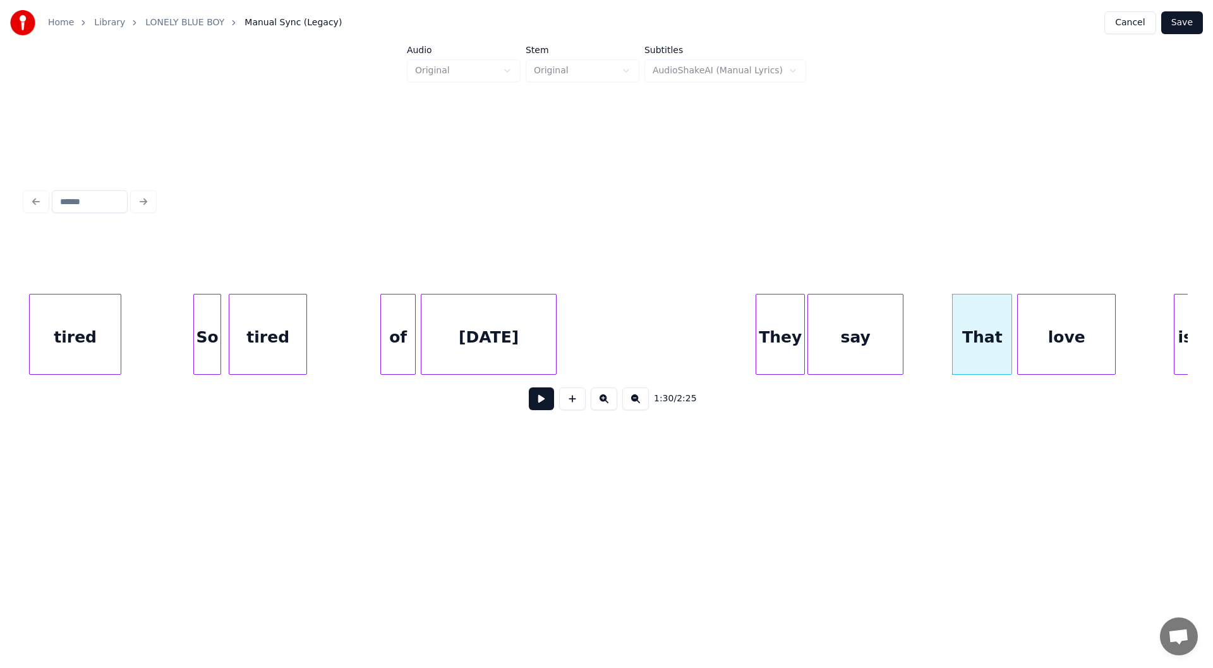
click at [532, 401] on button at bounding box center [541, 398] width 25 height 23
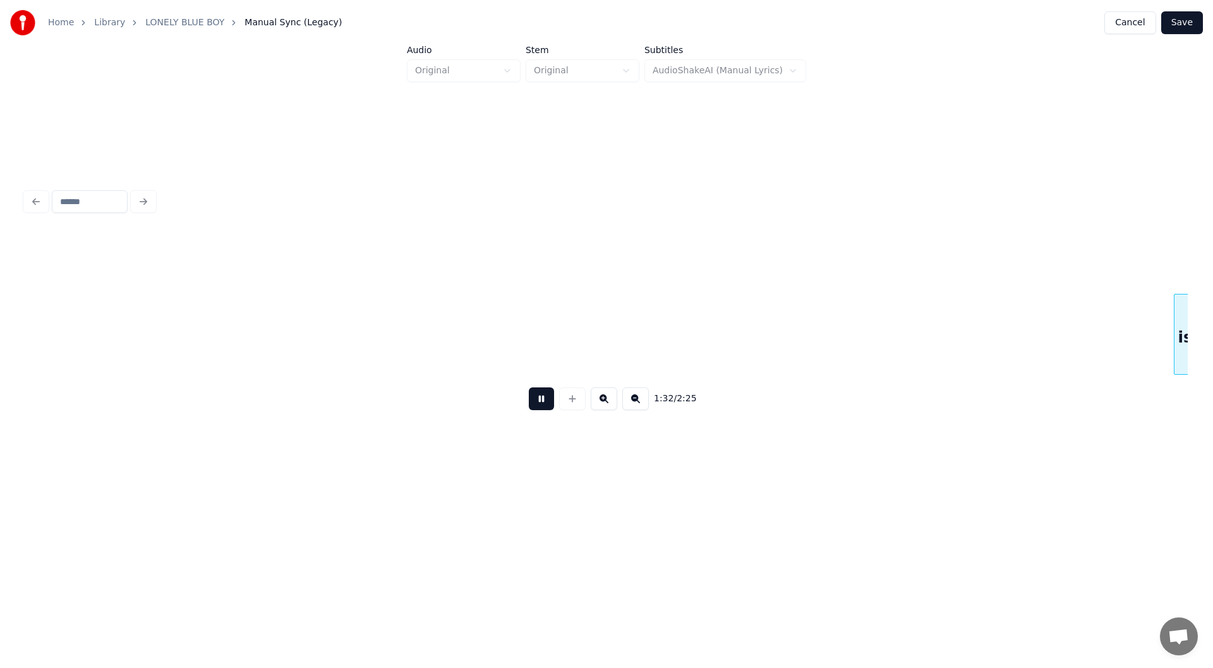
scroll to position [0, 11629]
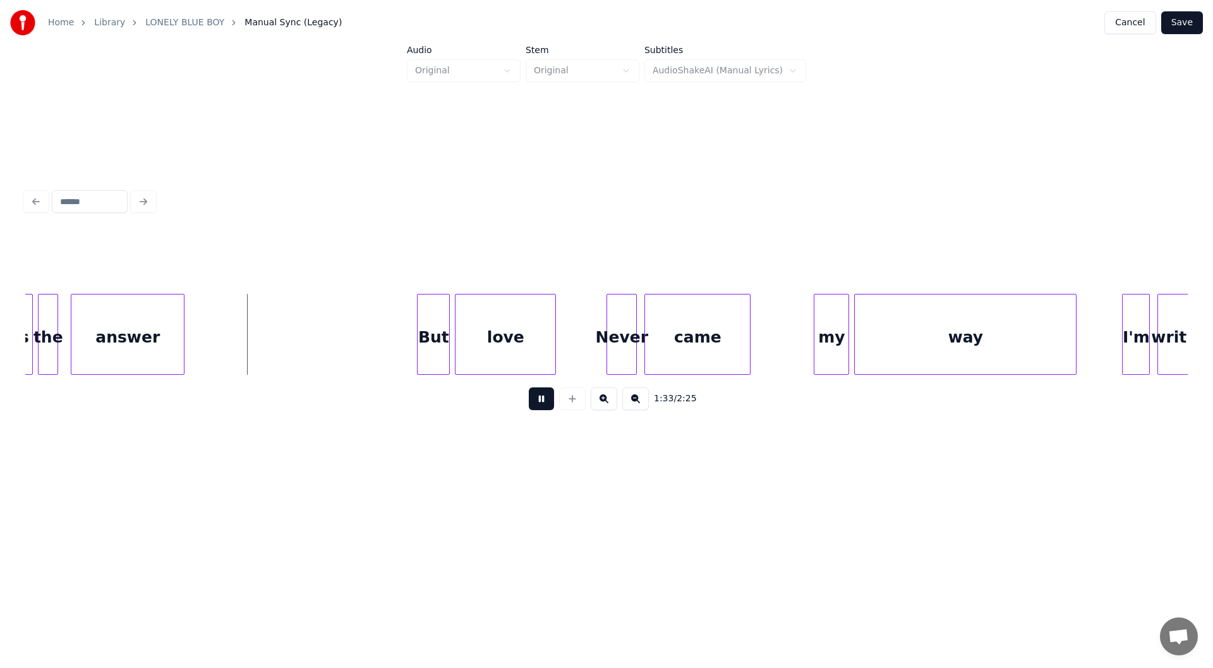
click at [535, 401] on button at bounding box center [541, 398] width 25 height 23
click at [248, 347] on div at bounding box center [246, 334] width 4 height 80
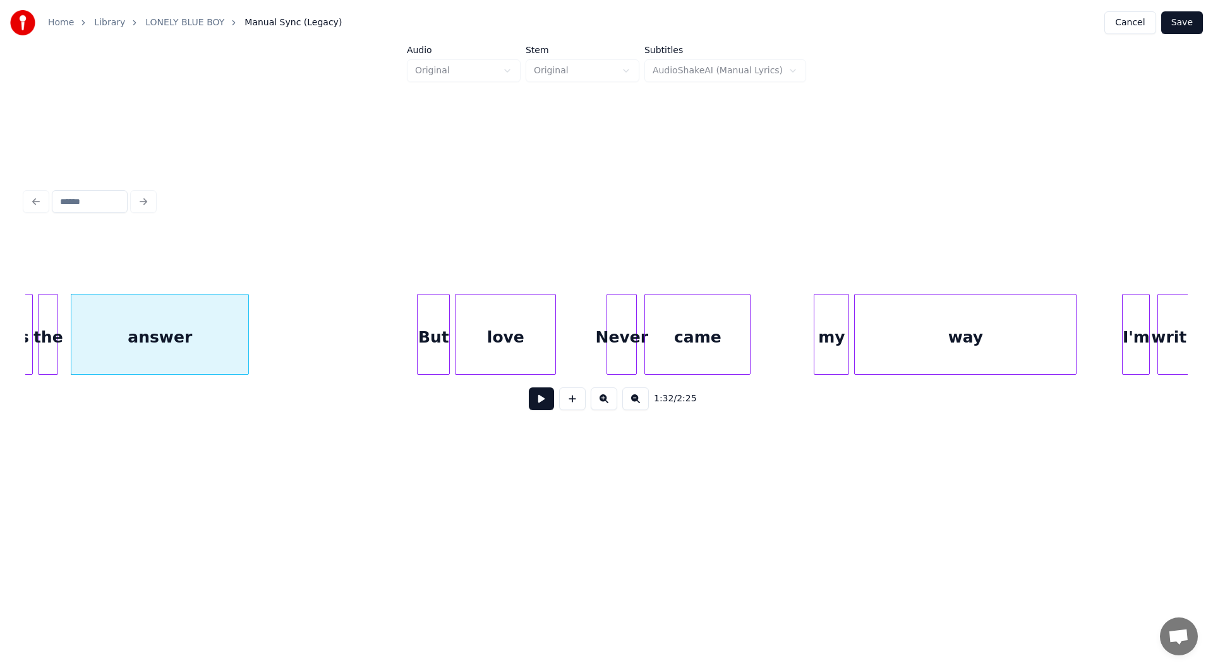
click at [161, 323] on div "answer" at bounding box center [159, 337] width 177 height 86
click at [544, 403] on button at bounding box center [541, 398] width 25 height 23
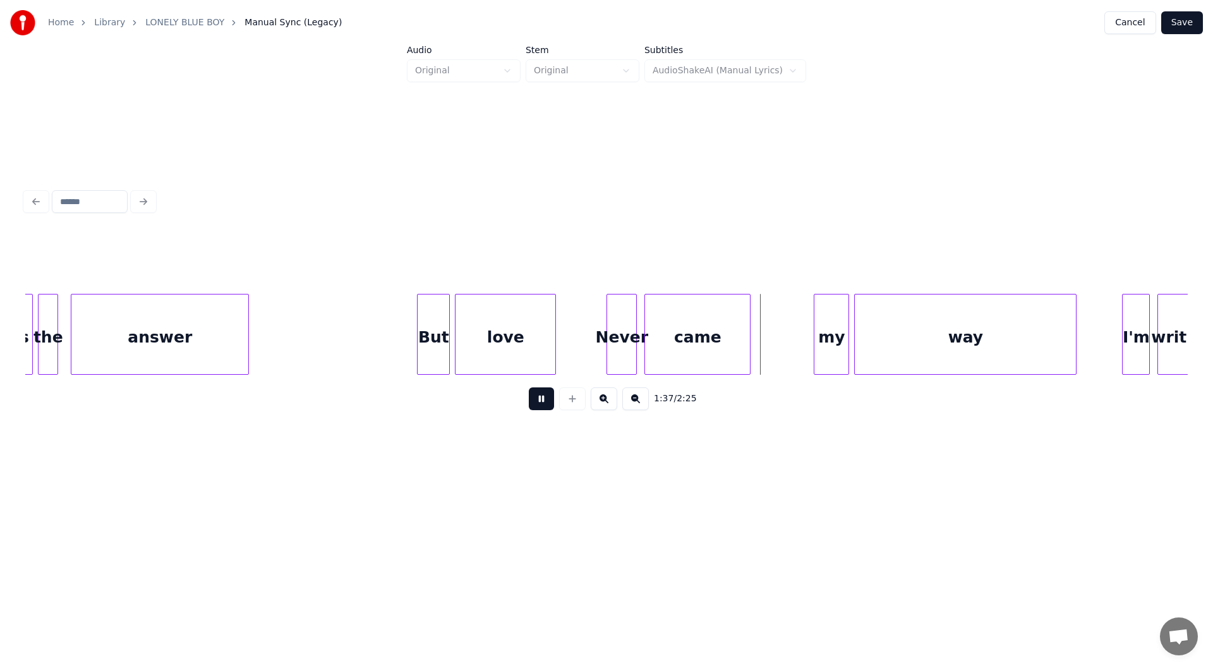
click at [542, 400] on button at bounding box center [541, 398] width 25 height 23
click at [593, 339] on div at bounding box center [595, 334] width 4 height 80
click at [545, 404] on button at bounding box center [541, 398] width 25 height 23
click at [538, 404] on button at bounding box center [541, 398] width 25 height 23
click at [507, 357] on div "love" at bounding box center [505, 337] width 100 height 86
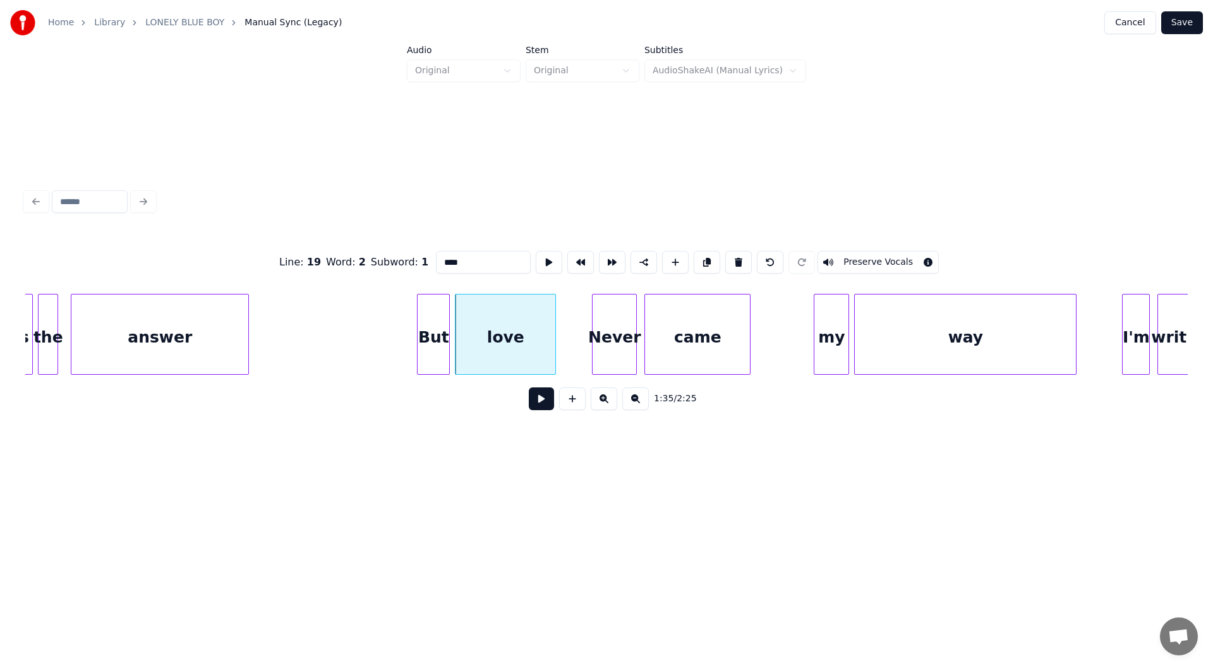
click at [534, 397] on button at bounding box center [541, 398] width 25 height 23
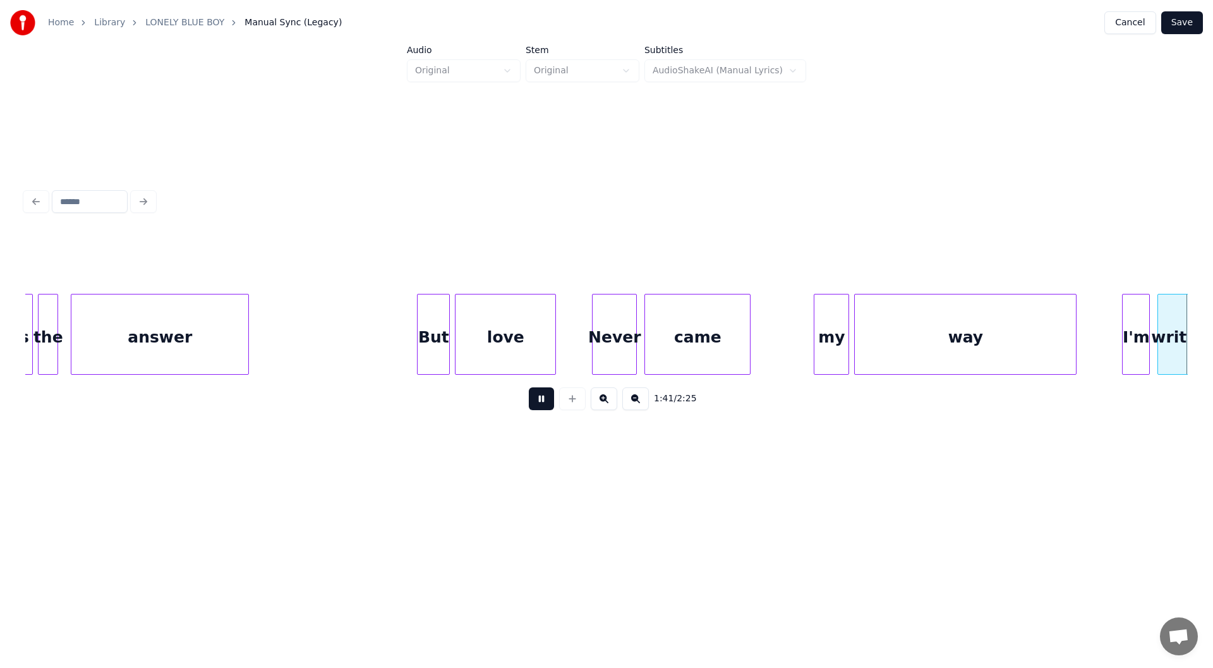
scroll to position [0, 12792]
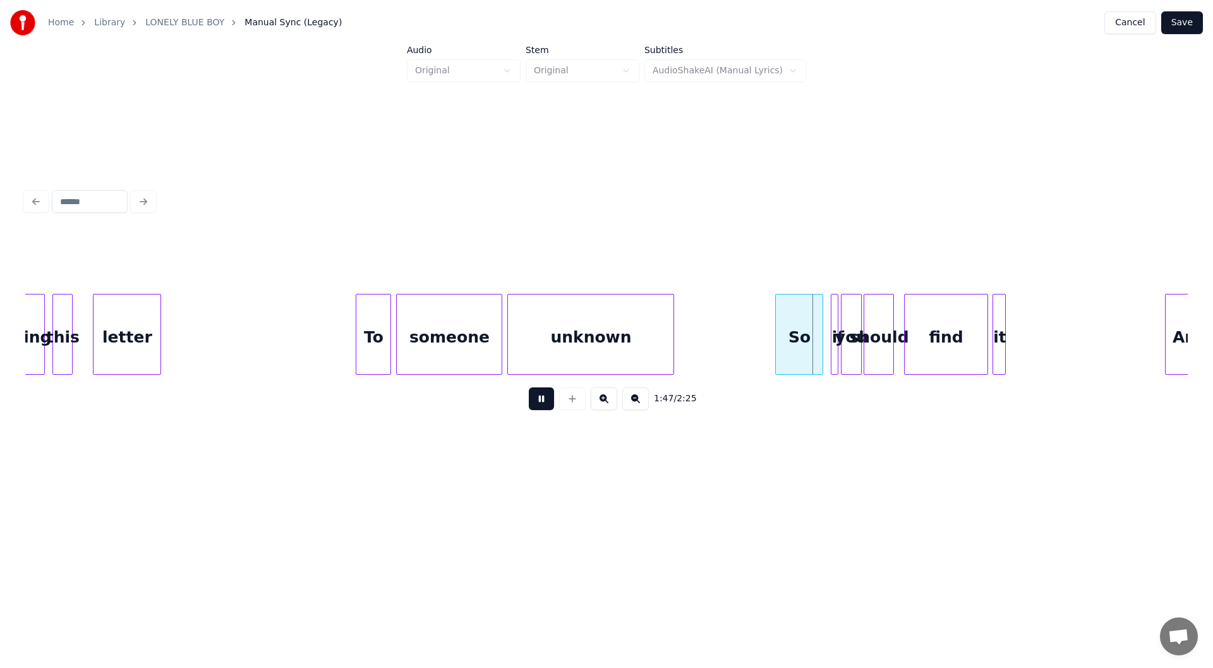
click at [536, 407] on button at bounding box center [541, 398] width 25 height 23
click at [757, 339] on div at bounding box center [759, 334] width 4 height 80
click at [535, 399] on button at bounding box center [541, 398] width 25 height 23
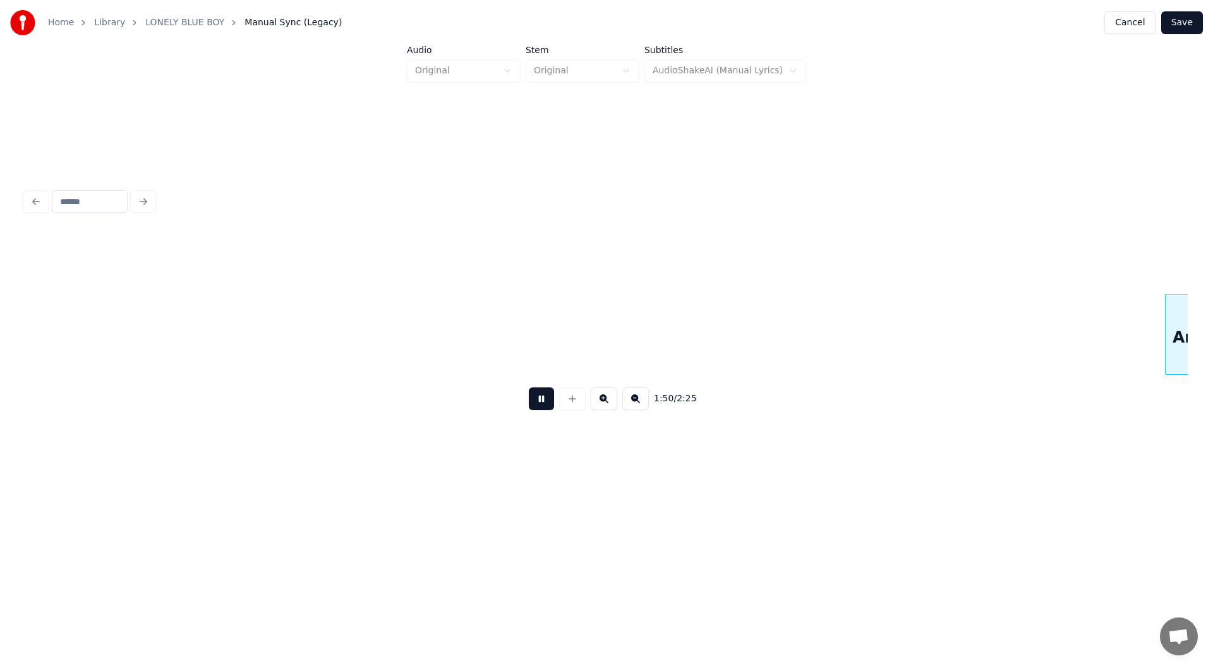
scroll to position [0, 13955]
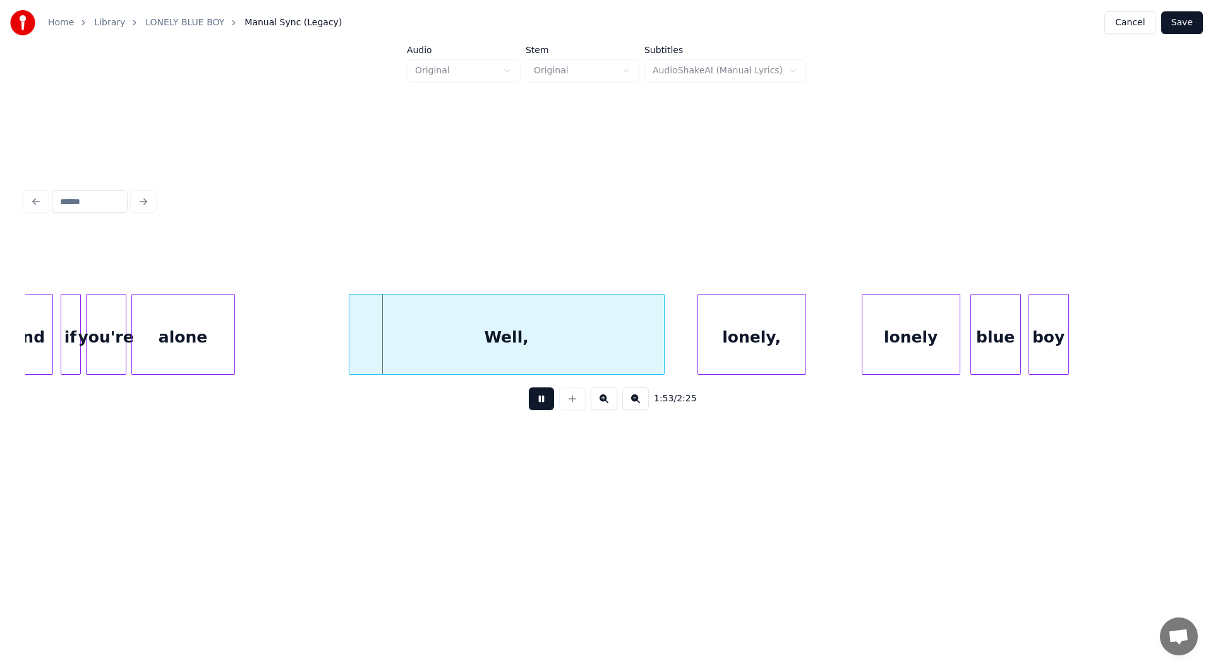
click at [540, 410] on button at bounding box center [541, 398] width 25 height 23
click at [316, 346] on div at bounding box center [316, 334] width 4 height 80
click at [542, 396] on button at bounding box center [541, 398] width 25 height 23
click at [539, 402] on button at bounding box center [541, 398] width 25 height 23
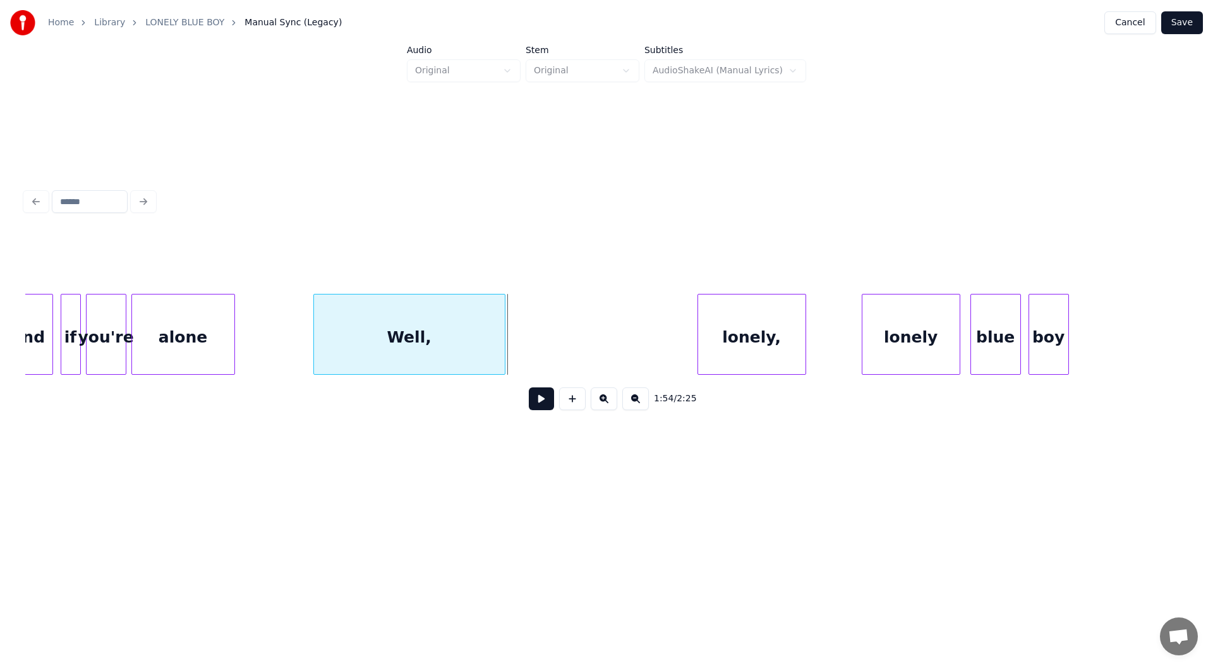
click at [503, 342] on div at bounding box center [503, 334] width 4 height 80
click at [540, 401] on button at bounding box center [541, 398] width 25 height 23
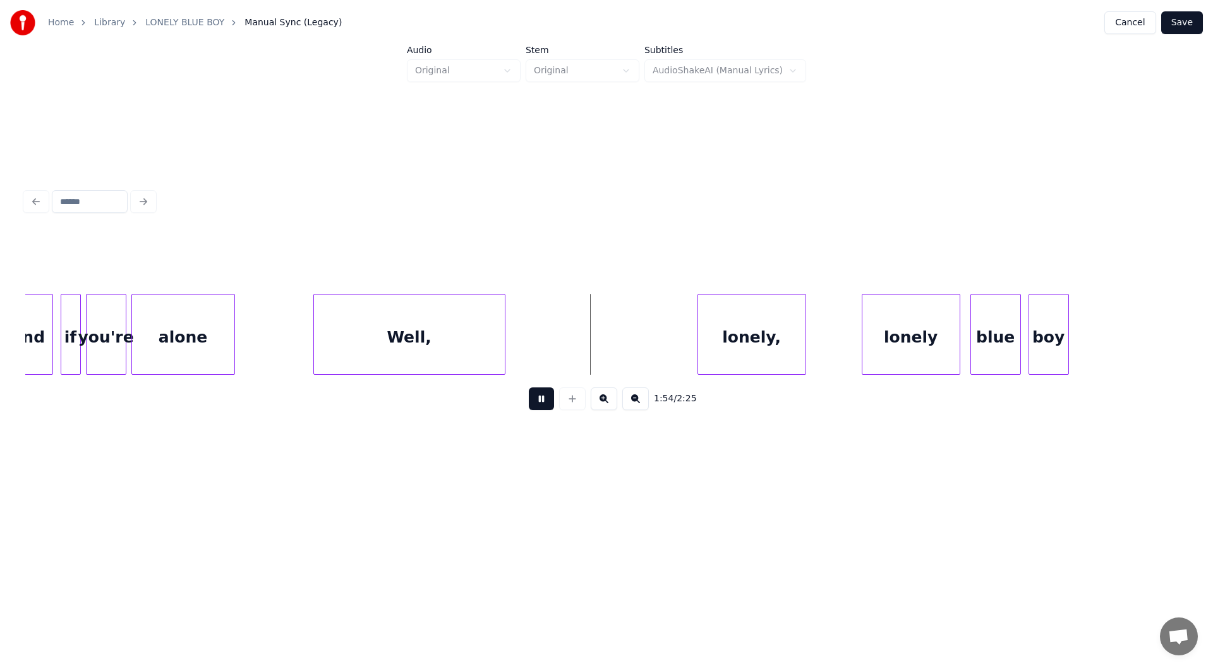
click at [540, 401] on button at bounding box center [541, 398] width 25 height 23
click at [515, 346] on div at bounding box center [517, 334] width 4 height 80
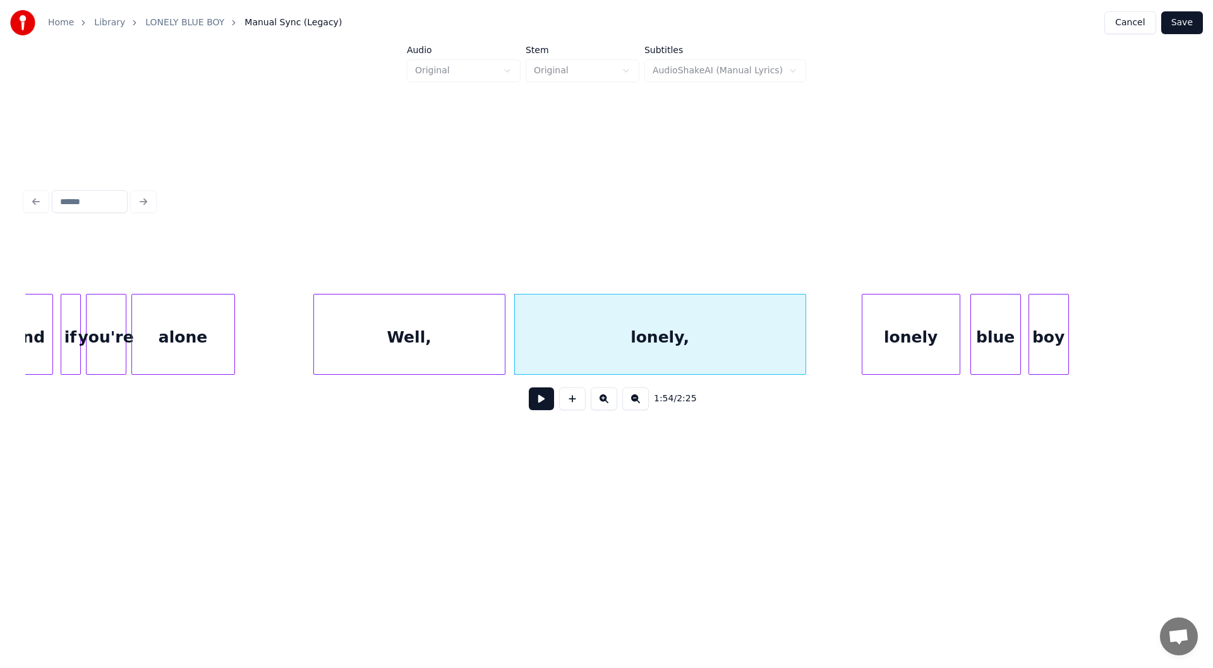
click at [537, 401] on button at bounding box center [541, 398] width 25 height 23
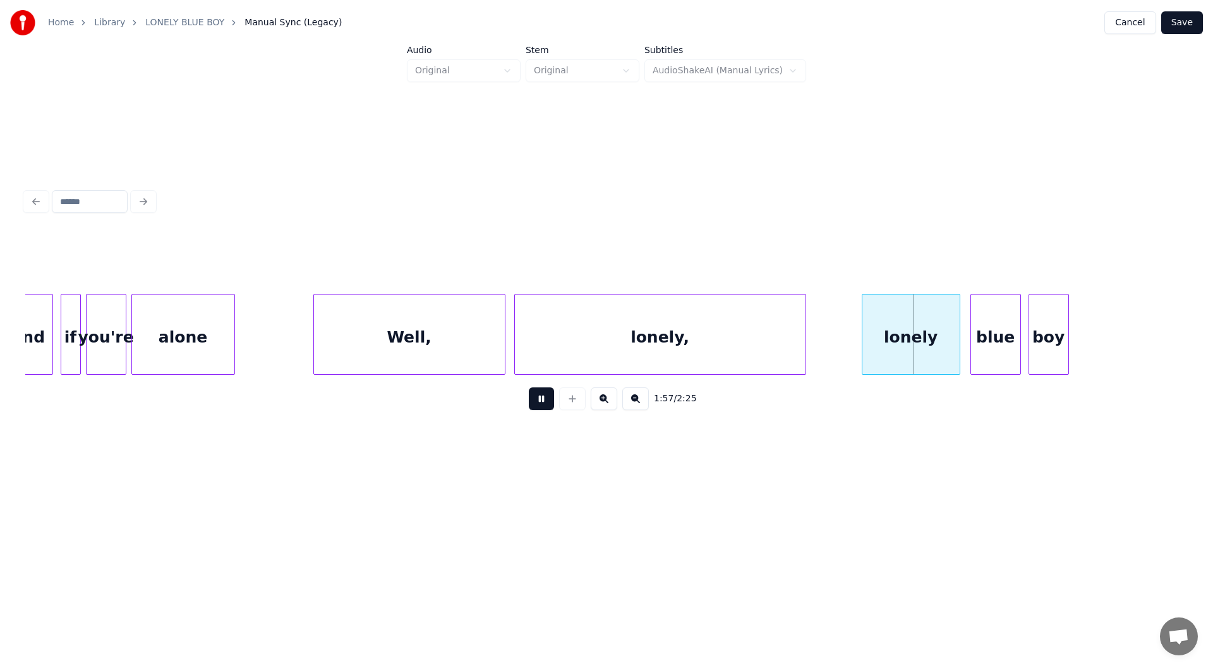
click at [537, 402] on button at bounding box center [541, 398] width 25 height 23
click at [836, 347] on div at bounding box center [836, 334] width 4 height 80
click at [535, 403] on button at bounding box center [541, 398] width 25 height 23
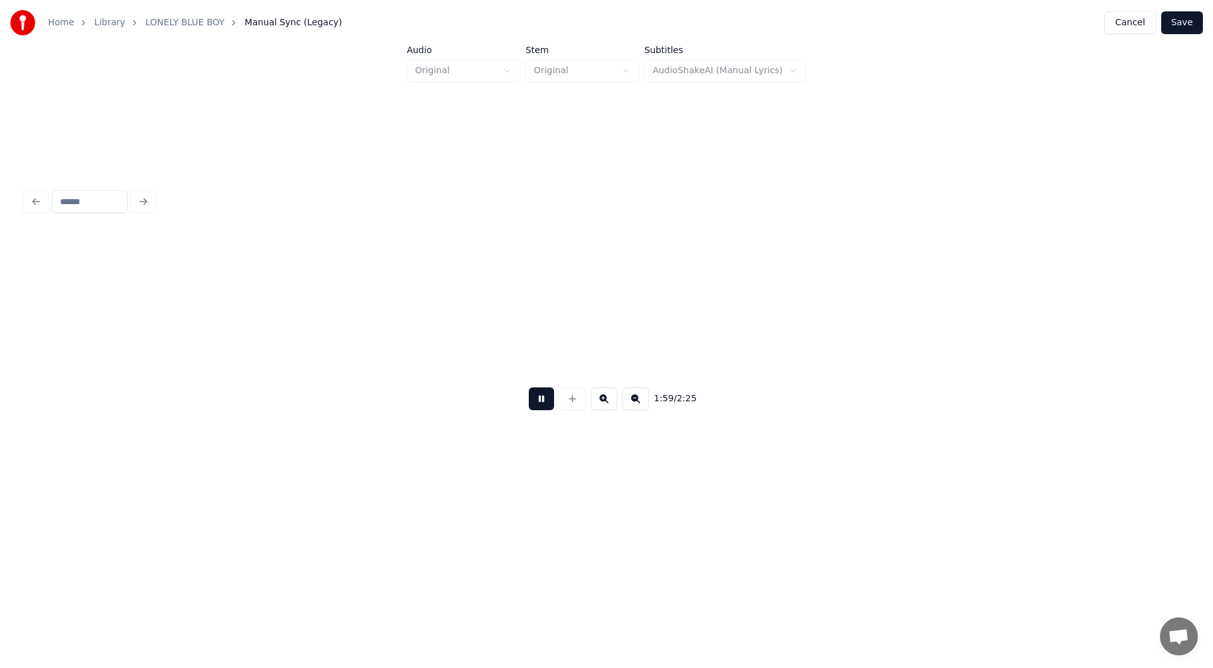
scroll to position [0, 15119]
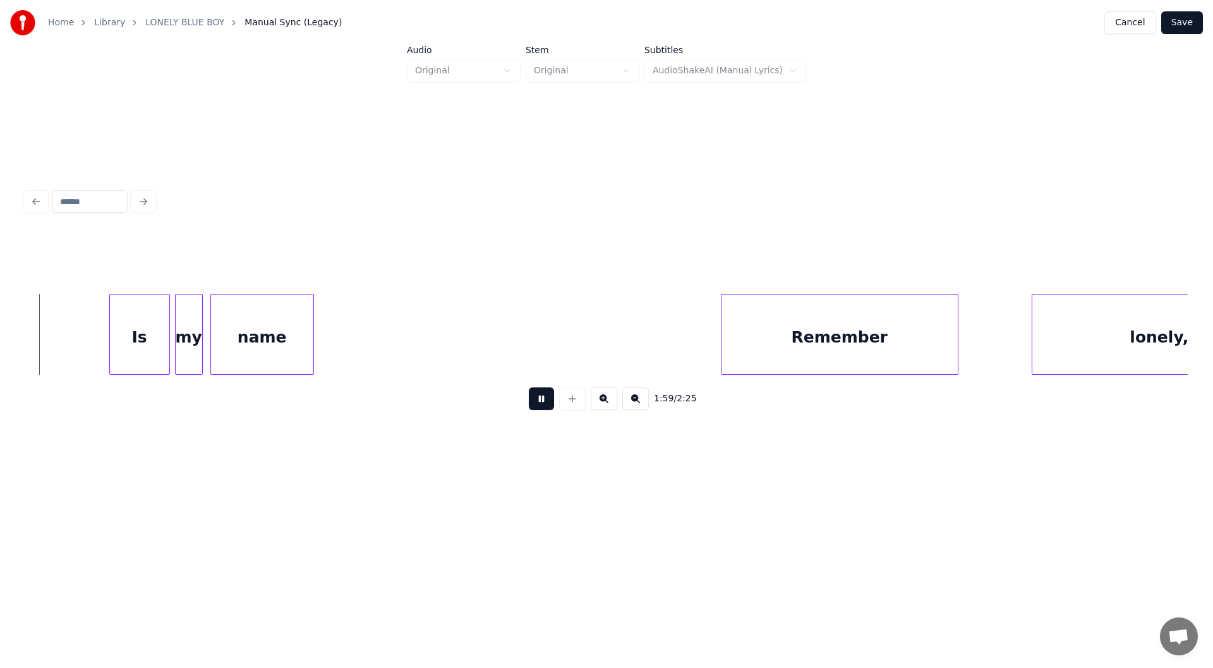
click at [538, 406] on button at bounding box center [541, 398] width 25 height 23
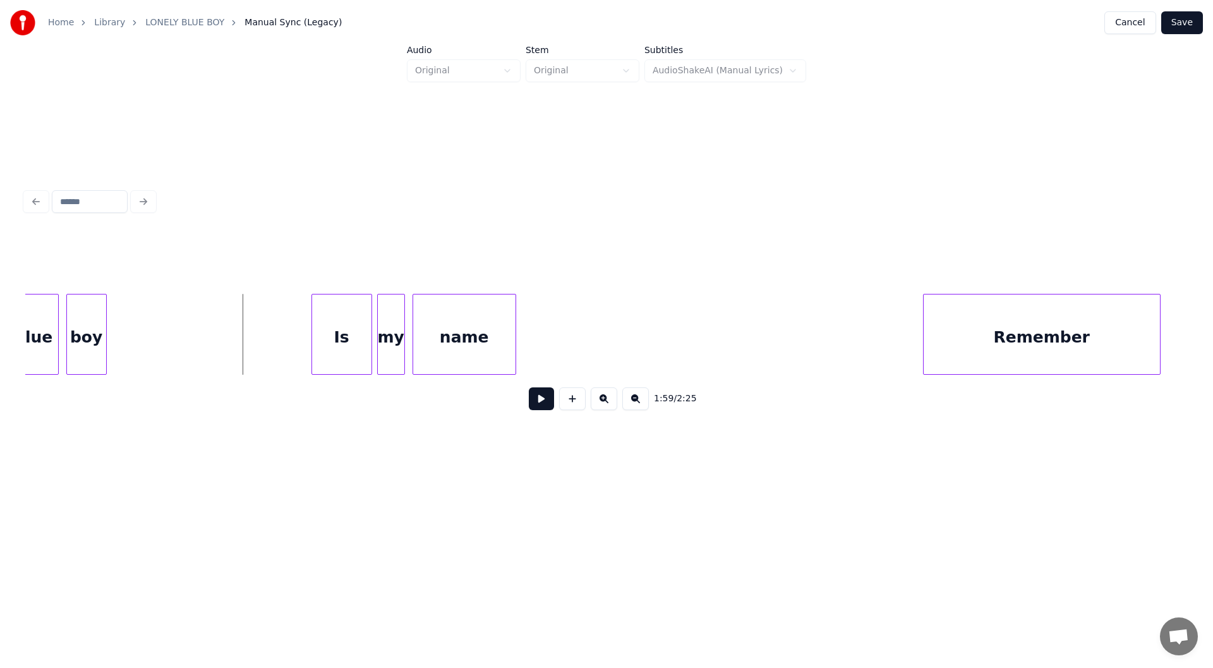
scroll to position [0, 14724]
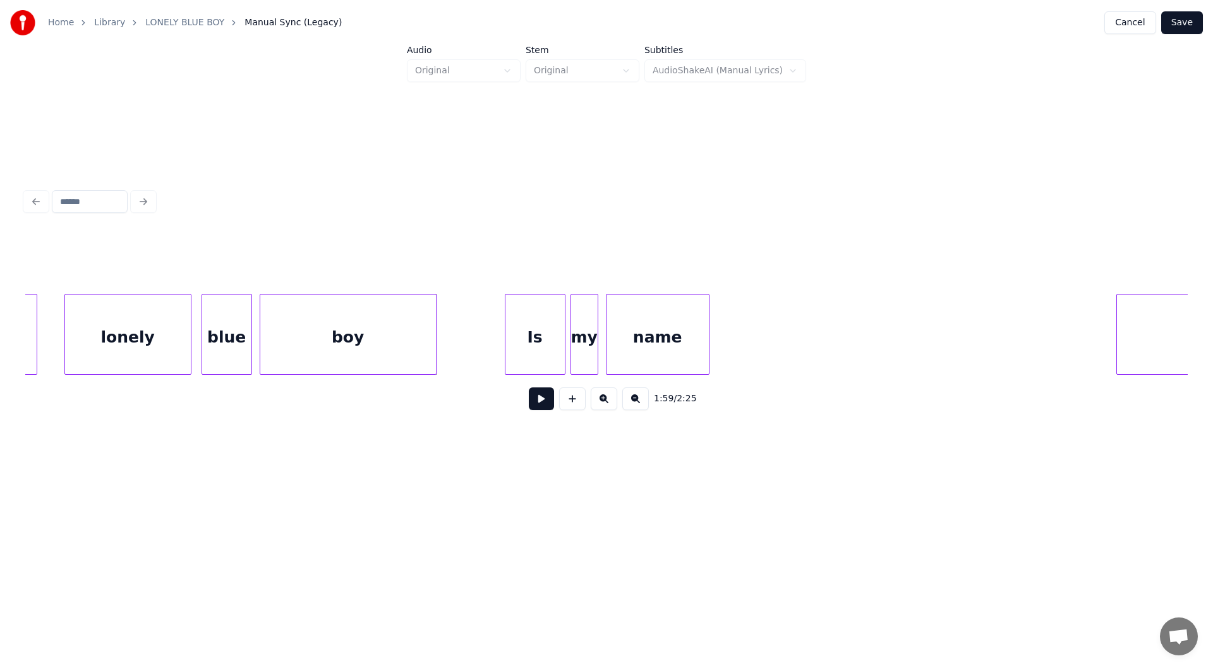
click at [434, 354] on div at bounding box center [434, 334] width 4 height 80
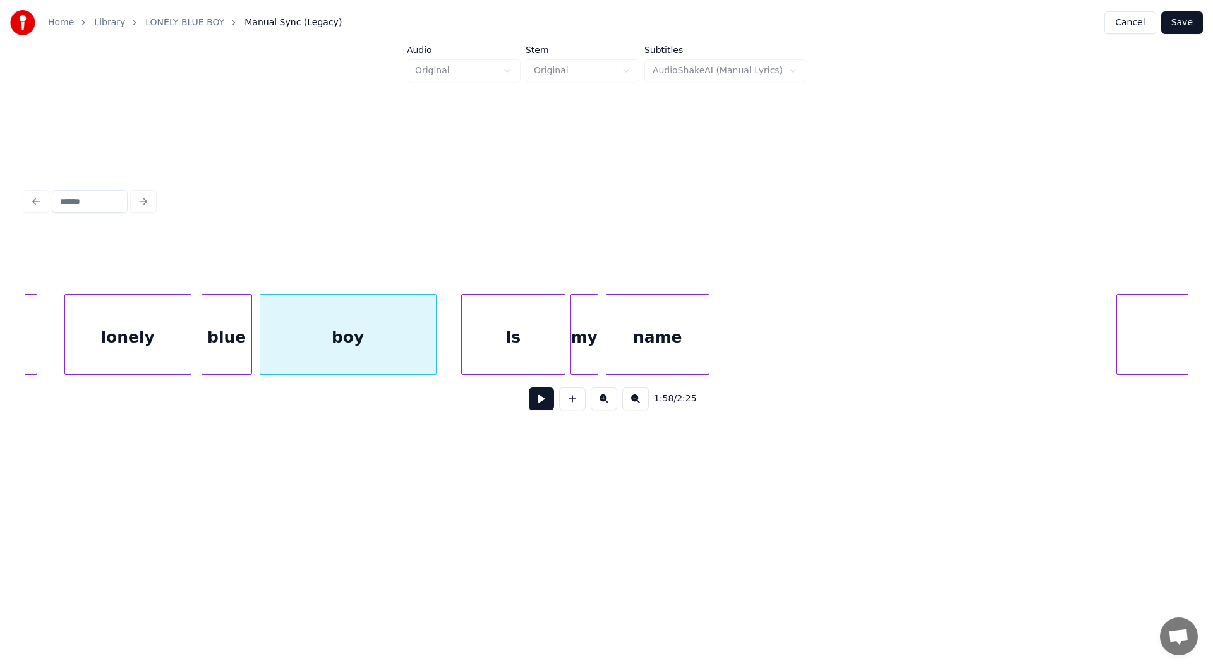
click at [464, 346] on div at bounding box center [464, 334] width 4 height 80
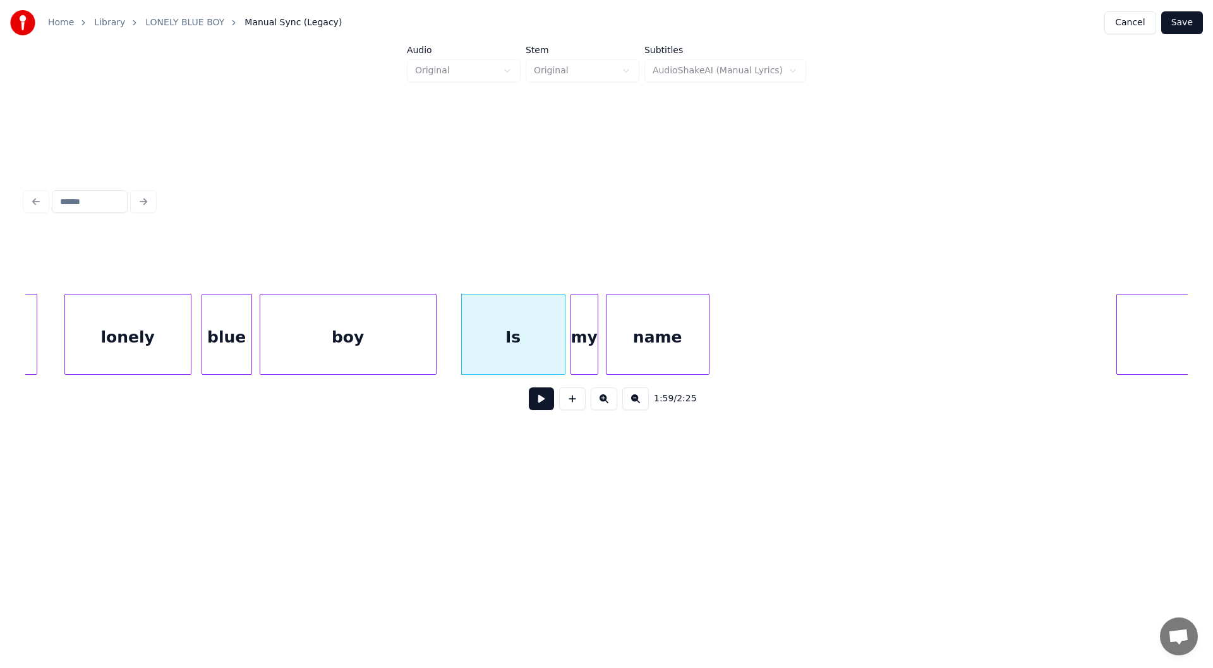
click at [133, 337] on div "lonely" at bounding box center [128, 337] width 126 height 86
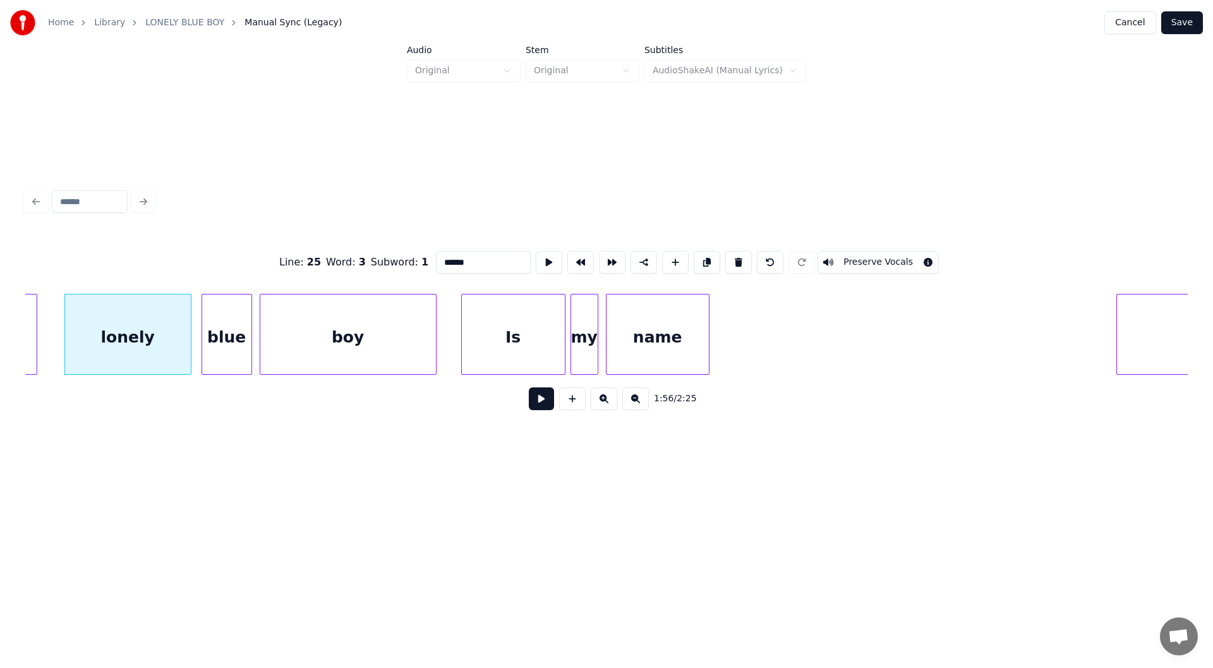
click at [547, 398] on button at bounding box center [541, 398] width 25 height 23
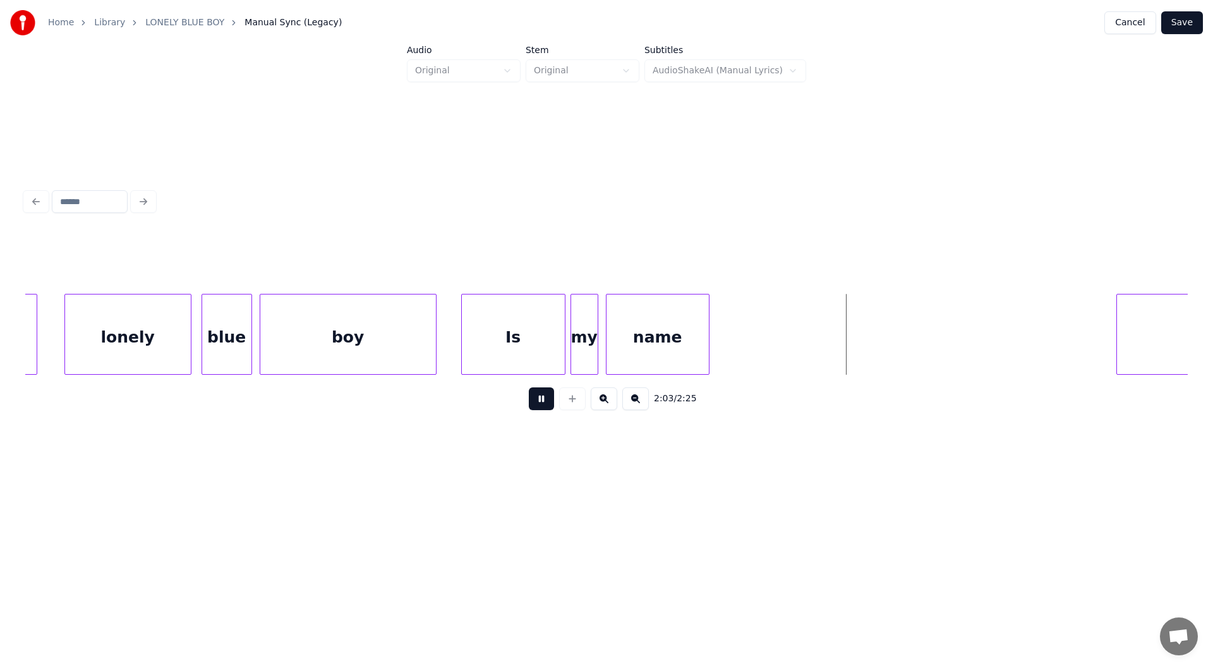
click at [541, 400] on button at bounding box center [541, 398] width 25 height 23
click at [843, 344] on div at bounding box center [843, 334] width 4 height 80
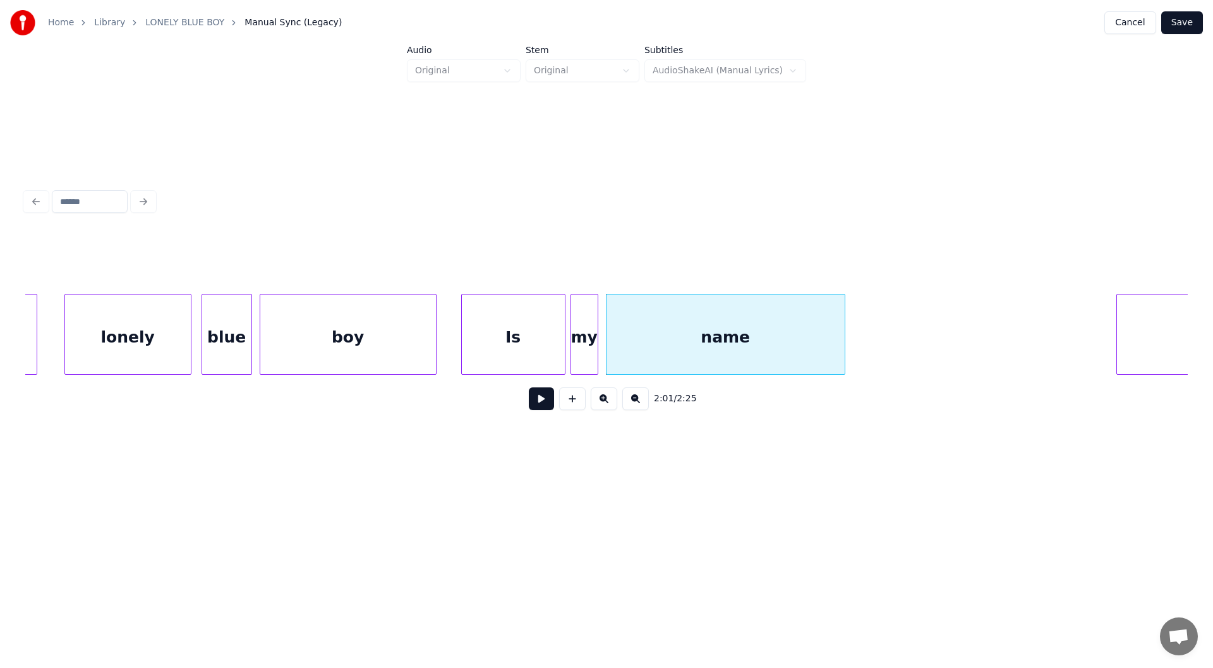
click at [541, 401] on button at bounding box center [541, 398] width 25 height 23
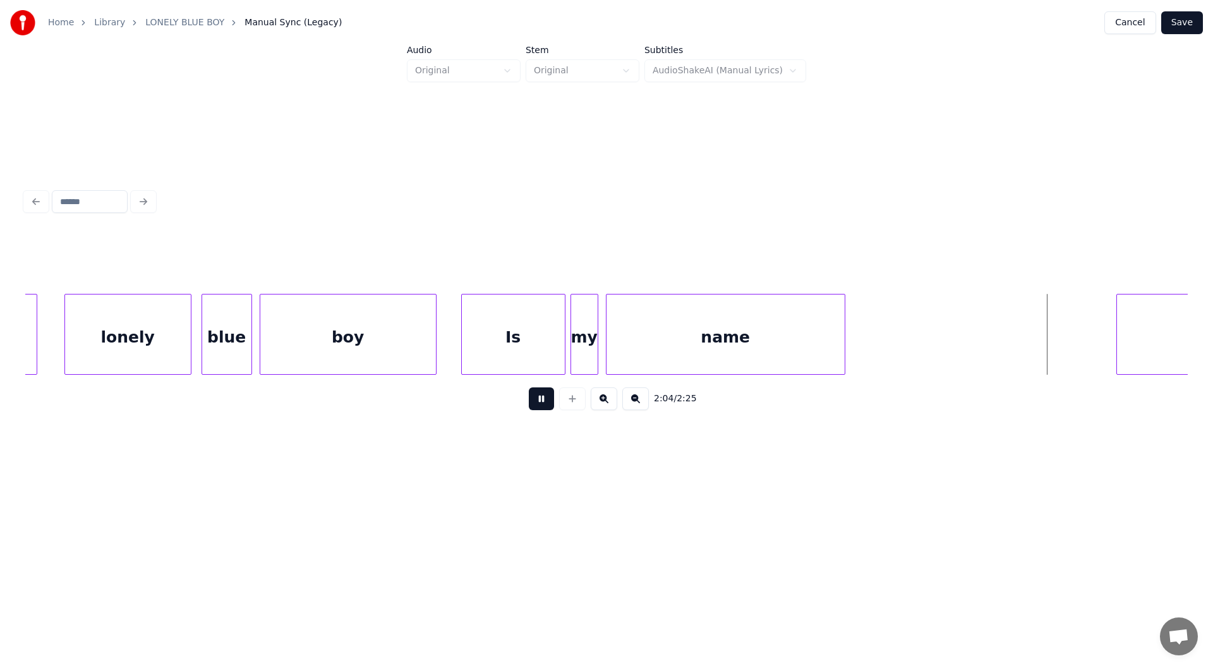
click at [539, 399] on button at bounding box center [541, 398] width 25 height 23
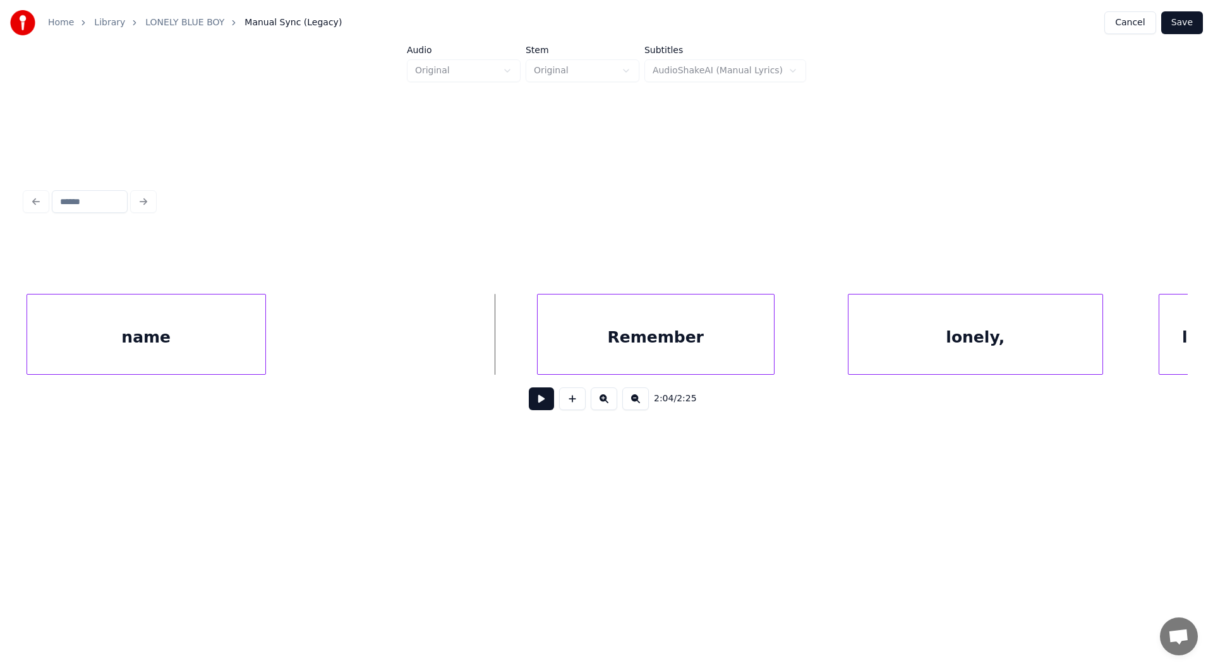
scroll to position [0, 15415]
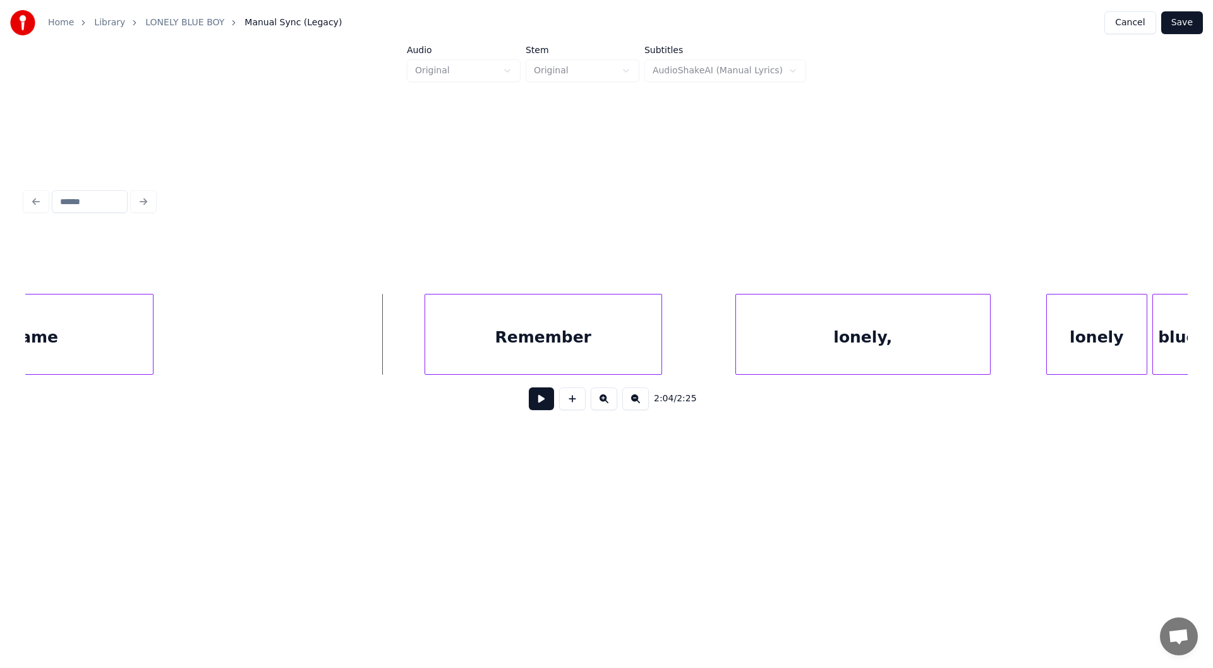
click at [536, 403] on button at bounding box center [541, 398] width 25 height 23
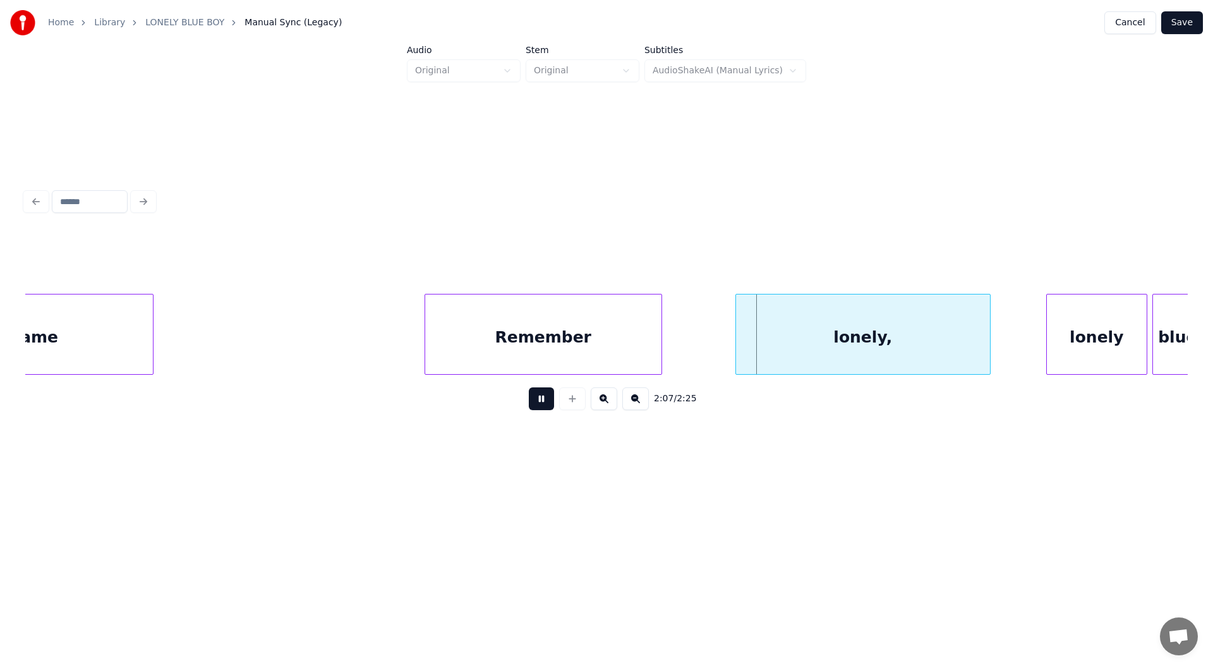
click at [539, 399] on button at bounding box center [541, 398] width 25 height 23
click at [695, 352] on div at bounding box center [697, 334] width 4 height 80
click at [538, 402] on button at bounding box center [541, 398] width 25 height 23
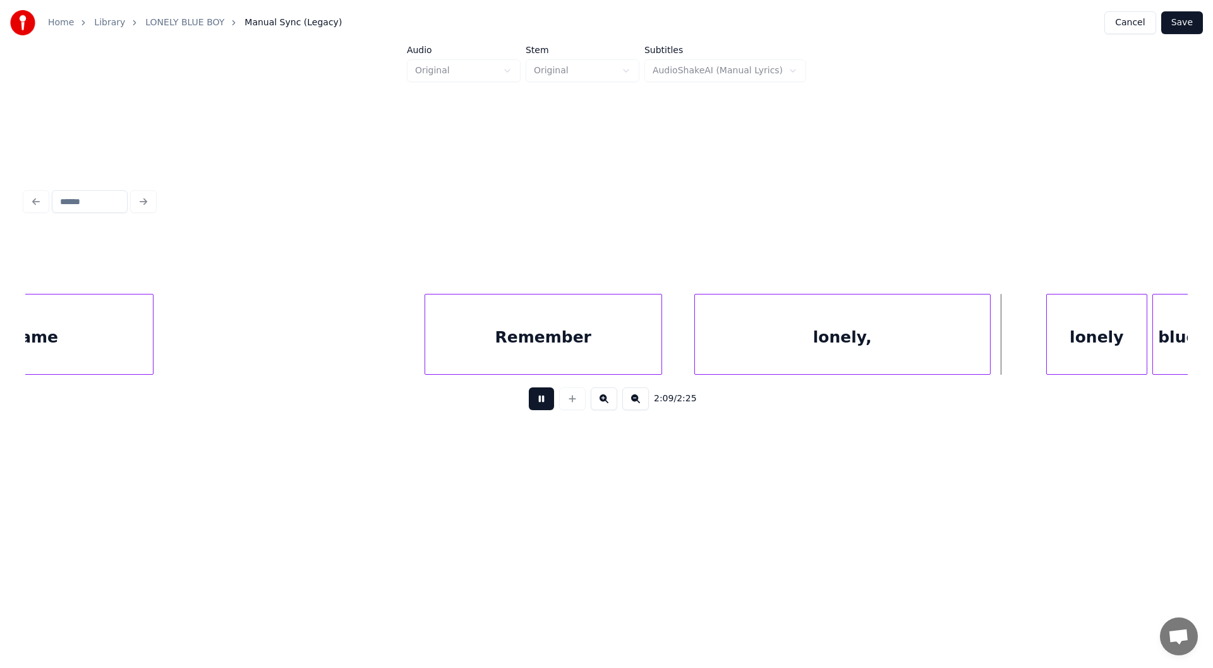
click at [539, 401] on button at bounding box center [541, 398] width 25 height 23
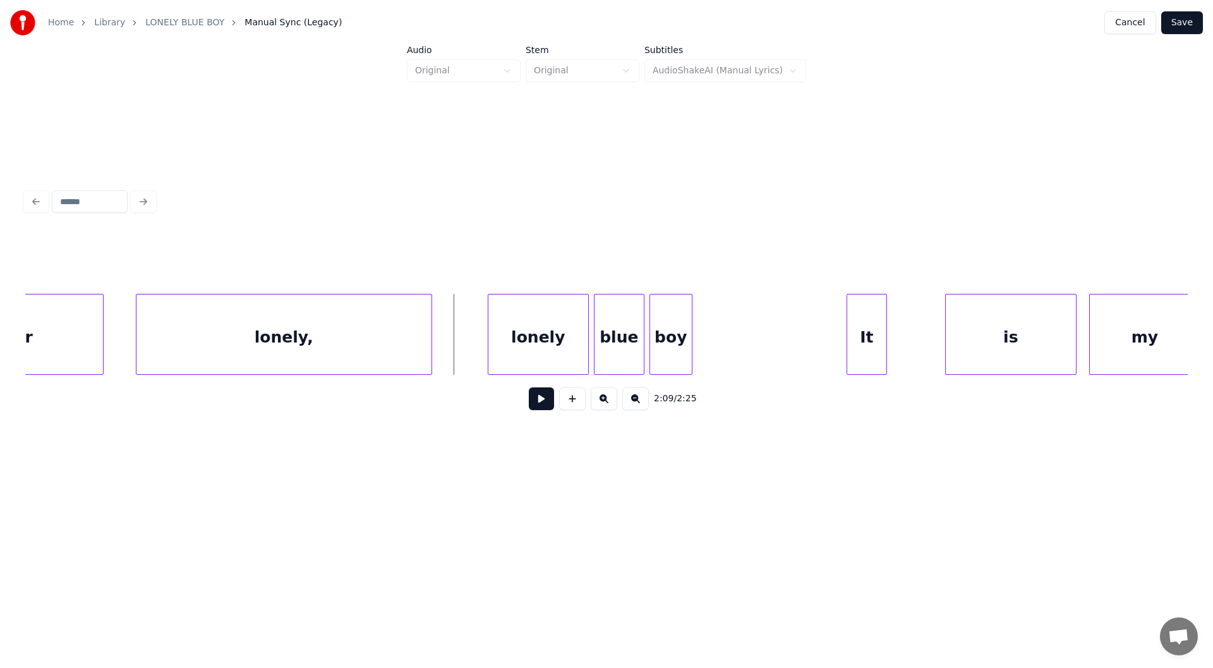
scroll to position [0, 16066]
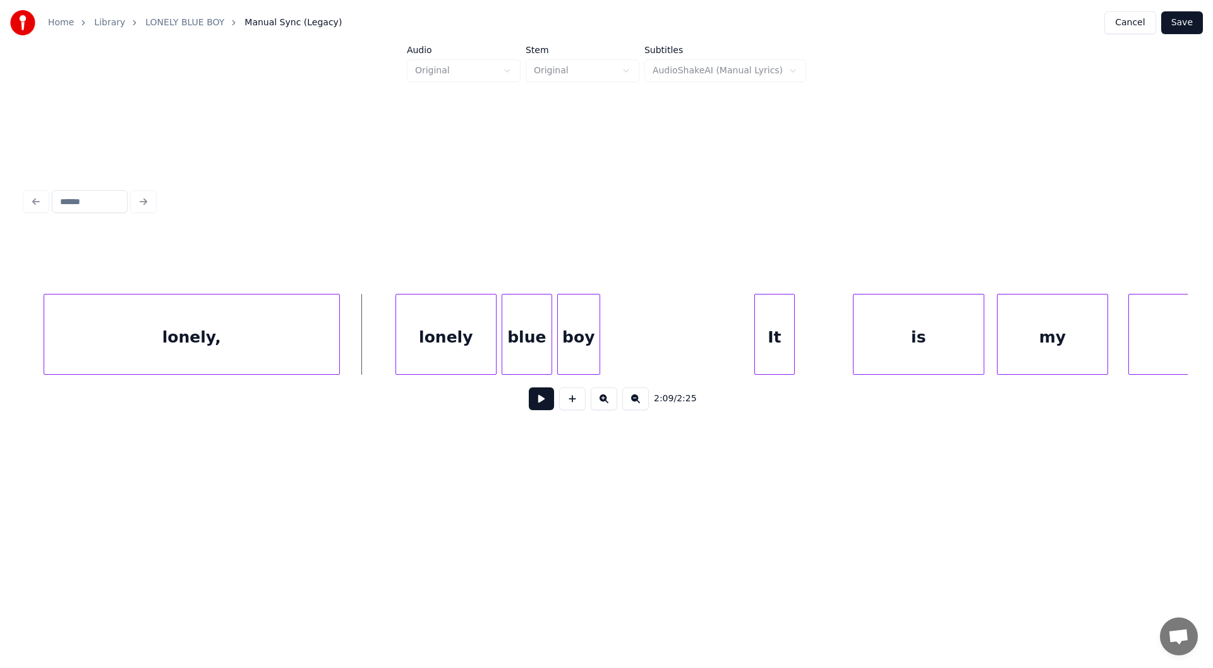
click at [260, 339] on div "lonely," at bounding box center [191, 337] width 295 height 86
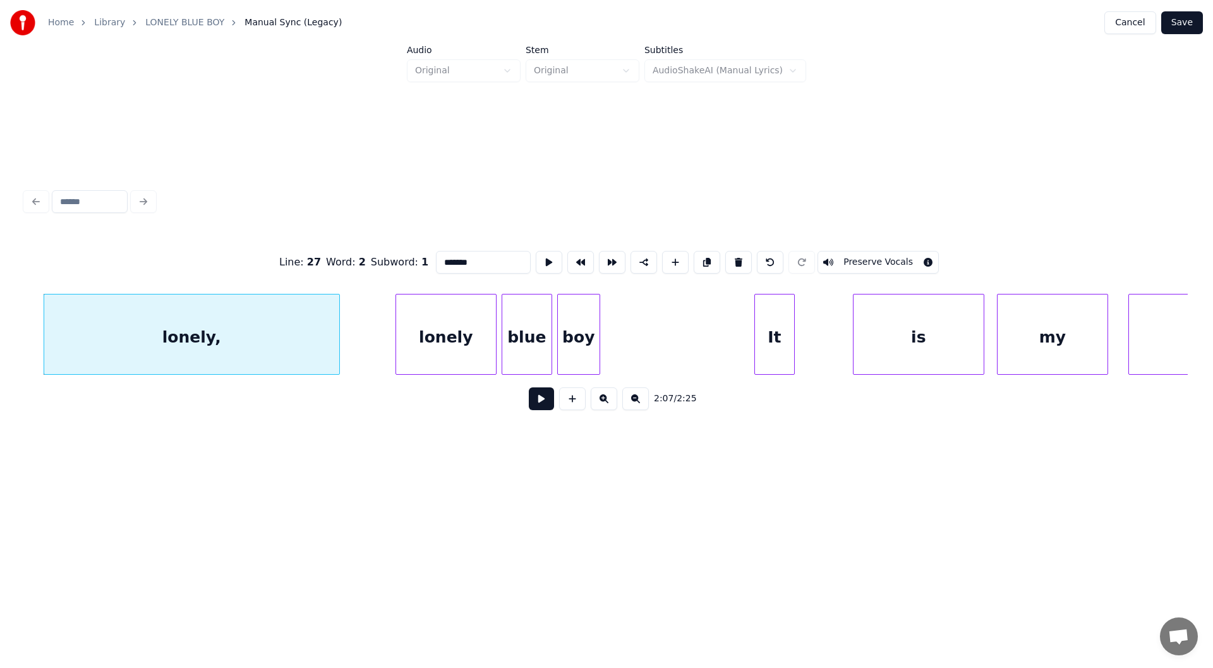
click at [539, 403] on button at bounding box center [541, 398] width 25 height 23
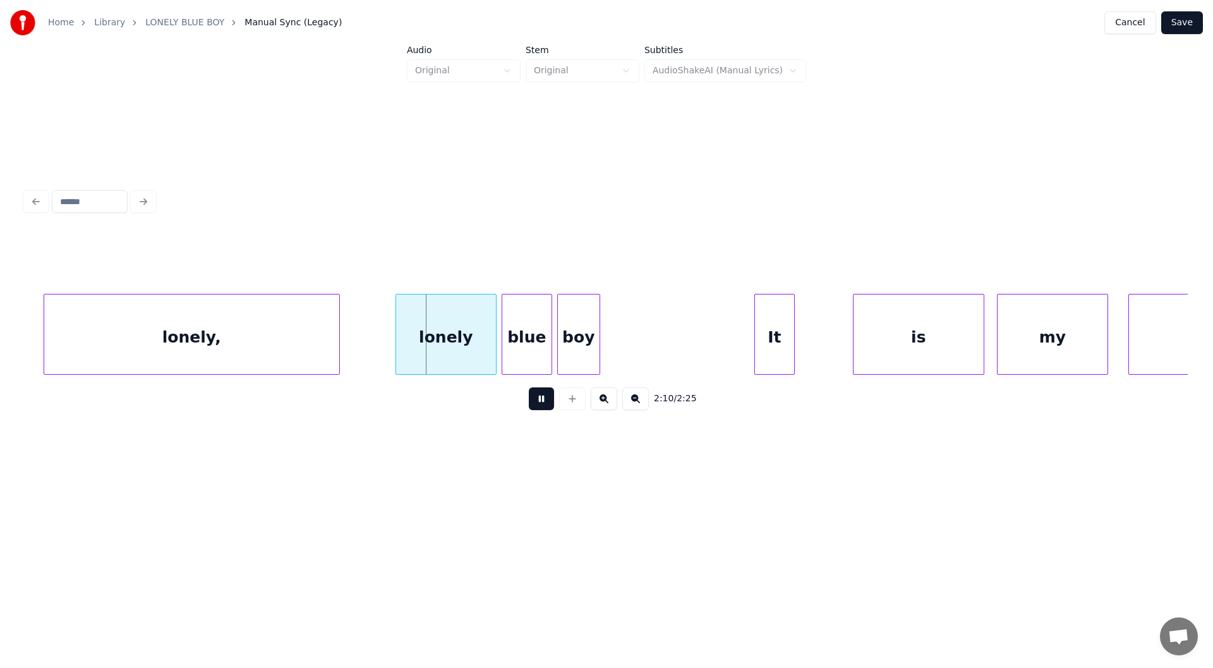
click at [539, 399] on button at bounding box center [541, 398] width 25 height 23
click at [366, 351] on div at bounding box center [367, 334] width 4 height 80
click at [541, 404] on button at bounding box center [541, 398] width 25 height 23
click at [537, 397] on button at bounding box center [541, 398] width 25 height 23
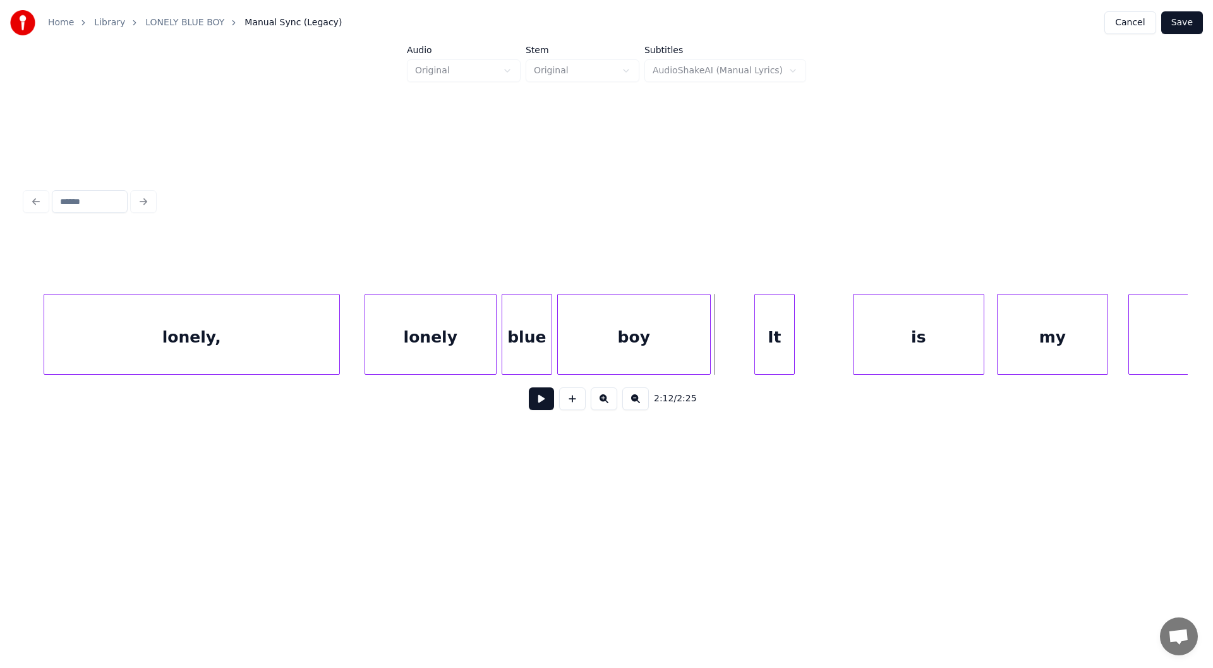
click at [706, 359] on div at bounding box center [708, 334] width 4 height 80
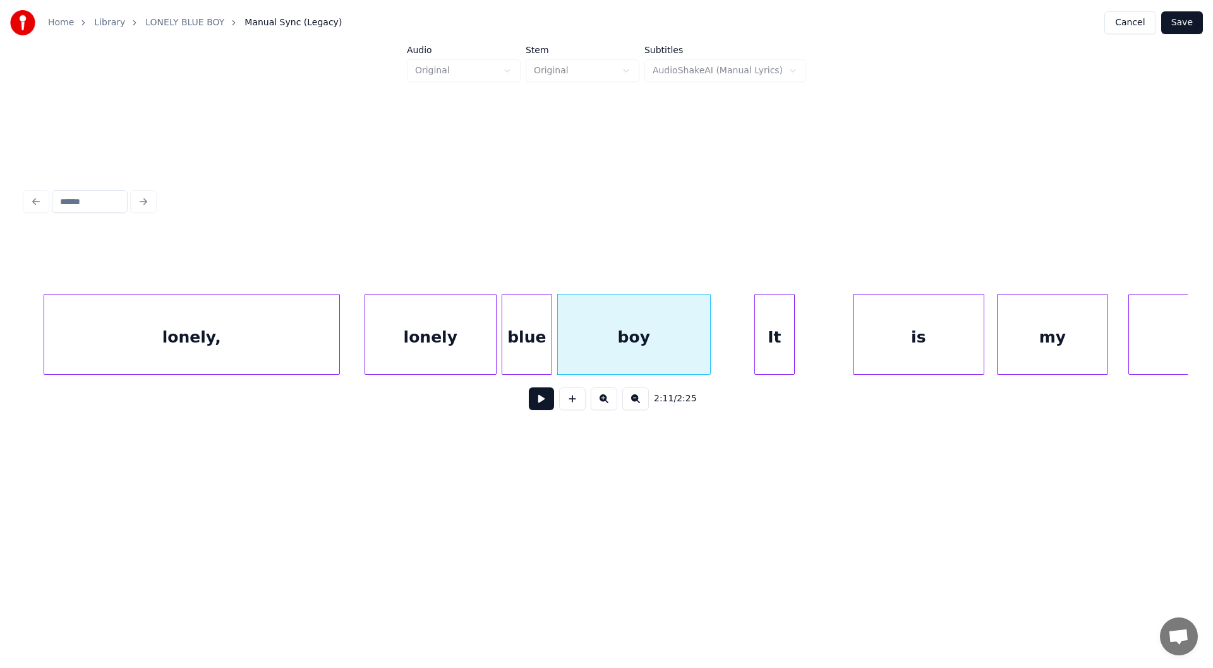
click at [773, 334] on div "It" at bounding box center [774, 337] width 39 height 86
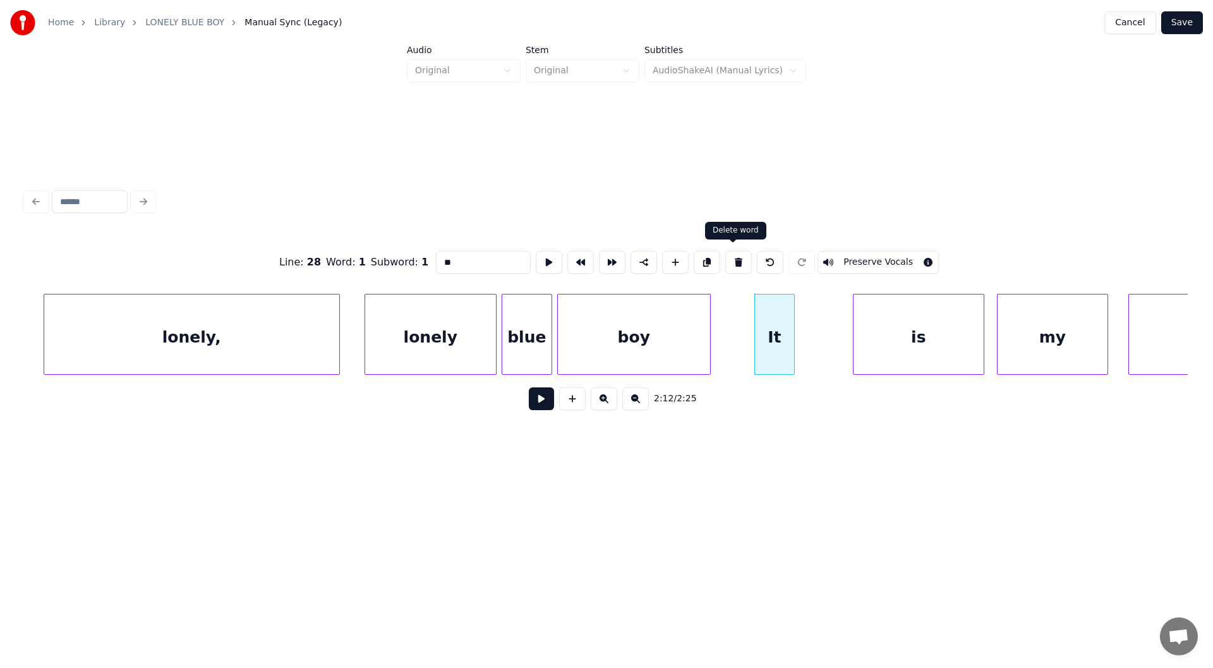
click at [731, 256] on button at bounding box center [738, 262] width 27 height 23
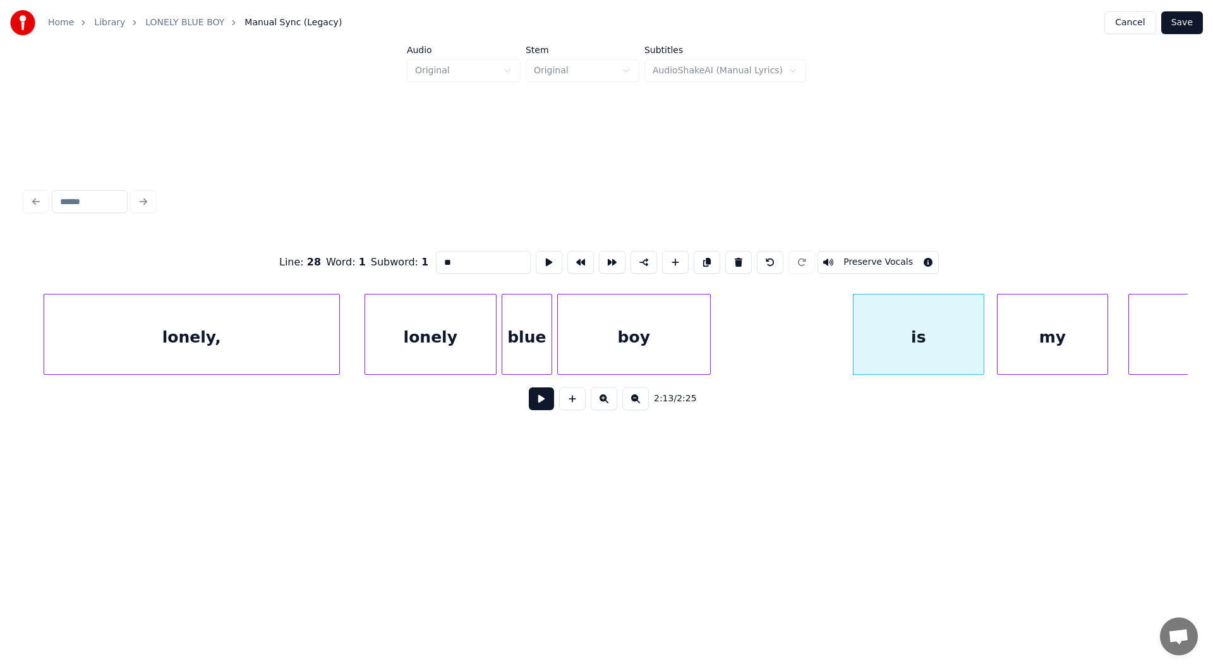
click at [591, 356] on div "boy" at bounding box center [634, 337] width 152 height 86
type input "***"
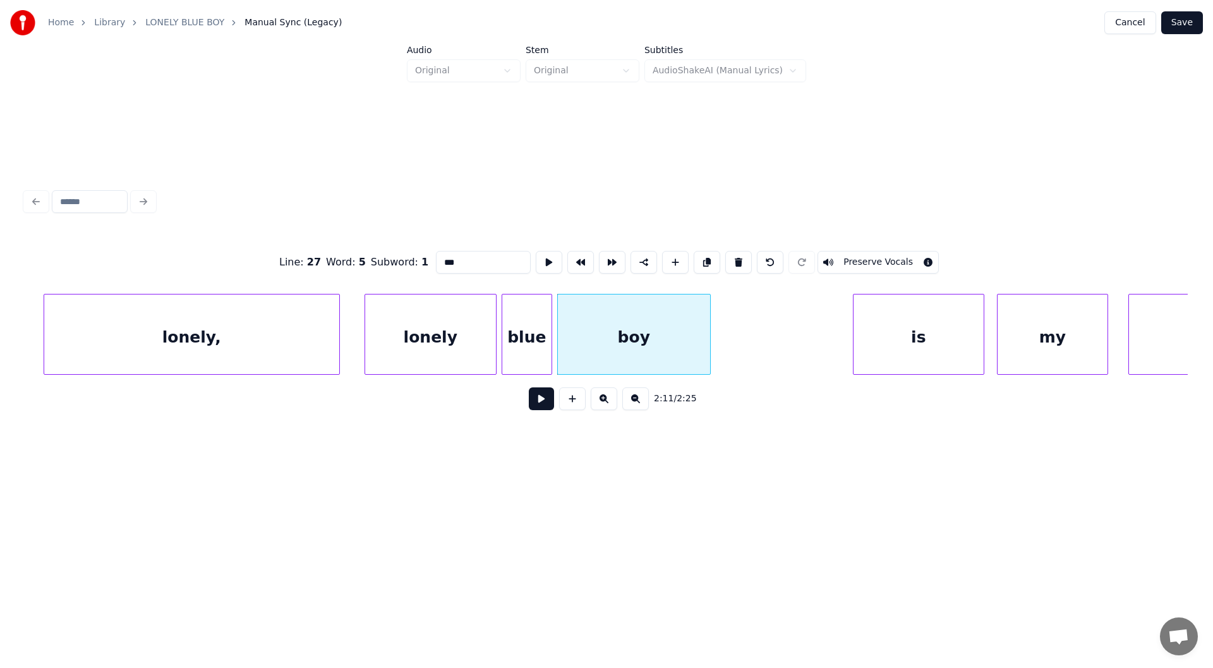
click at [535, 396] on button at bounding box center [541, 398] width 25 height 23
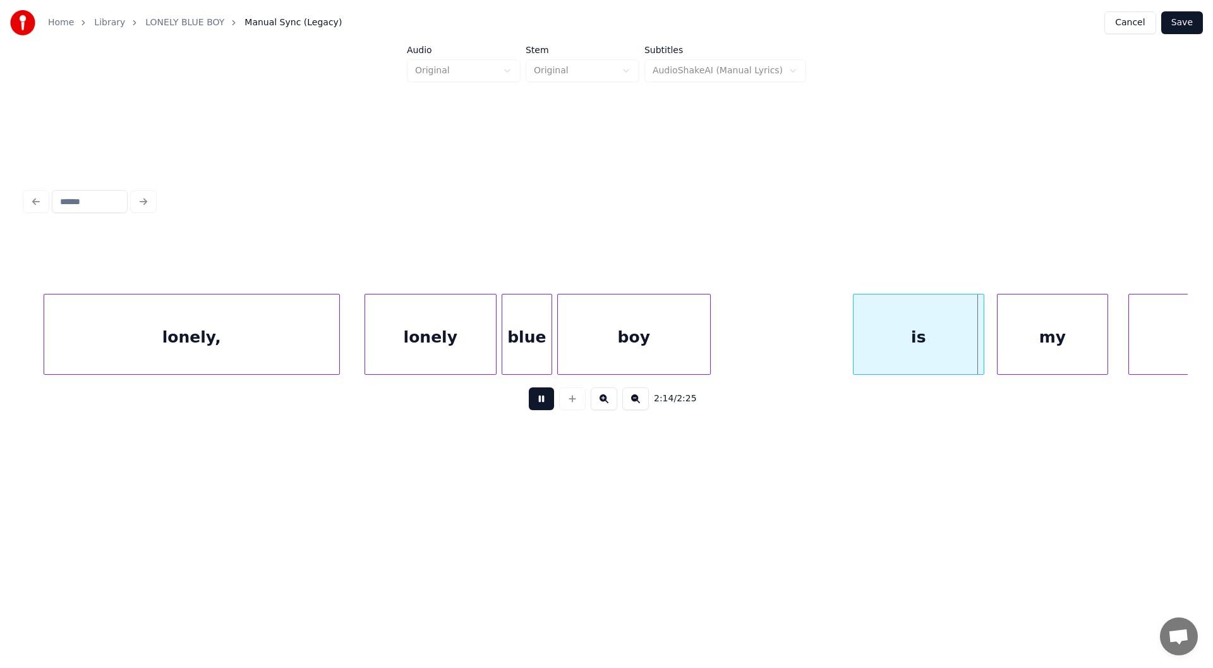
click at [537, 397] on button at bounding box center [541, 398] width 25 height 23
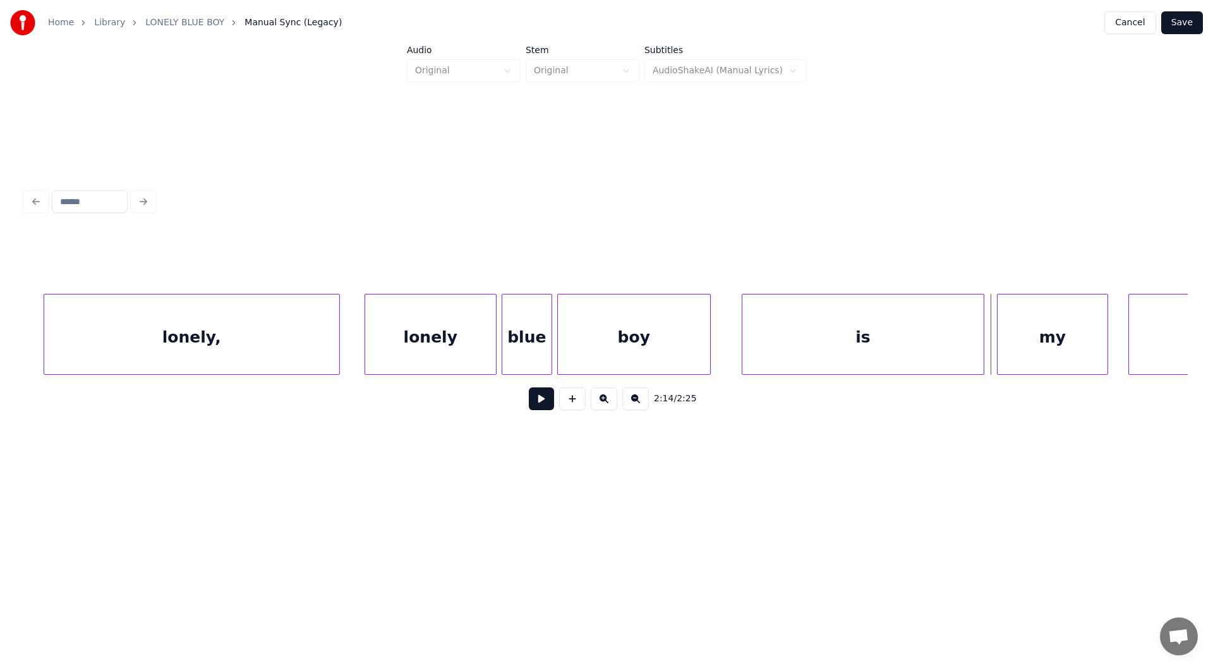
click at [744, 344] on div at bounding box center [744, 334] width 4 height 80
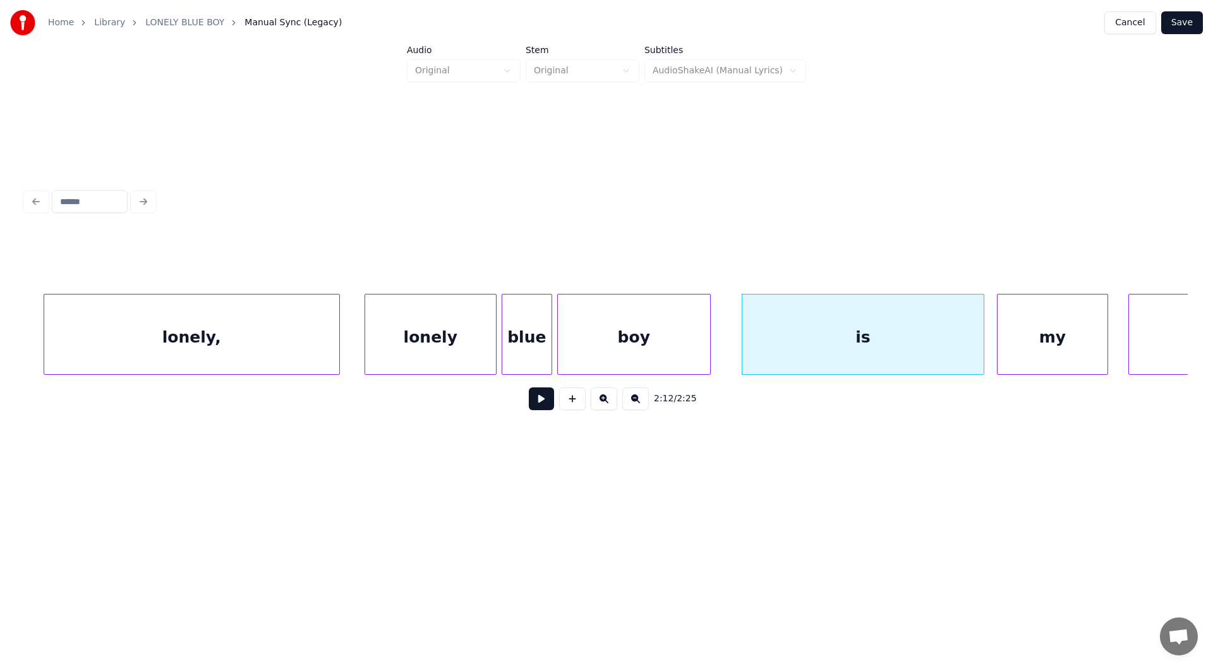
click at [539, 402] on button at bounding box center [541, 398] width 25 height 23
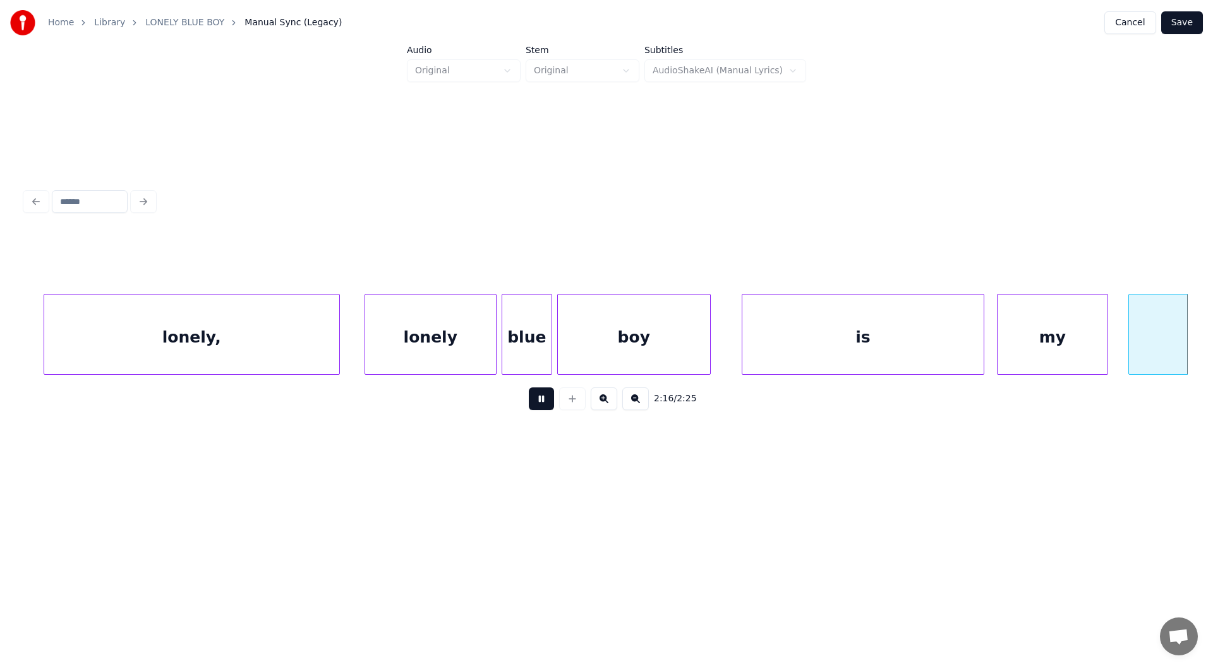
scroll to position [0, 17204]
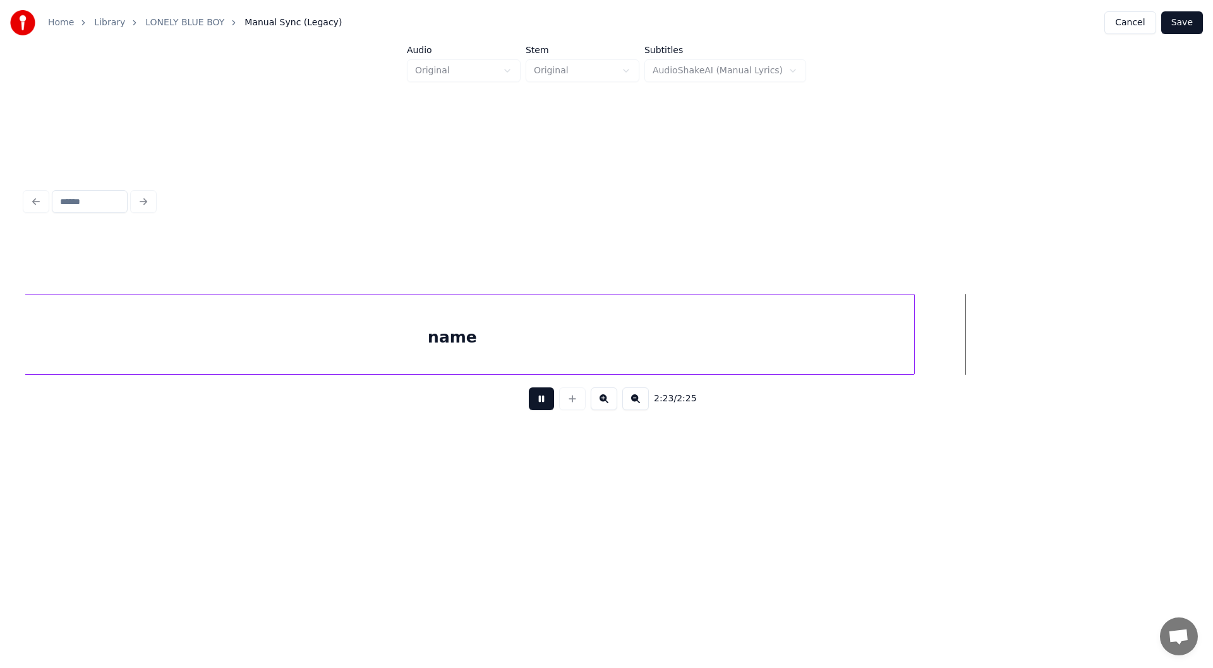
click at [539, 402] on button at bounding box center [541, 398] width 25 height 23
click at [1177, 21] on button "Save" at bounding box center [1182, 22] width 42 height 23
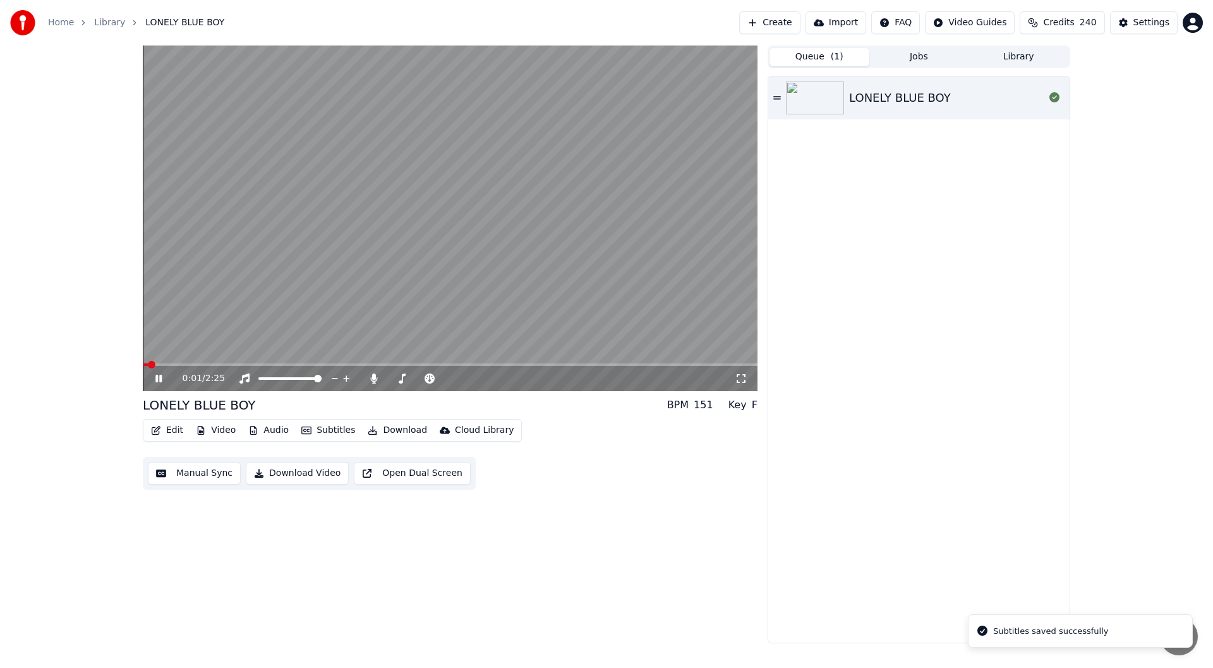
click at [739, 379] on icon at bounding box center [741, 378] width 13 height 10
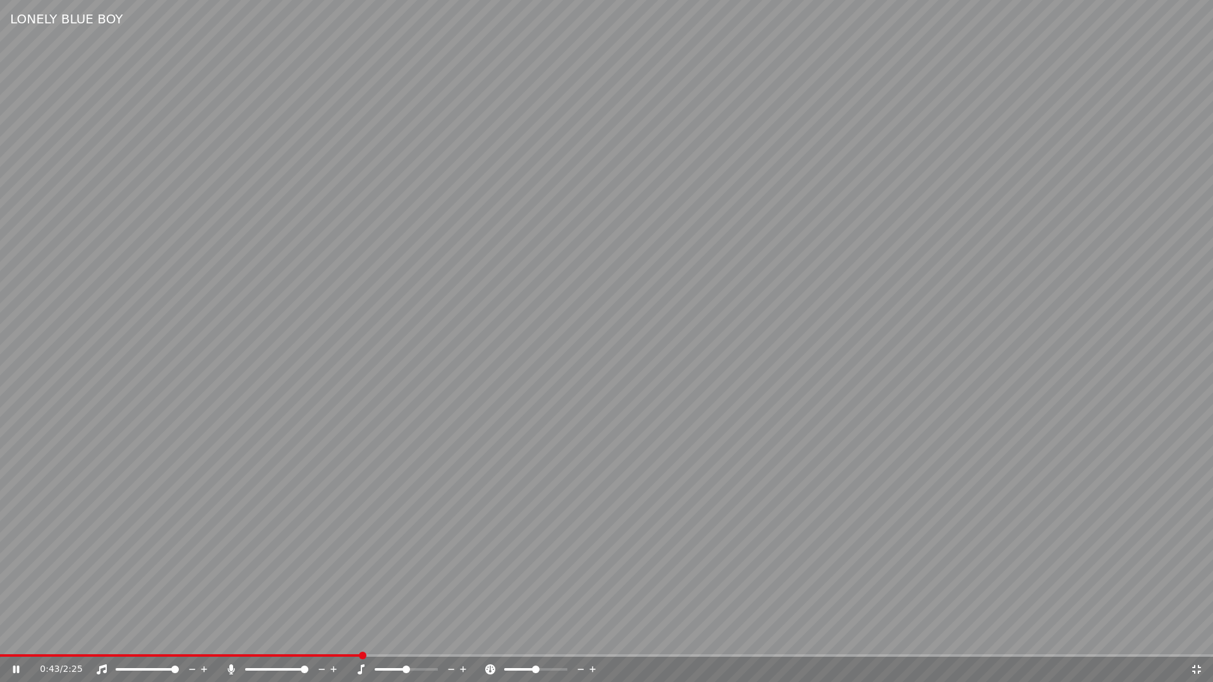
click at [1197, 667] on icon at bounding box center [1196, 670] width 13 height 10
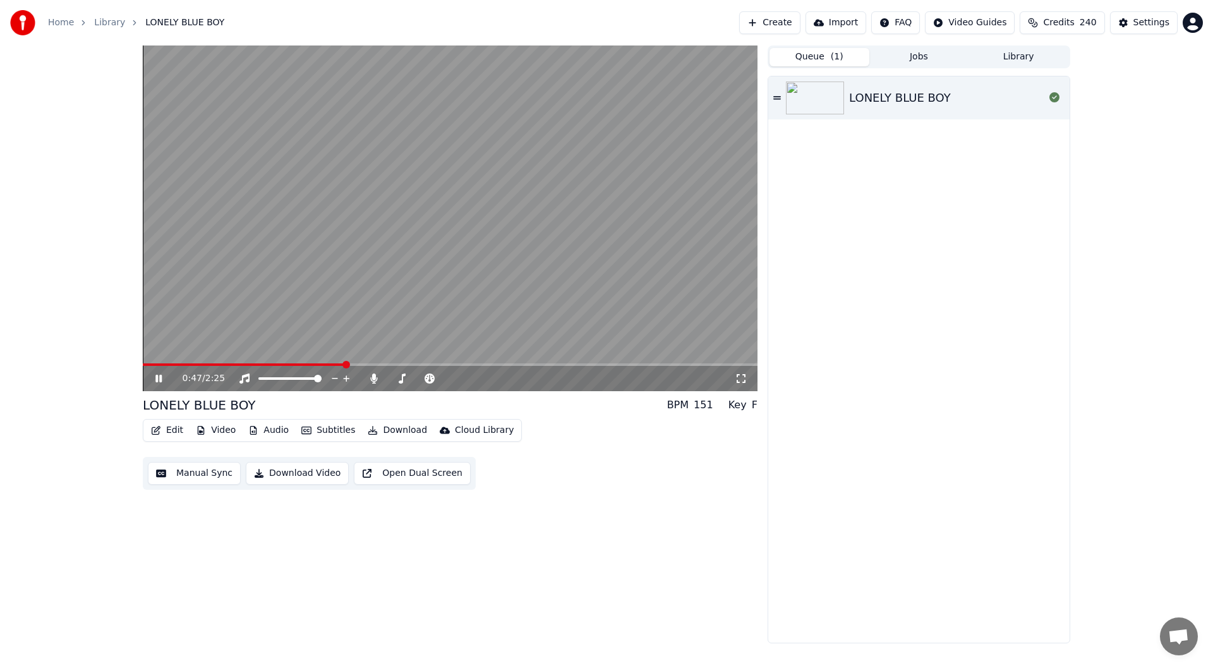
click at [158, 377] on icon at bounding box center [158, 379] width 6 height 8
click at [1150, 18] on div "Settings" at bounding box center [1151, 22] width 36 height 13
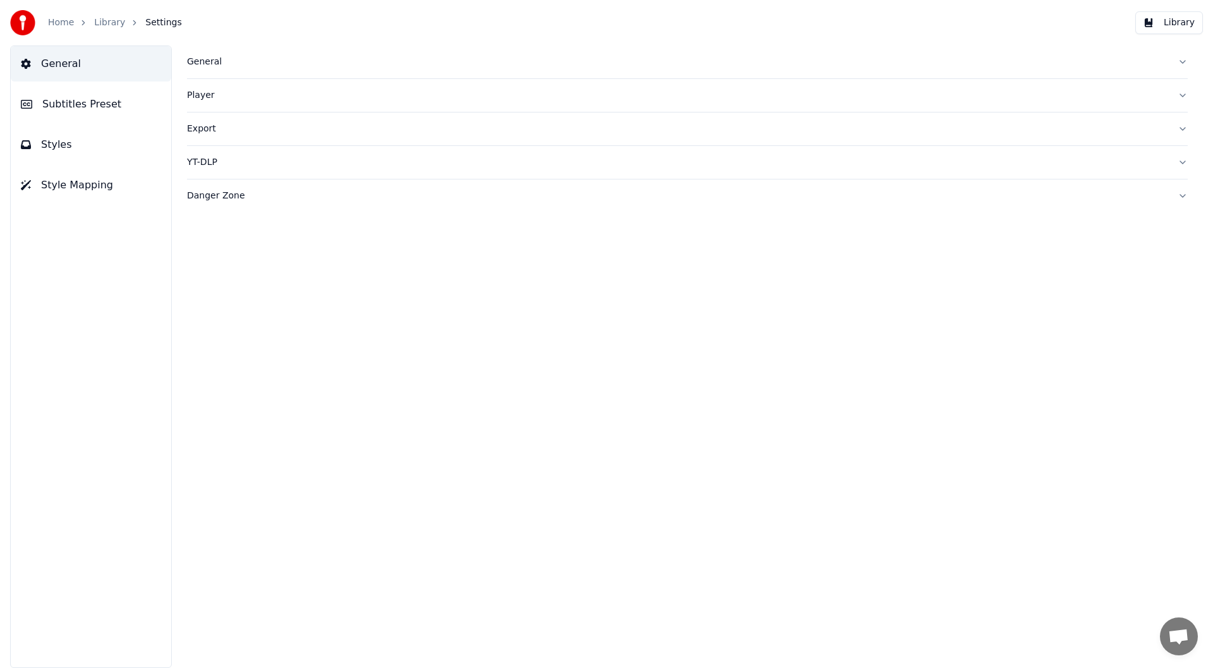
click at [71, 99] on span "Subtitles Preset" at bounding box center [81, 104] width 79 height 15
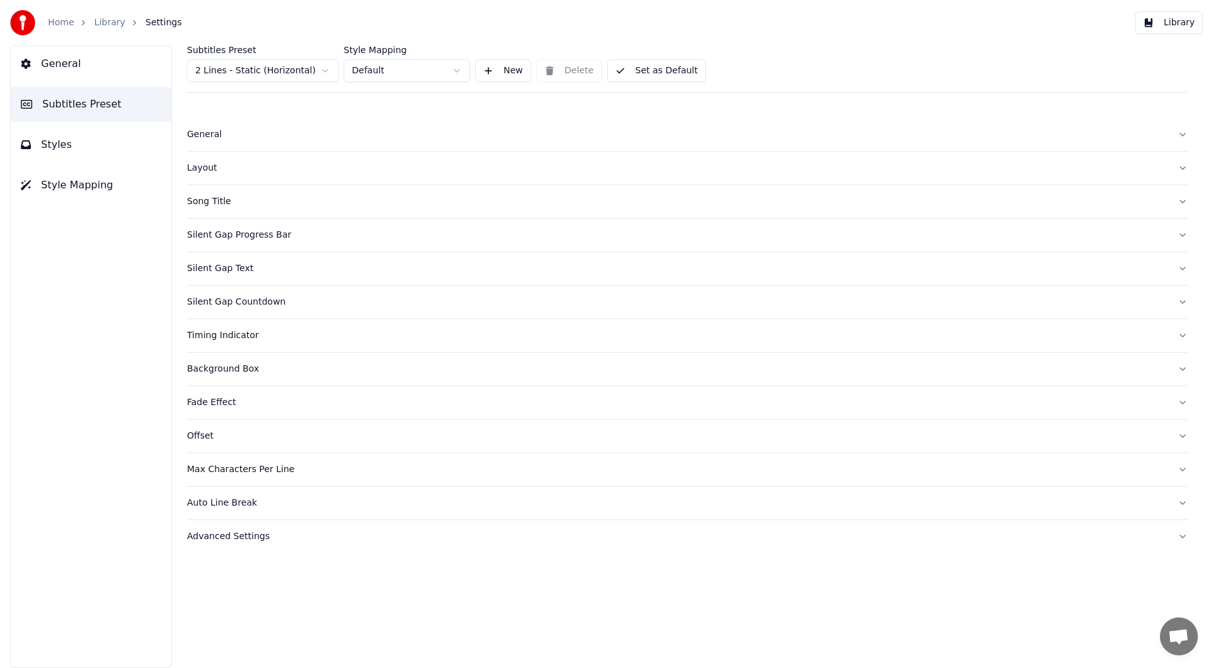
click at [200, 163] on div "Layout" at bounding box center [677, 168] width 980 height 13
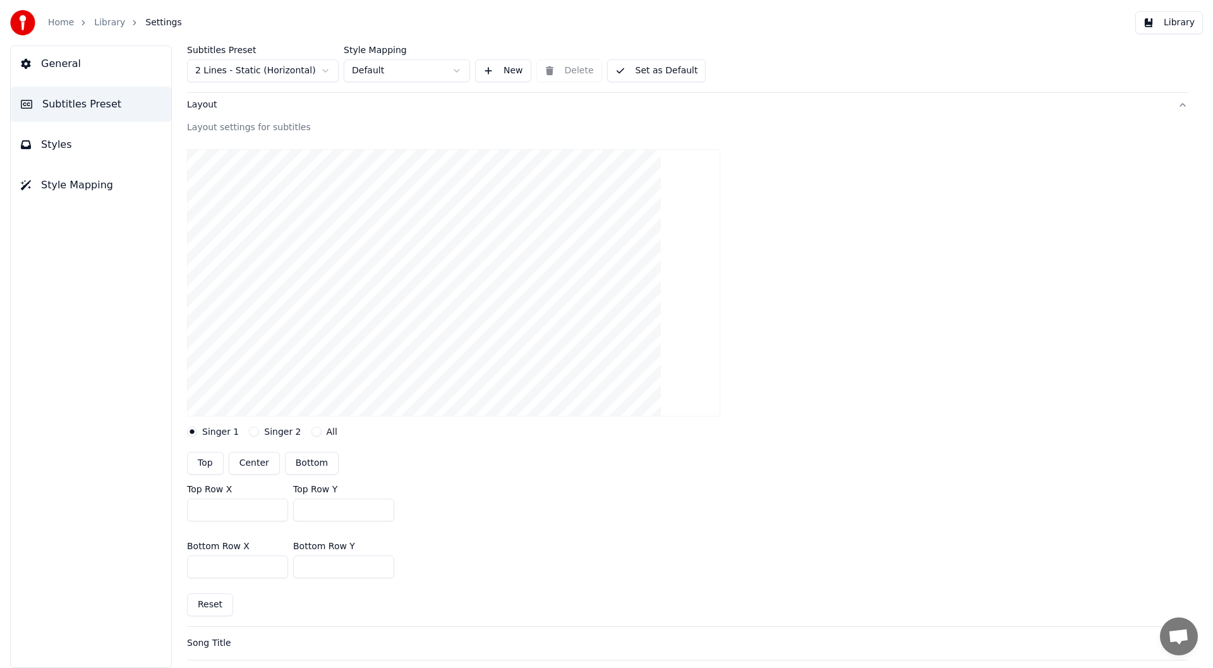
scroll to position [126, 0]
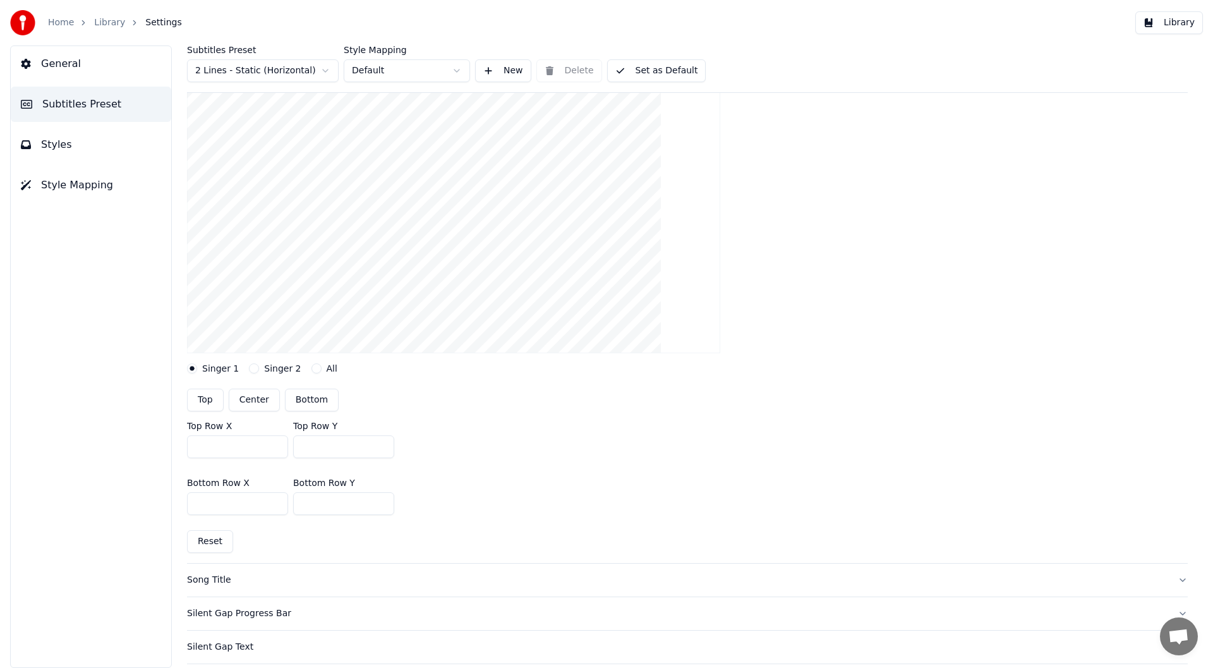
click at [56, 182] on span "Style Mapping" at bounding box center [77, 185] width 72 height 15
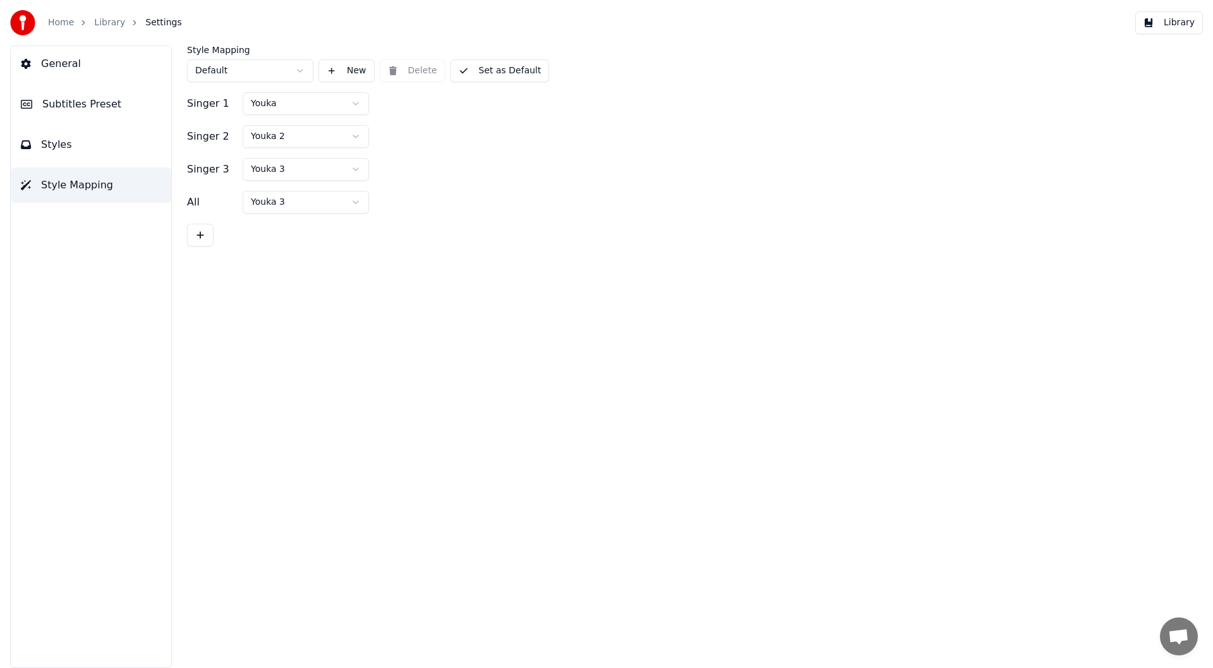
click at [55, 144] on span "Styles" at bounding box center [56, 144] width 31 height 15
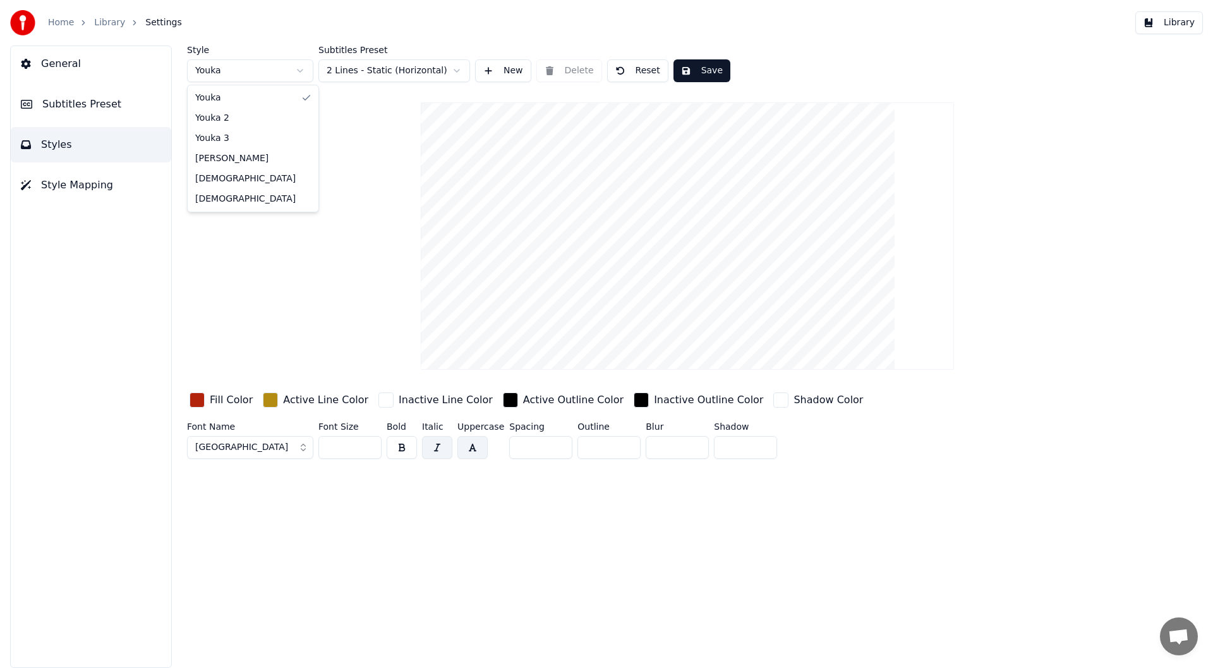
click at [300, 71] on html "Home Library Settings Library General Subtitles Preset Styles Style Mapping Sty…" at bounding box center [606, 334] width 1213 height 668
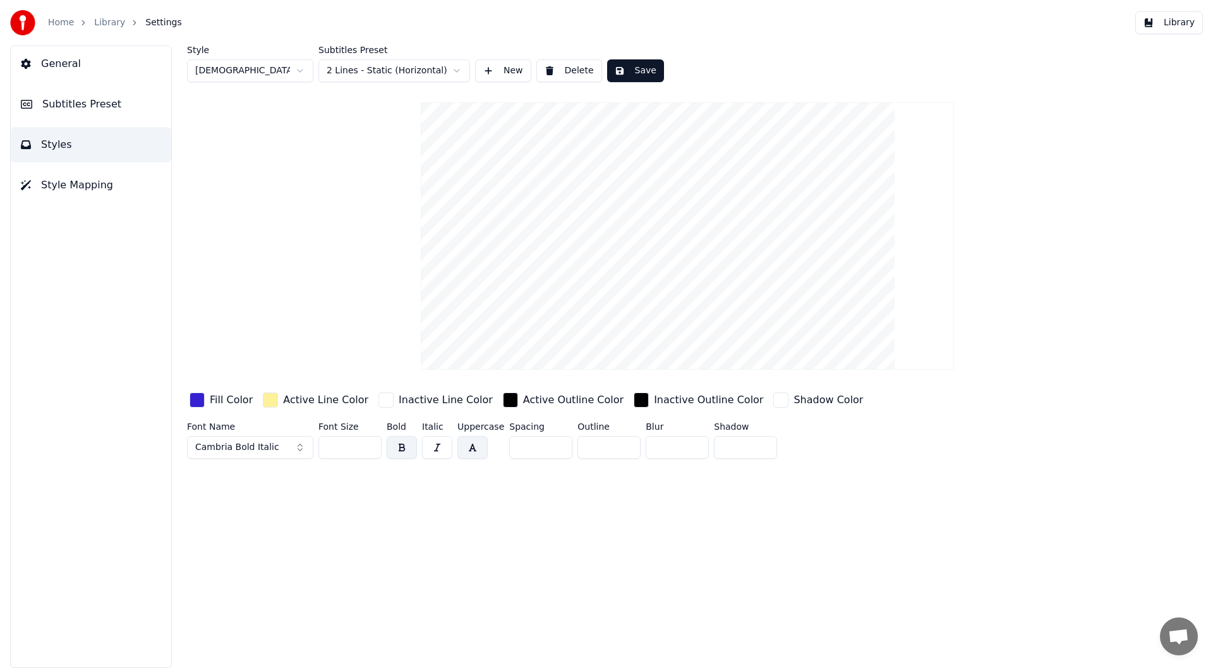
click at [297, 69] on html "Home Library Settings Library General Subtitles Preset Styles Style Mapping Sty…" at bounding box center [606, 334] width 1213 height 668
type input "**"
click at [63, 184] on span "Style Mapping" at bounding box center [77, 185] width 72 height 15
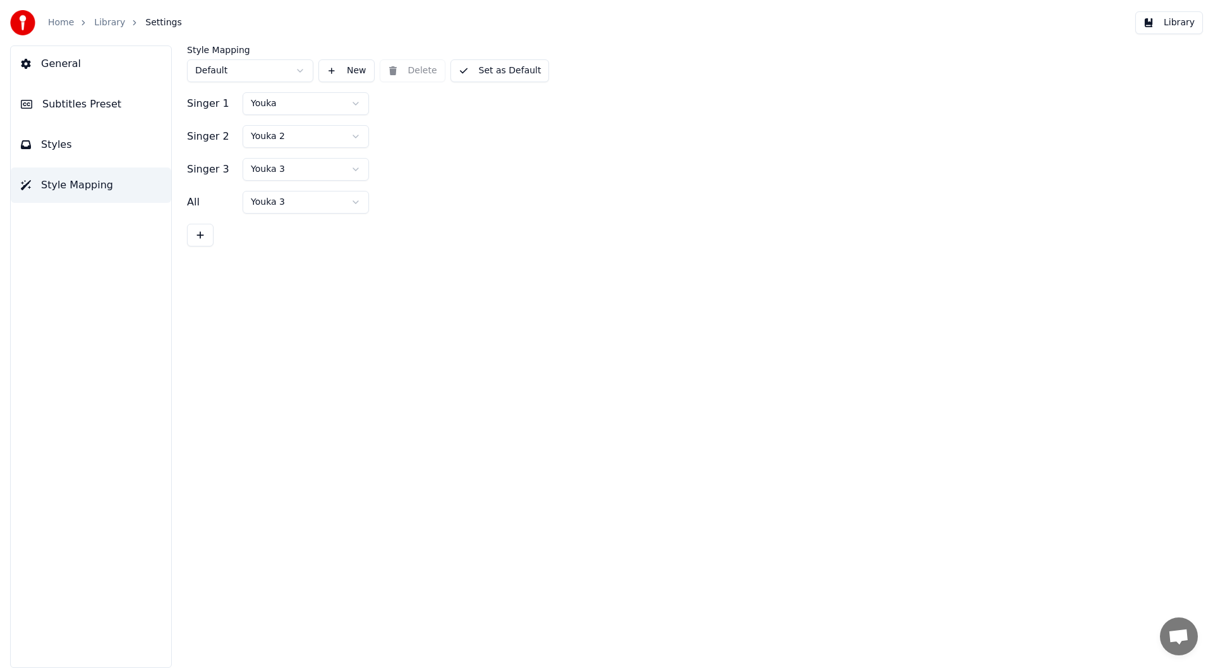
click at [74, 102] on span "Subtitles Preset" at bounding box center [81, 104] width 79 height 15
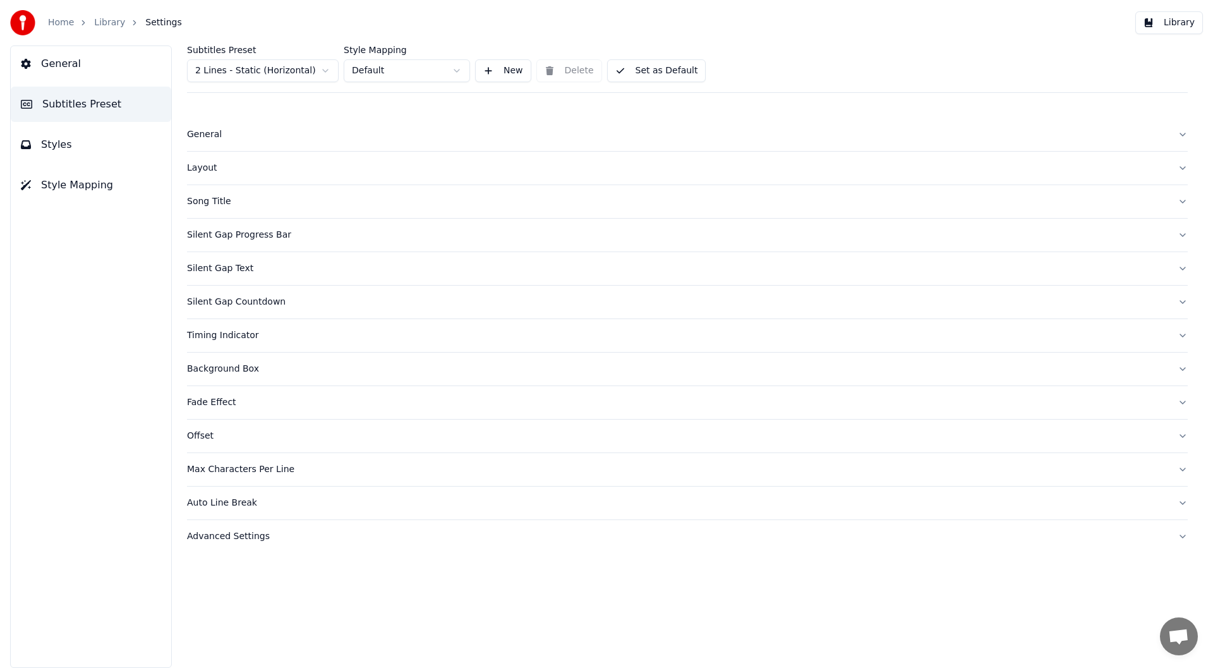
click at [199, 168] on div "Layout" at bounding box center [677, 168] width 980 height 13
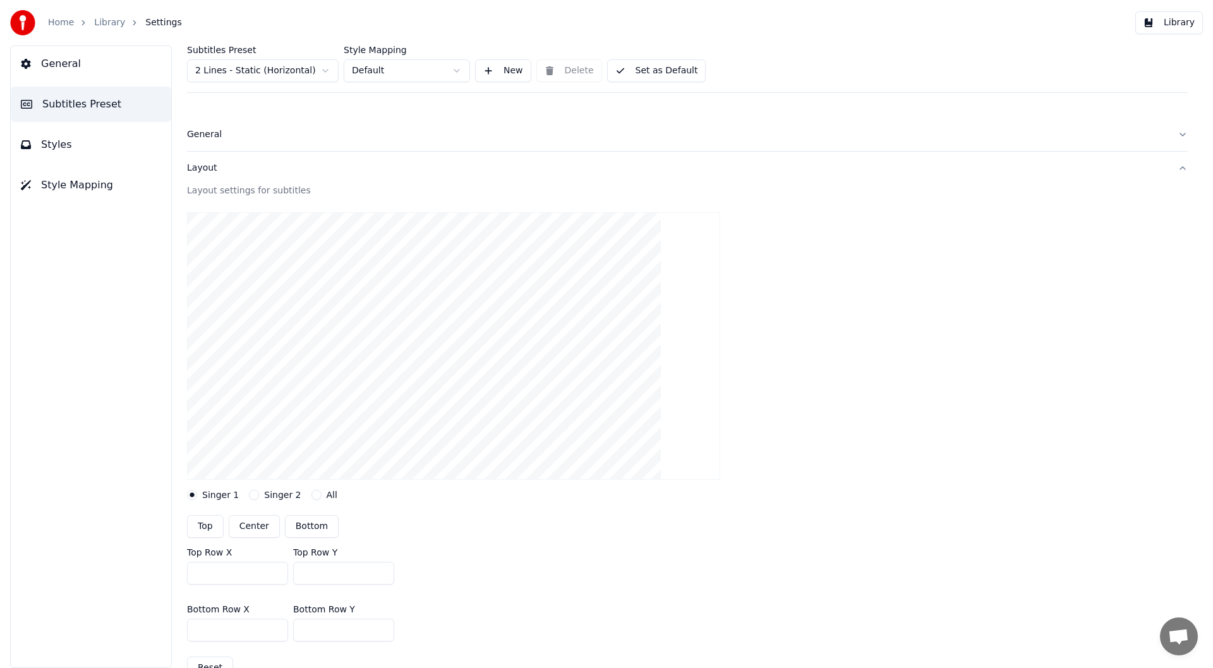
click at [253, 523] on button "Center" at bounding box center [254, 526] width 51 height 23
type input "***"
click at [651, 67] on button "Set as Default" at bounding box center [656, 70] width 99 height 23
click at [1168, 20] on button "Library" at bounding box center [1169, 22] width 68 height 23
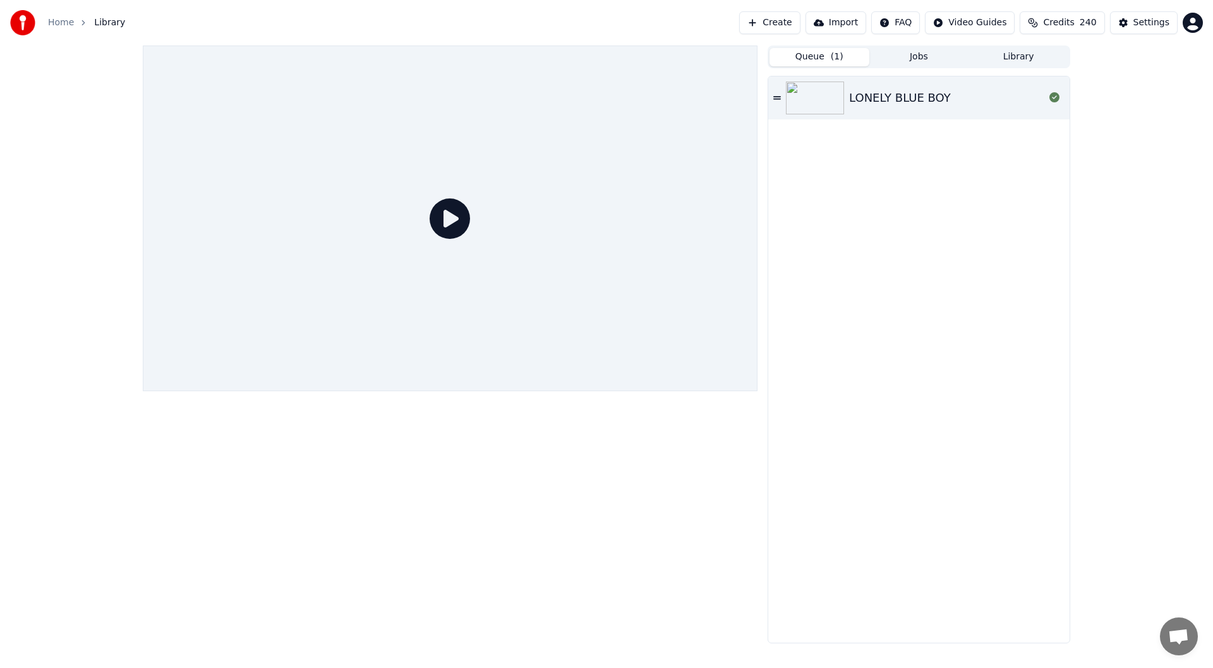
click at [843, 52] on button "Queue ( 1 )" at bounding box center [819, 57] width 100 height 18
click at [888, 93] on div "LONELY BLUE BOY" at bounding box center [900, 98] width 102 height 18
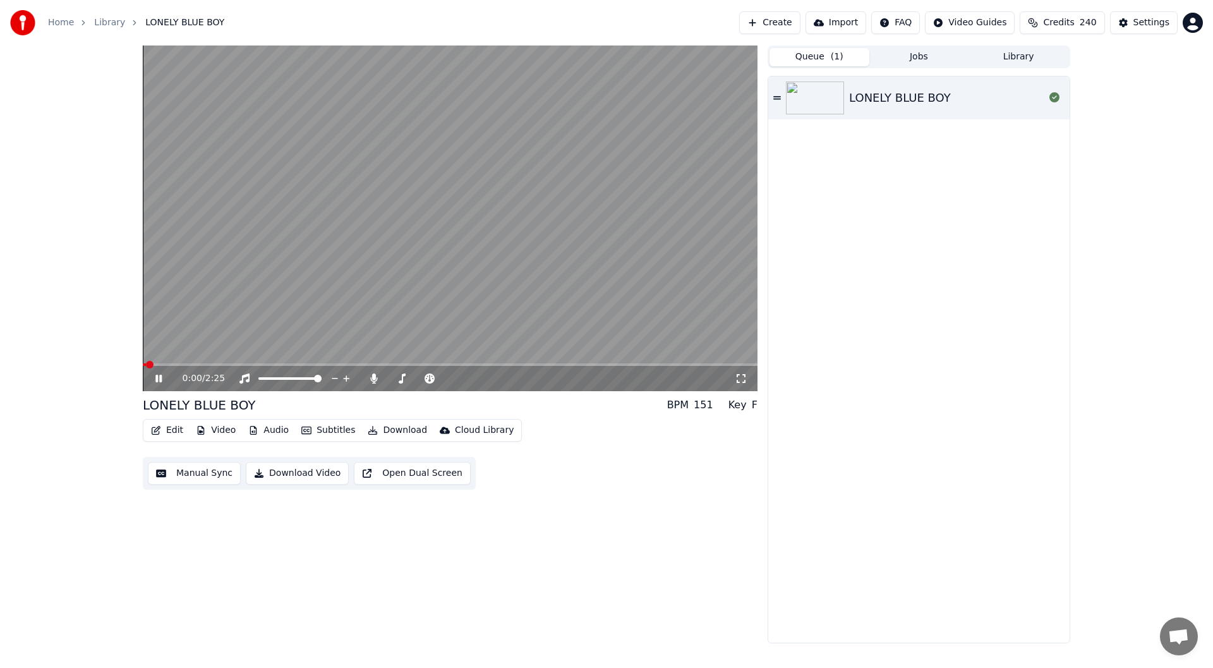
click at [740, 380] on icon at bounding box center [741, 378] width 13 height 10
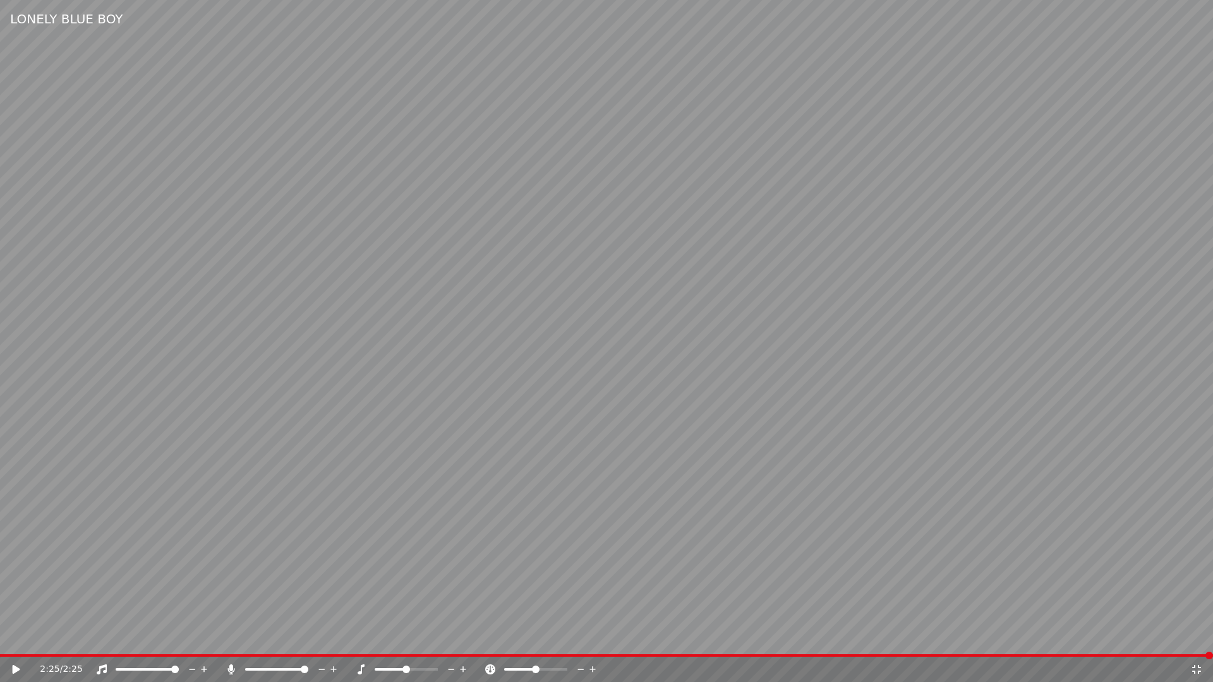
click at [550, 655] on span at bounding box center [606, 655] width 1213 height 3
click at [514, 654] on span at bounding box center [258, 655] width 517 height 3
click at [1198, 667] on icon at bounding box center [1196, 669] width 9 height 9
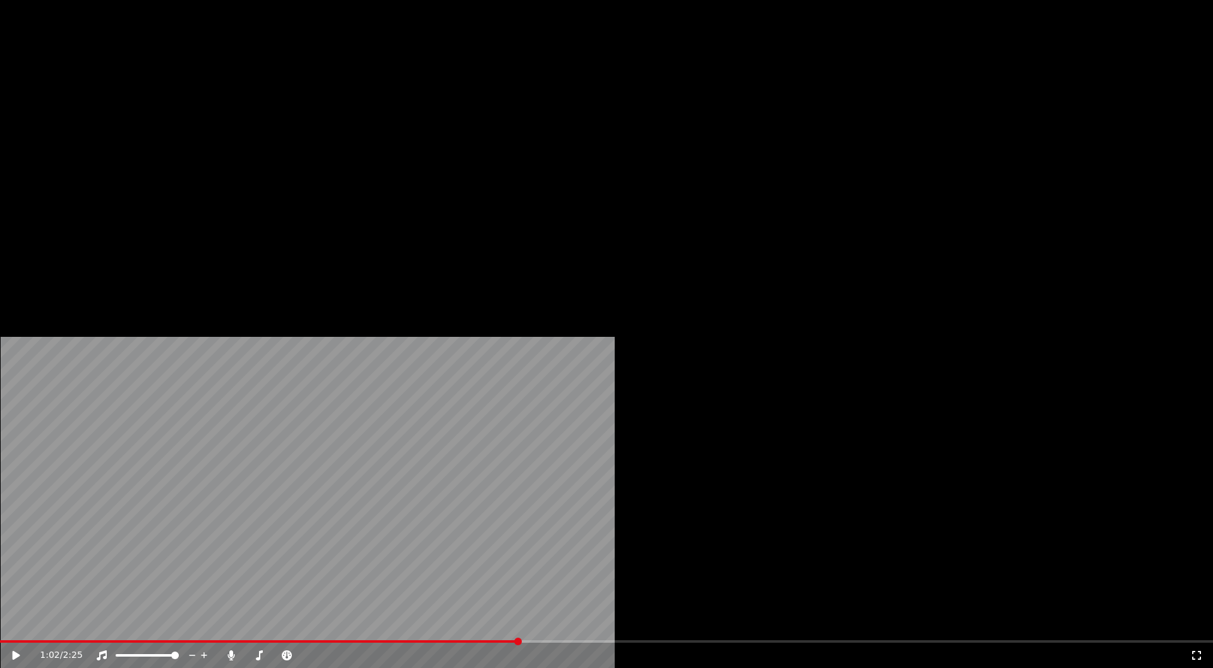
click at [170, 93] on button "Edit" at bounding box center [167, 85] width 42 height 18
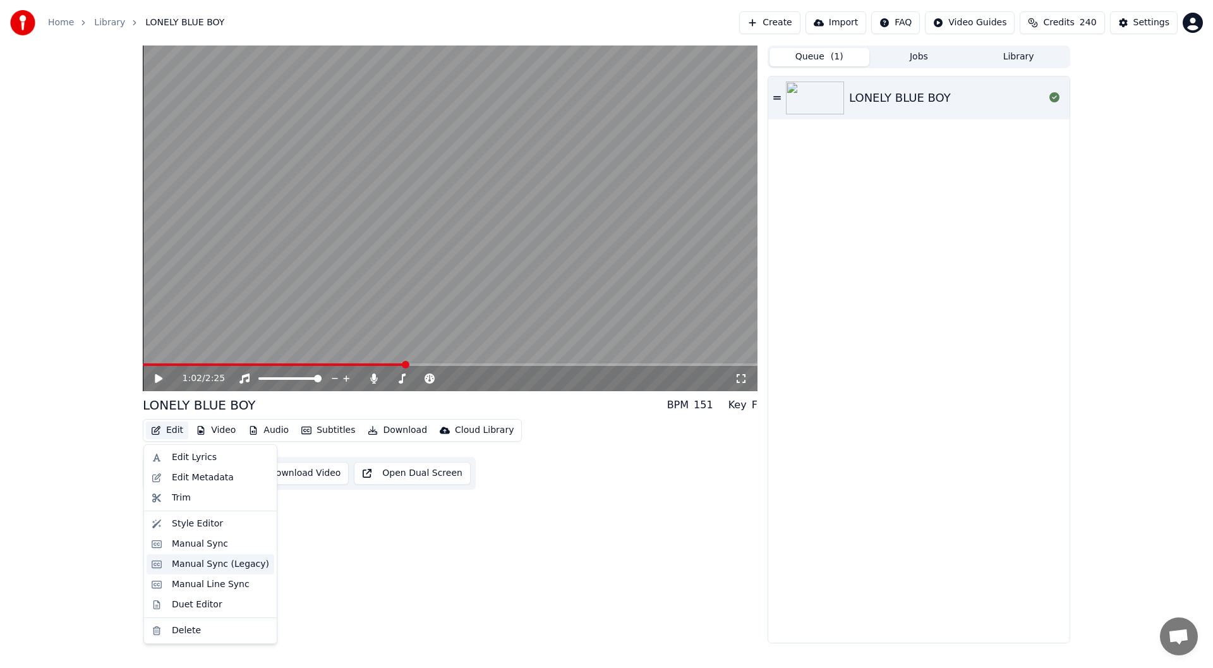
click at [205, 564] on div "Manual Sync (Legacy)" at bounding box center [220, 564] width 97 height 13
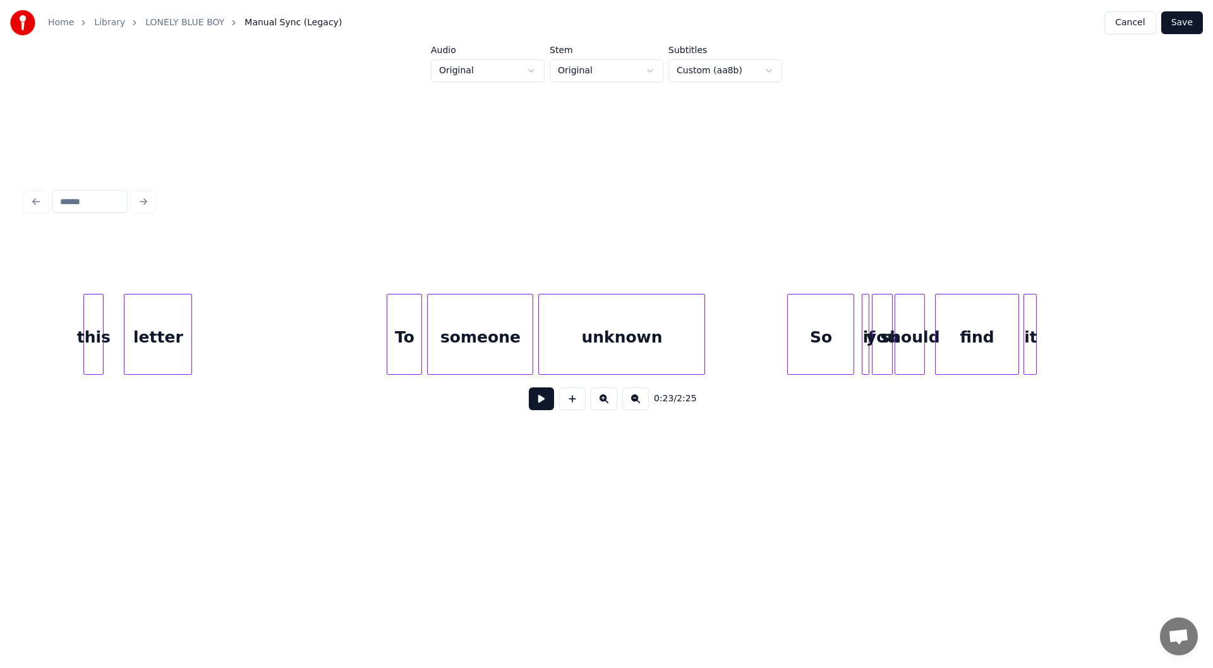
scroll to position [0, 12862]
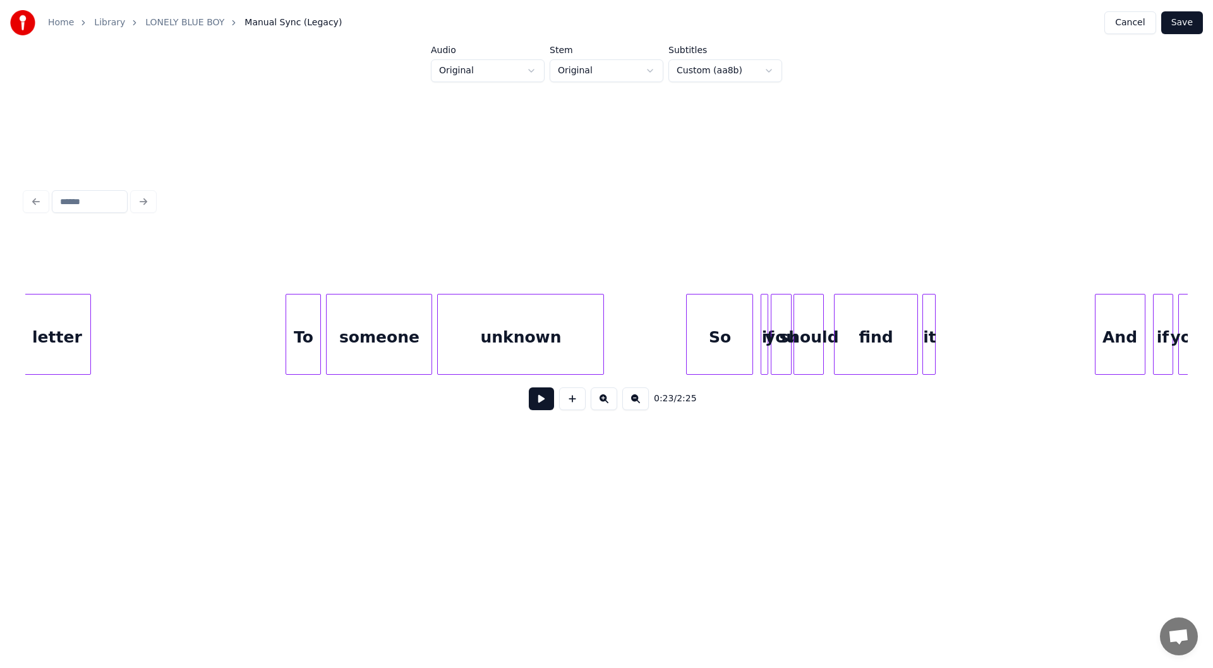
click at [541, 330] on div "unknown" at bounding box center [521, 337] width 166 height 86
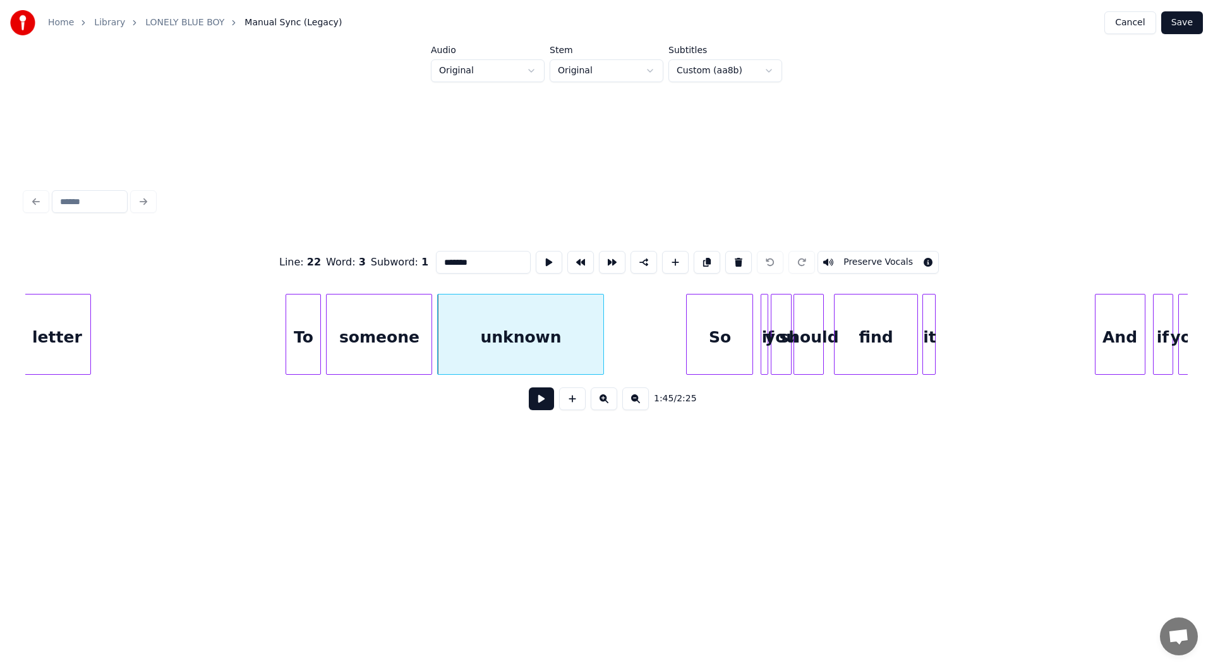
click at [539, 402] on button at bounding box center [541, 398] width 25 height 23
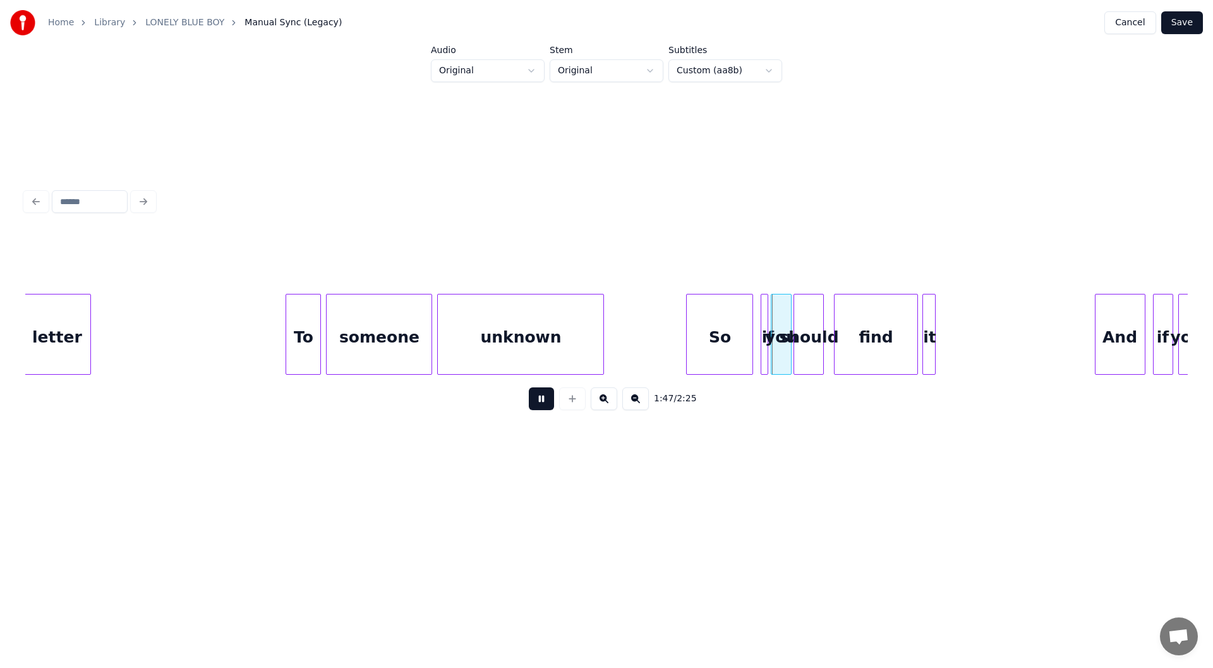
click at [539, 402] on button at bounding box center [541, 398] width 25 height 23
click at [686, 347] on div "So" at bounding box center [719, 334] width 67 height 81
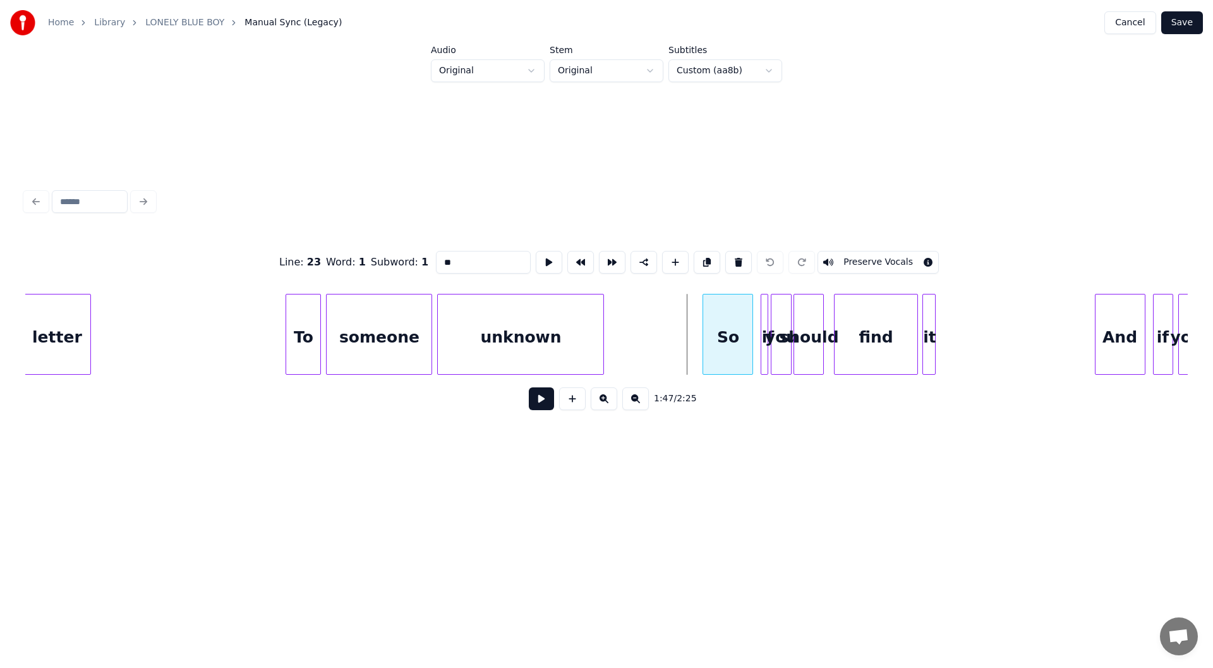
click at [703, 350] on div at bounding box center [705, 334] width 4 height 80
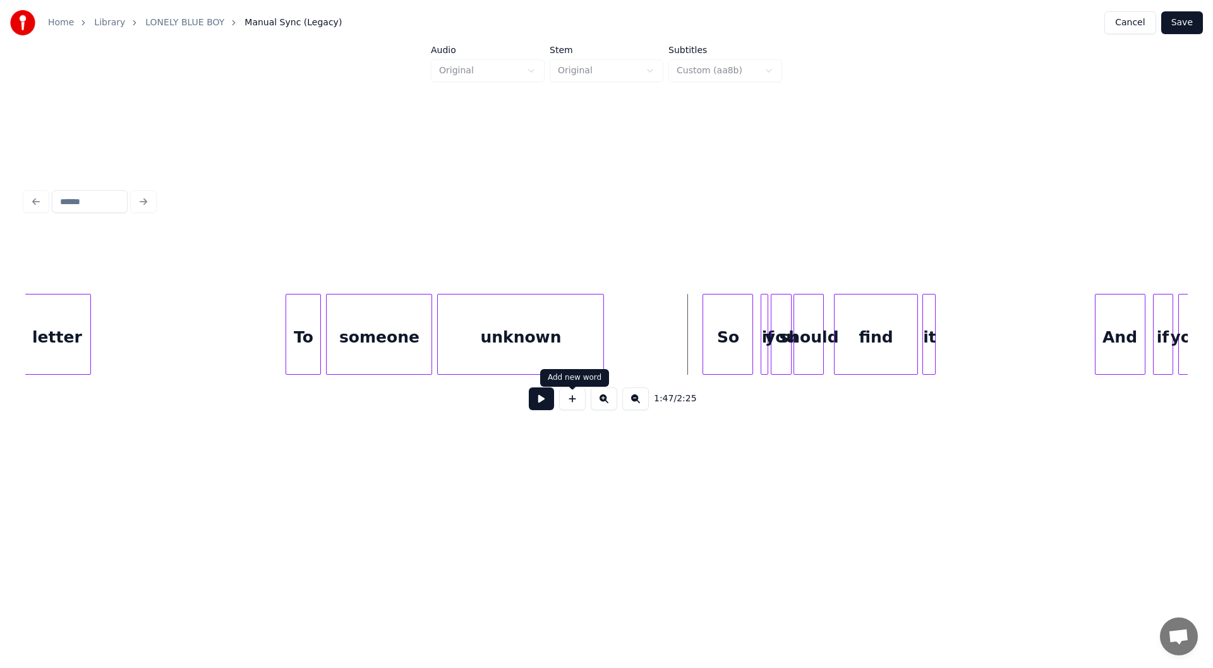
click at [569, 406] on button at bounding box center [572, 398] width 27 height 23
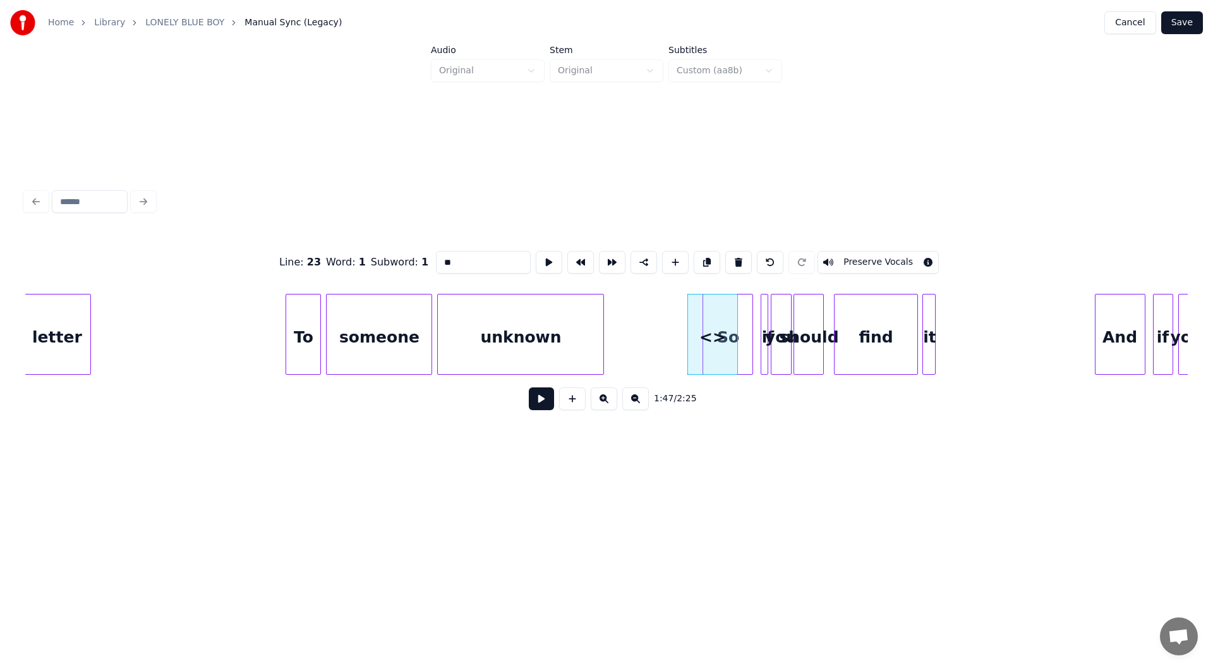
drag, startPoint x: 454, startPoint y: 253, endPoint x: 386, endPoint y: 265, distance: 68.8
click at [386, 265] on div "Line : 23 Word : 1 Subword : 1 ** Preserve Vocals" at bounding box center [606, 262] width 1162 height 63
click at [696, 363] on div at bounding box center [695, 334] width 4 height 80
click at [687, 348] on div at bounding box center [688, 334] width 4 height 80
click at [502, 333] on div "unknown" at bounding box center [521, 337] width 166 height 86
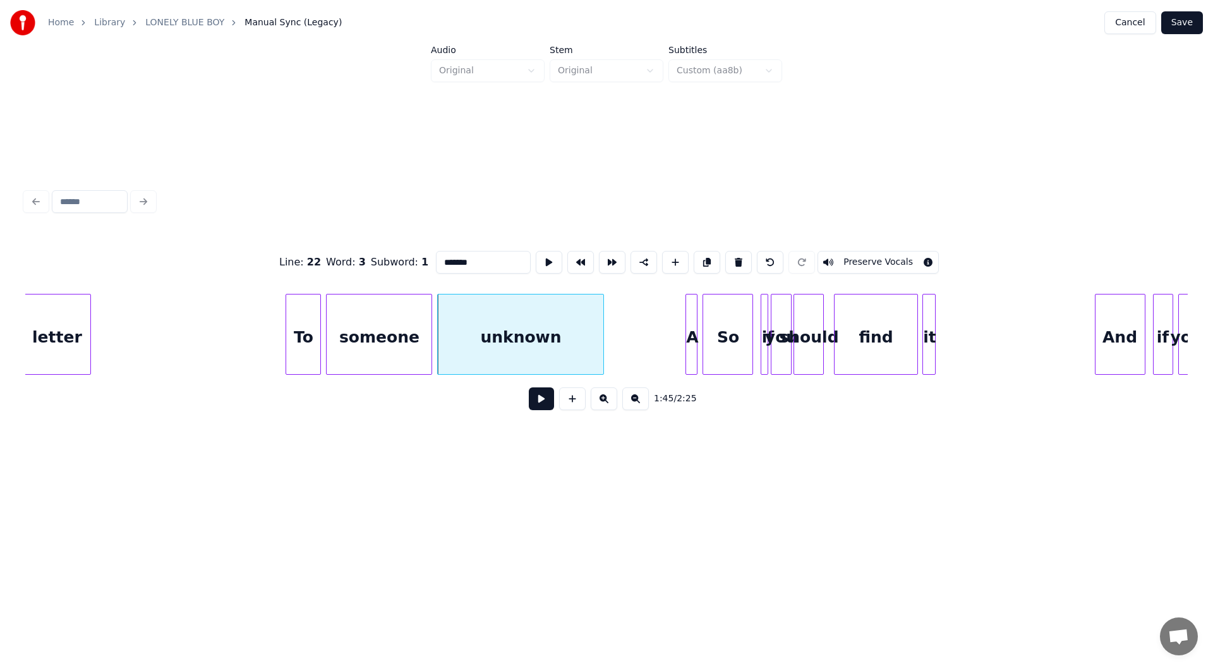
type input "*******"
click at [540, 404] on button at bounding box center [541, 398] width 25 height 23
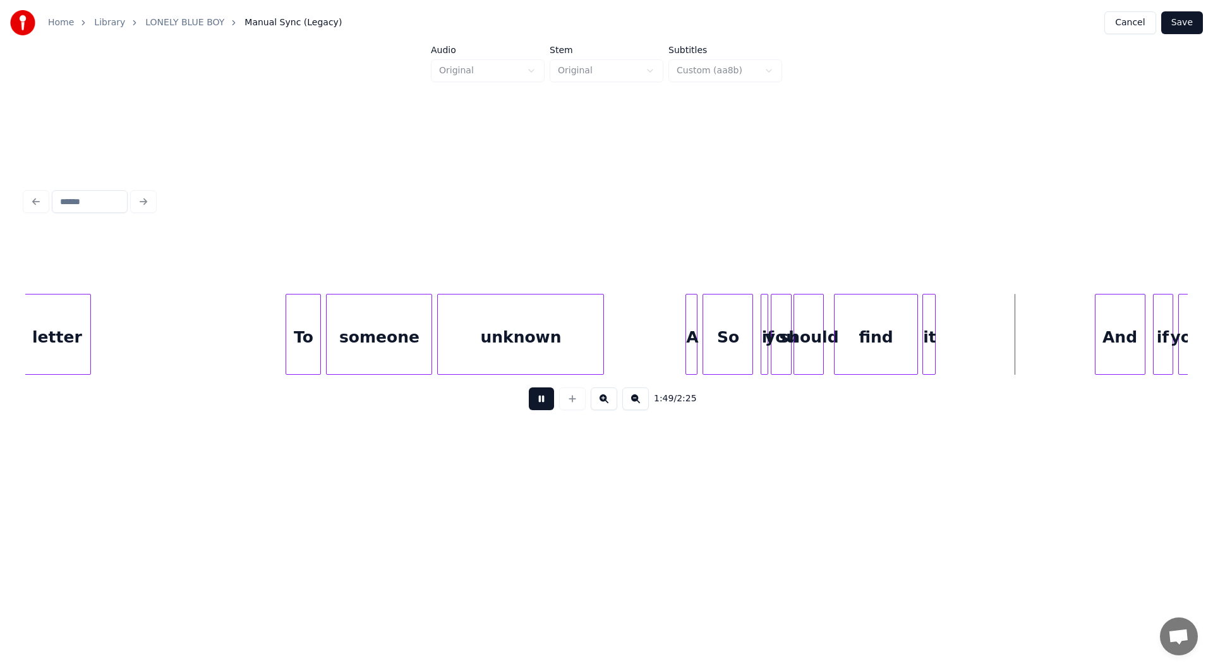
click at [540, 404] on button at bounding box center [541, 398] width 25 height 23
click at [948, 343] on div at bounding box center [948, 334] width 4 height 80
click at [1189, 13] on button "Save" at bounding box center [1182, 22] width 42 height 23
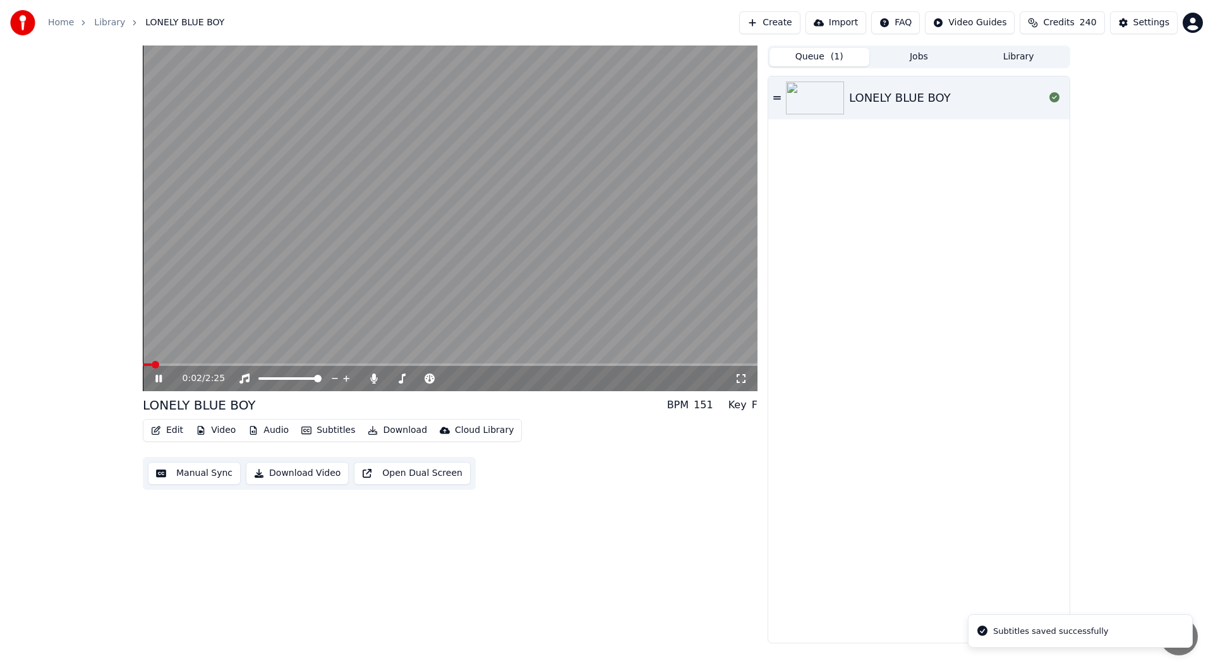
click at [738, 378] on icon at bounding box center [741, 378] width 13 height 10
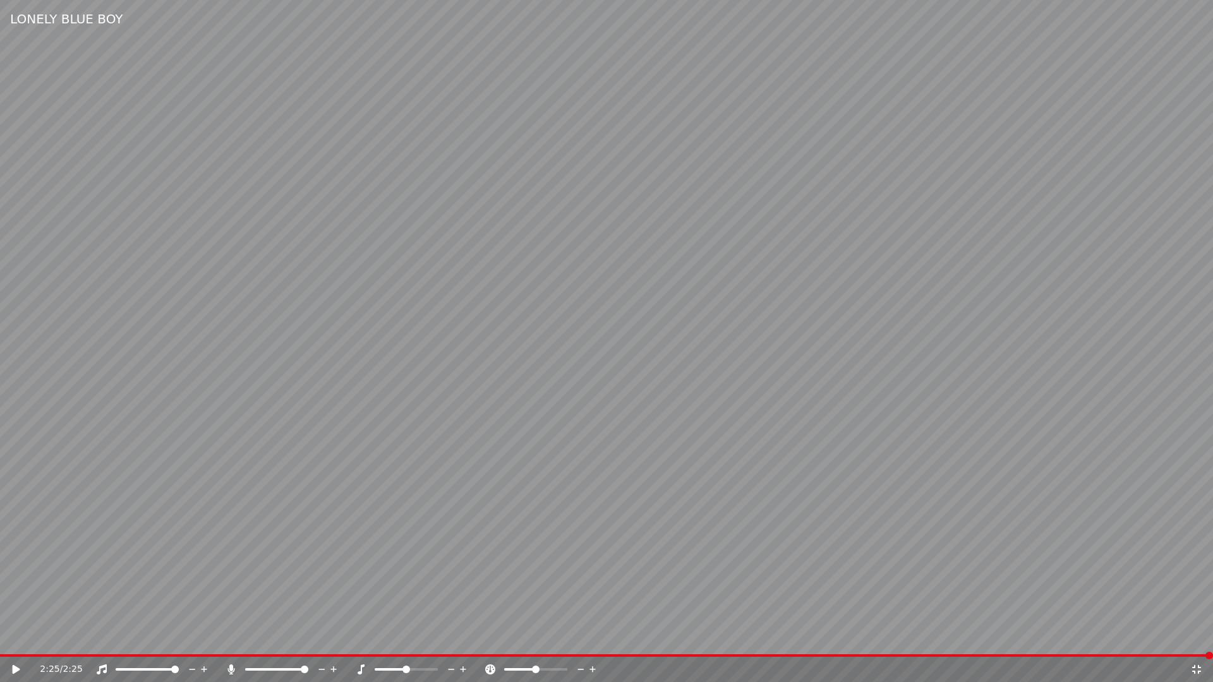
click at [1197, 667] on icon at bounding box center [1196, 670] width 13 height 10
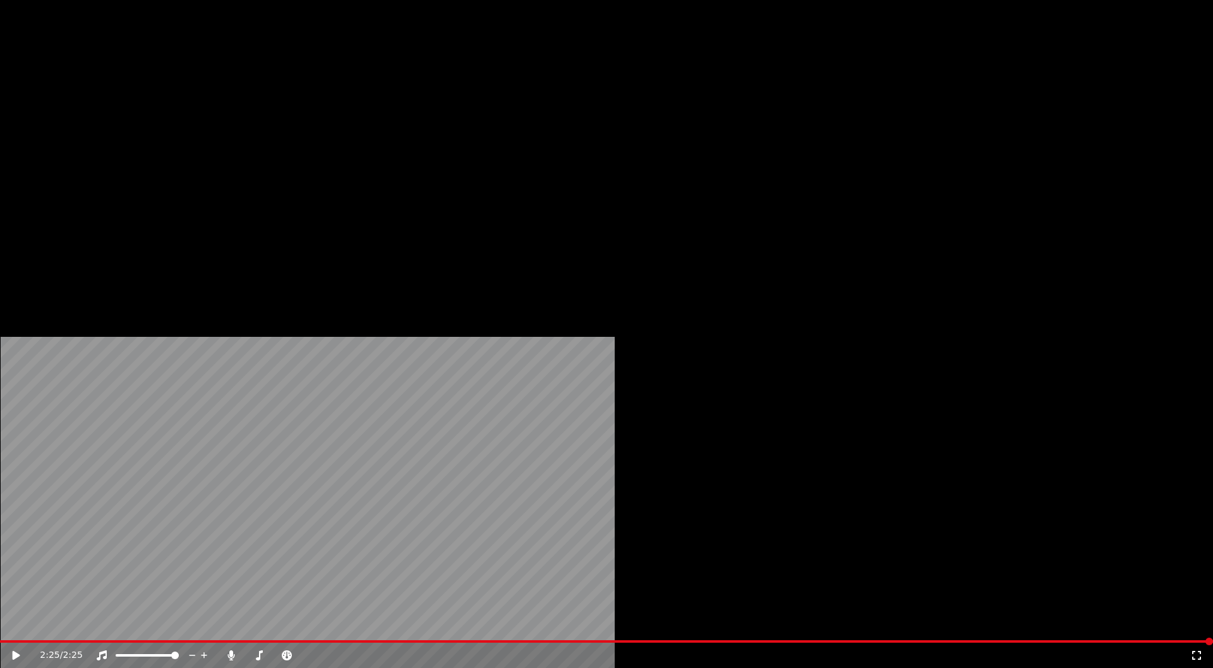
click at [393, 93] on button "Download" at bounding box center [397, 85] width 69 height 18
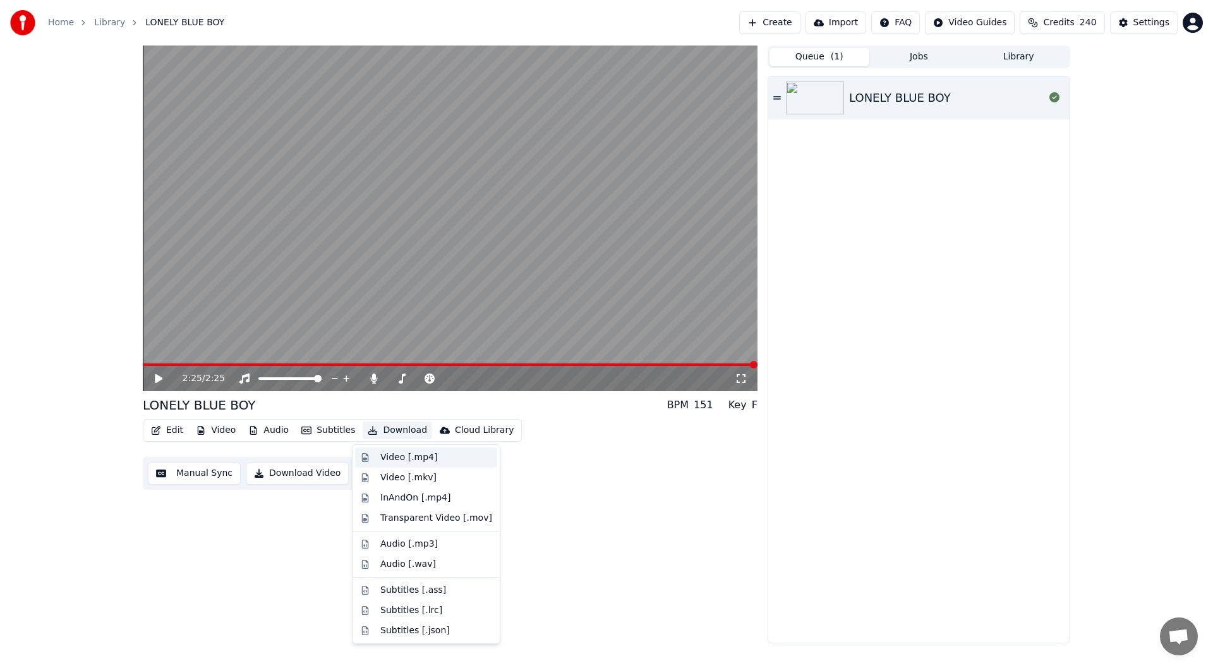
click at [397, 457] on div "Video [.mp4]" at bounding box center [408, 457] width 57 height 13
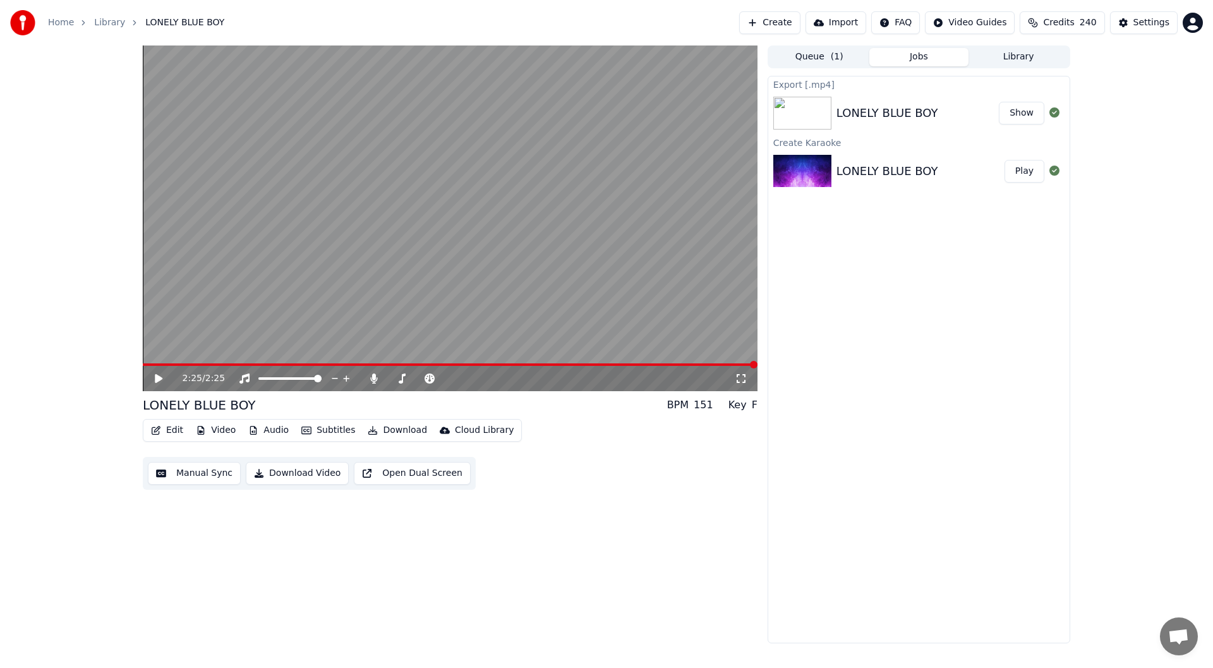
click at [1027, 109] on button "Show" at bounding box center [1021, 113] width 45 height 23
